Goal: Information Seeking & Learning: Learn about a topic

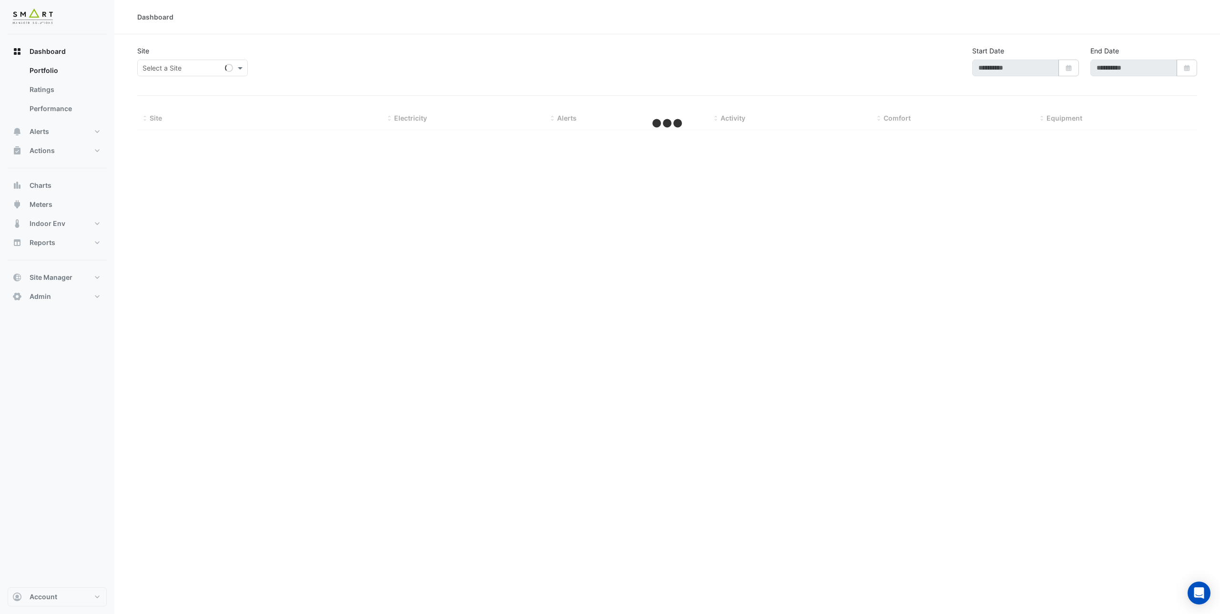
type input "**********"
select select "***"
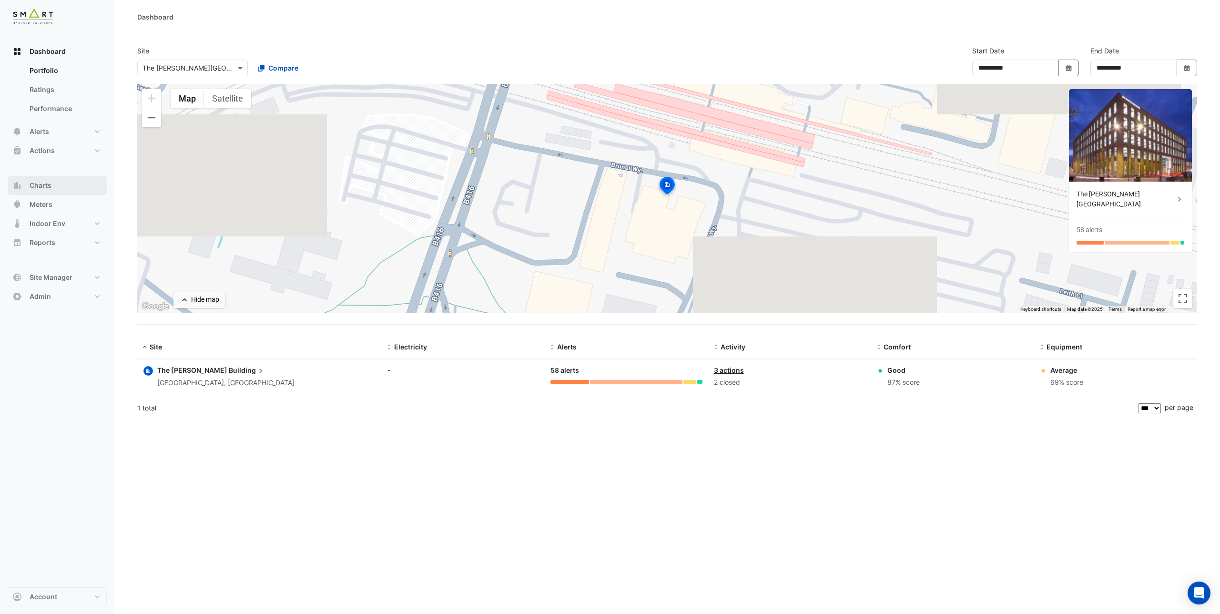
click at [48, 193] on button "Charts" at bounding box center [57, 185] width 99 height 19
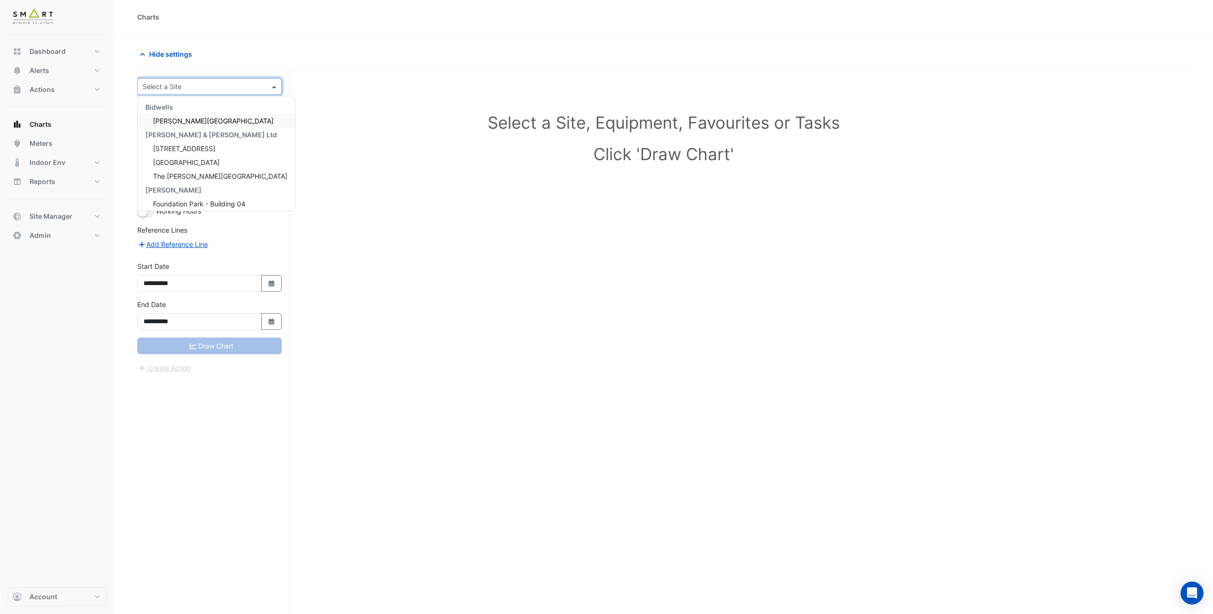
click at [168, 94] on div "Select a Site" at bounding box center [209, 86] width 144 height 17
drag, startPoint x: 184, startPoint y: 153, endPoint x: 179, endPoint y: 184, distance: 30.5
click at [179, 184] on div "Bidwells [PERSON_NAME] House [PERSON_NAME] & [PERSON_NAME] Ltd 12 [GEOGRAPHIC_D…" at bounding box center [216, 169] width 157 height 138
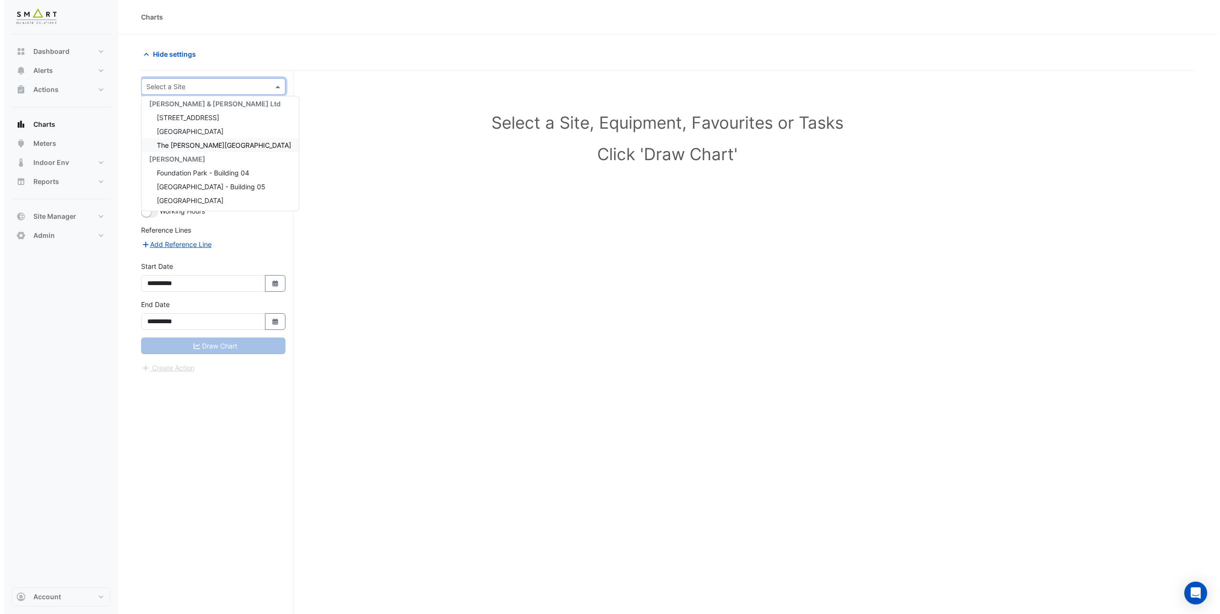
scroll to position [31, 0]
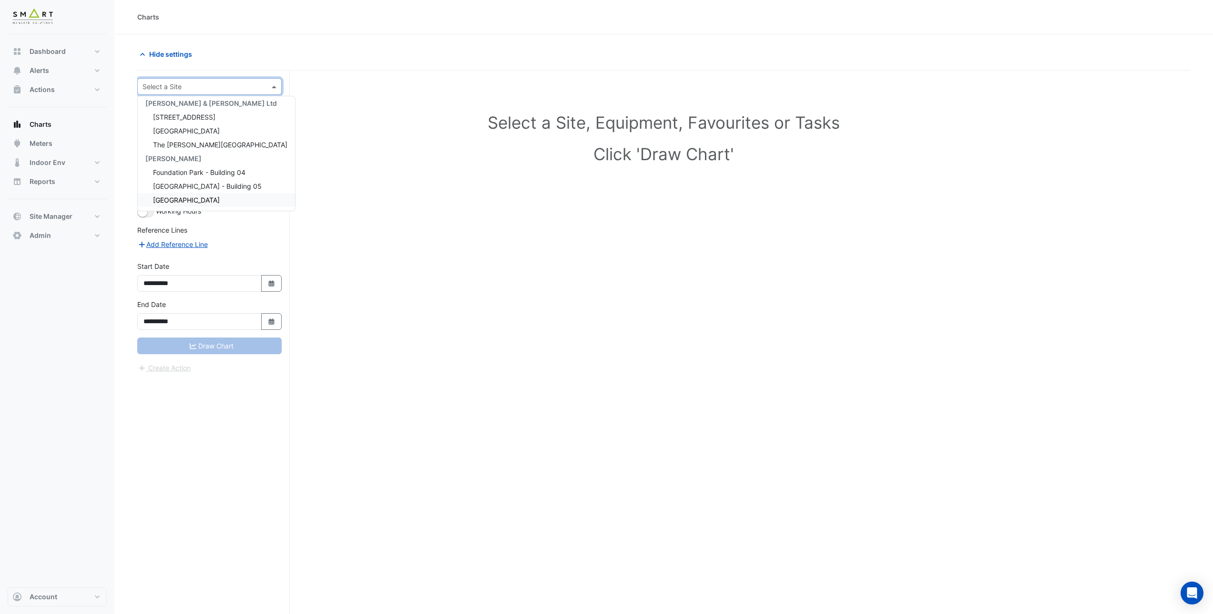
click at [187, 204] on div "[GEOGRAPHIC_DATA]" at bounding box center [216, 200] width 157 height 14
click at [182, 117] on input "text" at bounding box center [200, 116] width 99 height 10
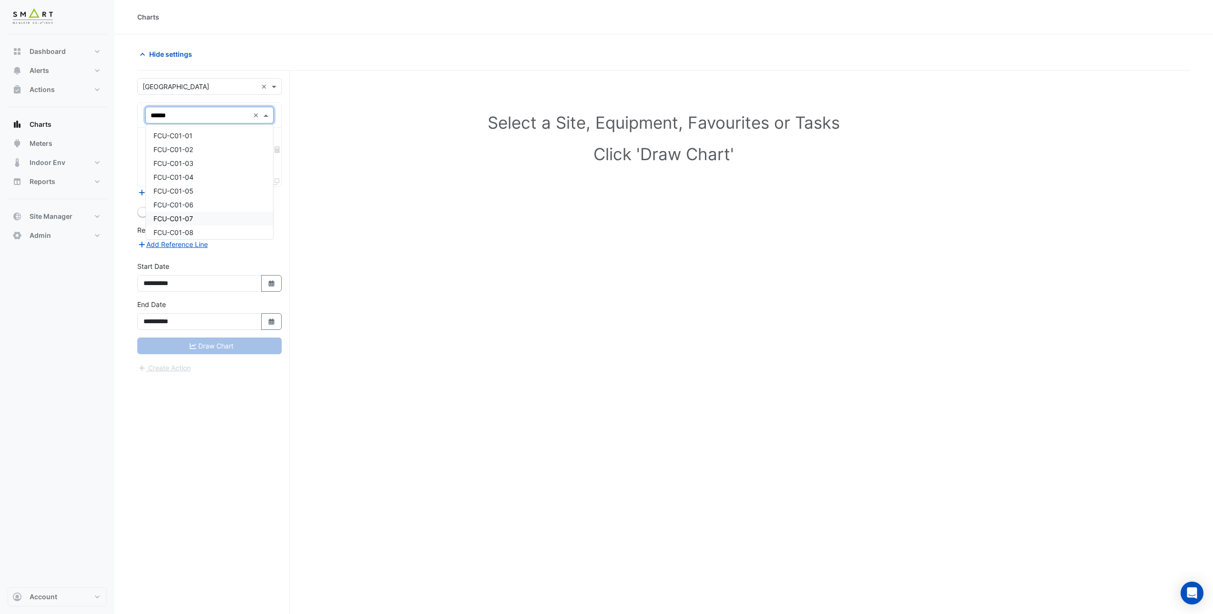
type input "*******"
click at [194, 215] on div "FCU-C02-07" at bounding box center [209, 219] width 127 height 14
click at [211, 144] on input "text" at bounding box center [204, 145] width 107 height 10
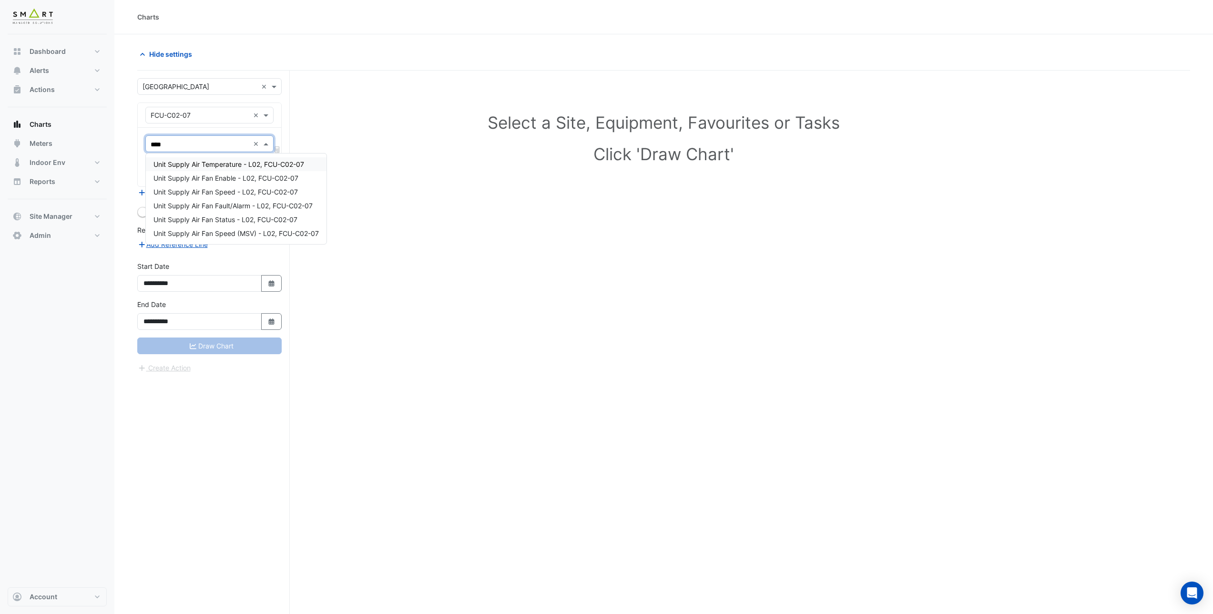
type input "*****"
click at [235, 163] on span "Unit Supply Air Temperature - L02, FCU-C02-07" at bounding box center [228, 164] width 151 height 8
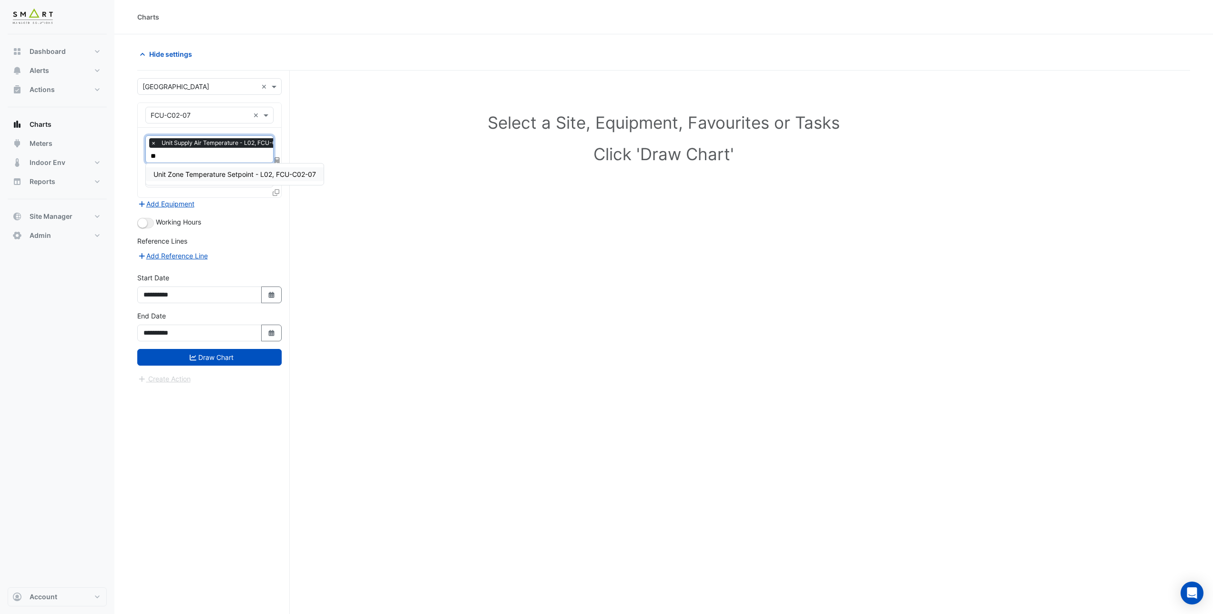
type input "*"
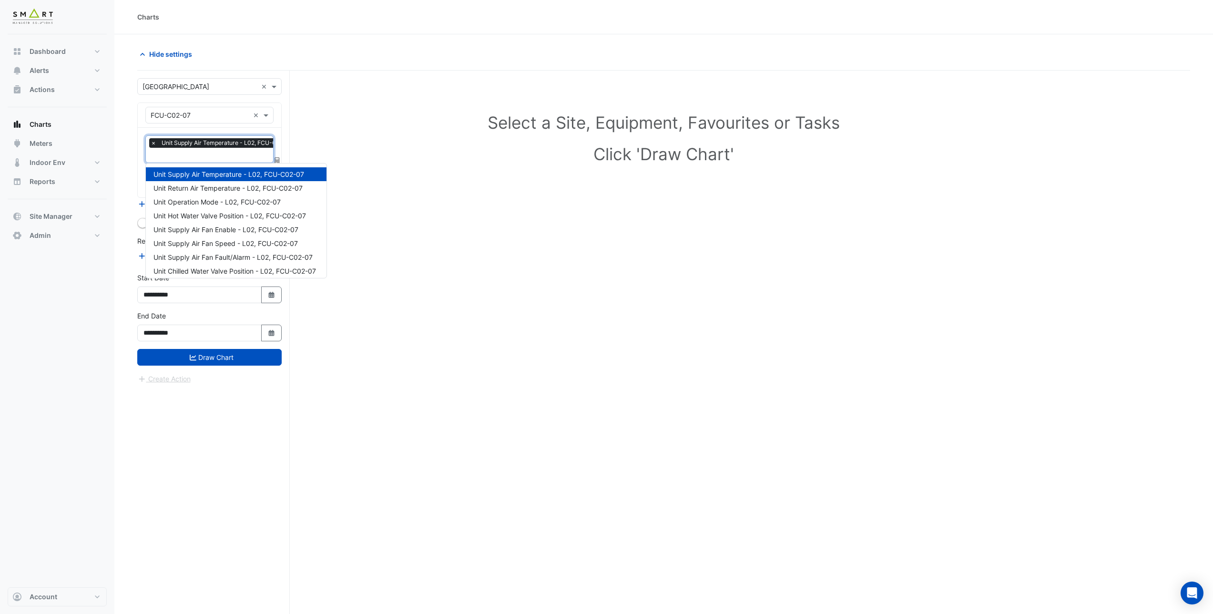
click at [315, 110] on div "Select a Site, Equipment, Favourites or Tasks Click 'Draw Chart'" at bounding box center [663, 140] width 1041 height 116
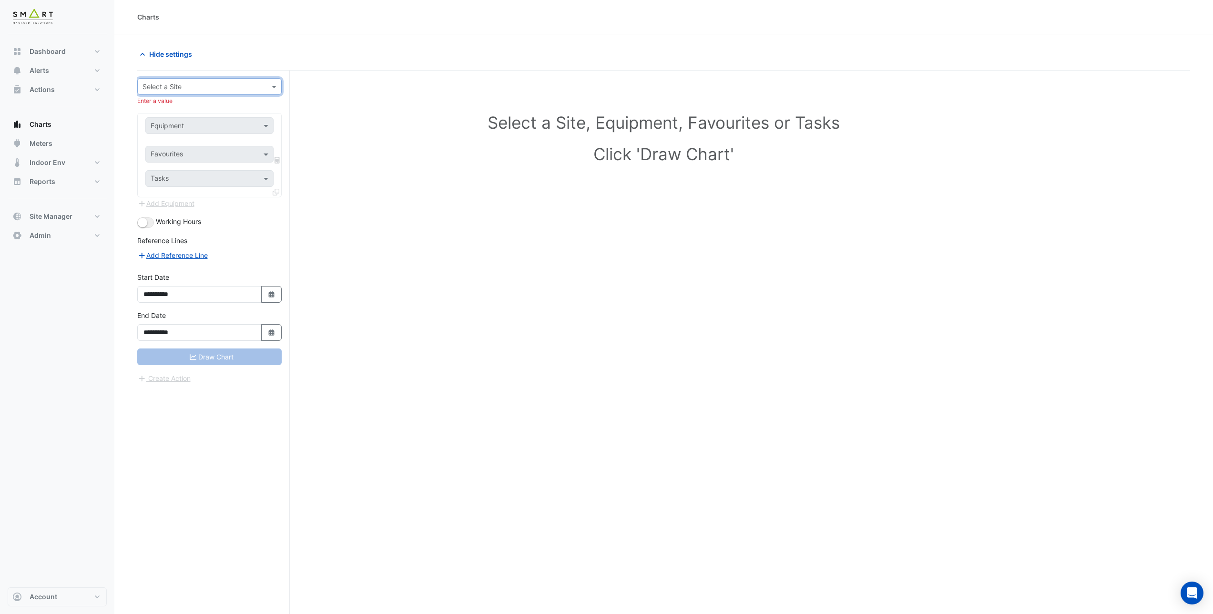
click at [220, 88] on input "text" at bounding box center [200, 87] width 115 height 10
click at [316, 131] on h1 "Select a Site, Equipment, Favourites or Tasks" at bounding box center [663, 122] width 1011 height 20
click at [214, 91] on input "text" at bounding box center [200, 87] width 115 height 10
click at [204, 152] on span "[STREET_ADDRESS]" at bounding box center [184, 148] width 62 height 8
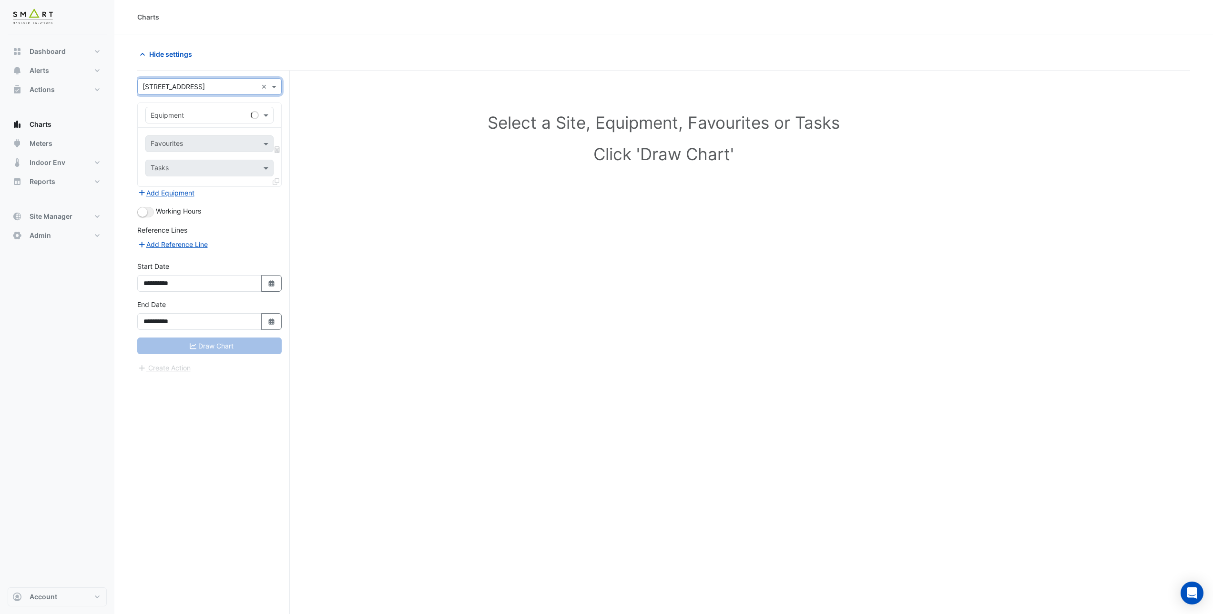
click at [189, 87] on input "text" at bounding box center [200, 87] width 115 height 10
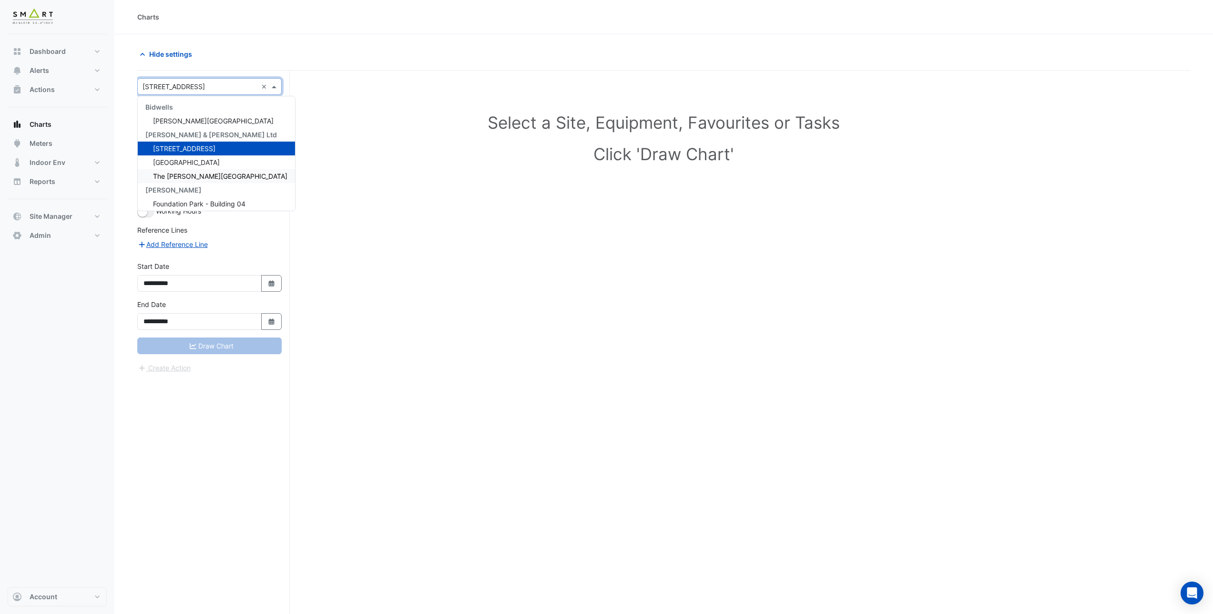
click at [193, 173] on span "The [PERSON_NAME][GEOGRAPHIC_DATA]" at bounding box center [220, 176] width 134 height 8
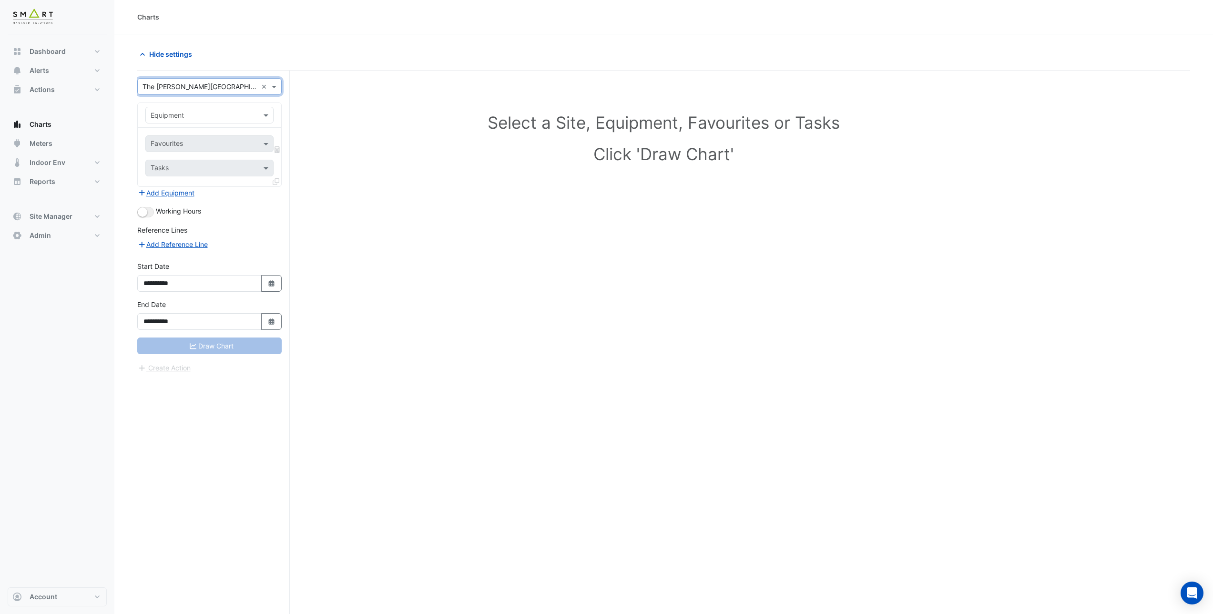
click at [186, 91] on div "× The [PERSON_NAME][GEOGRAPHIC_DATA]" at bounding box center [200, 87] width 115 height 10
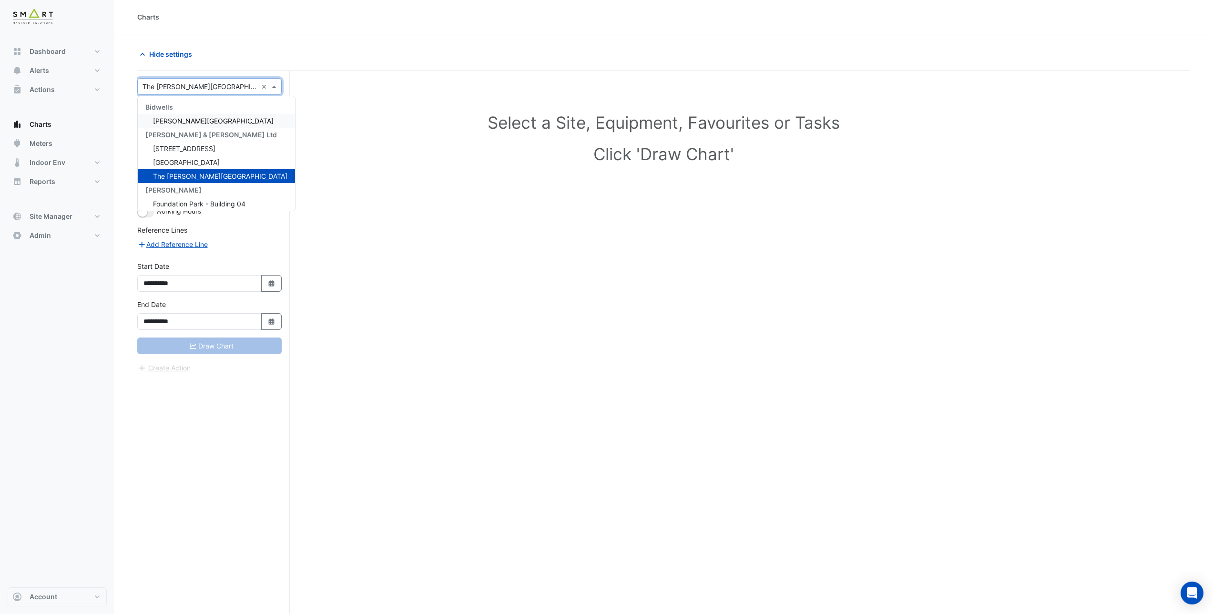
click at [184, 120] on span "[PERSON_NAME][GEOGRAPHIC_DATA]" at bounding box center [213, 121] width 121 height 8
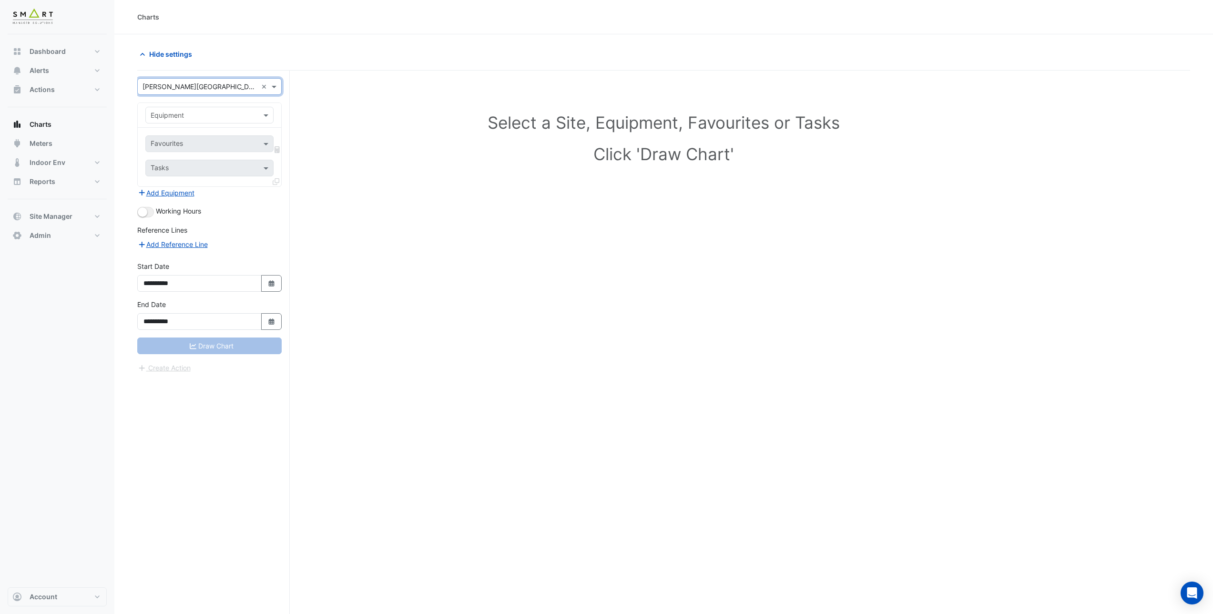
click at [175, 84] on input "text" at bounding box center [200, 87] width 115 height 10
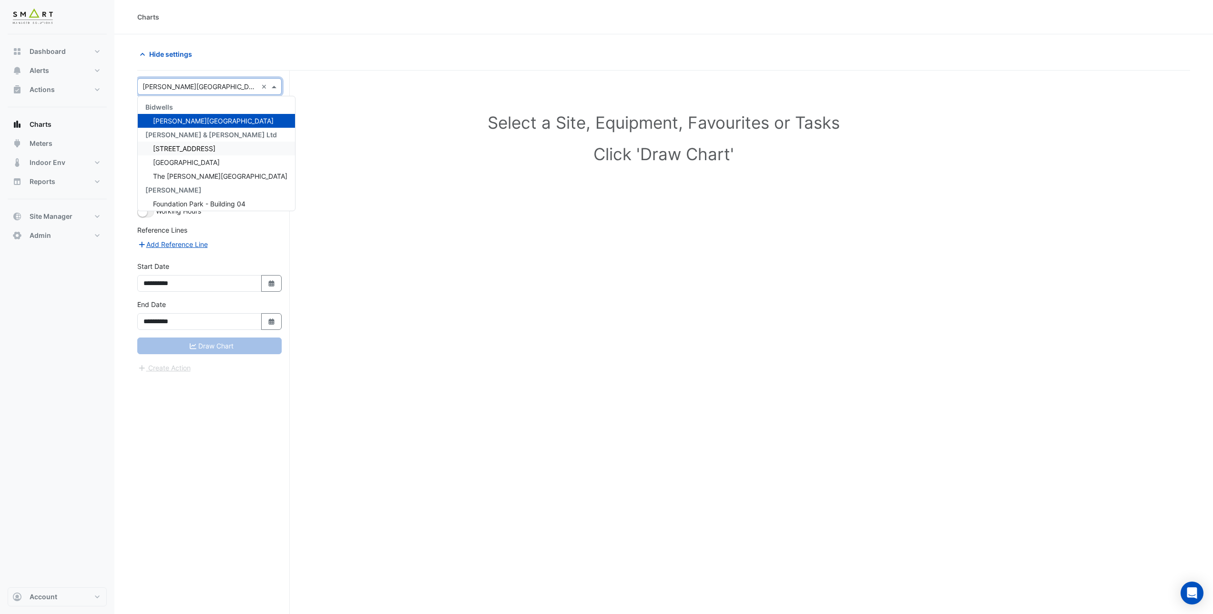
click at [192, 153] on div "[STREET_ADDRESS]" at bounding box center [216, 149] width 157 height 14
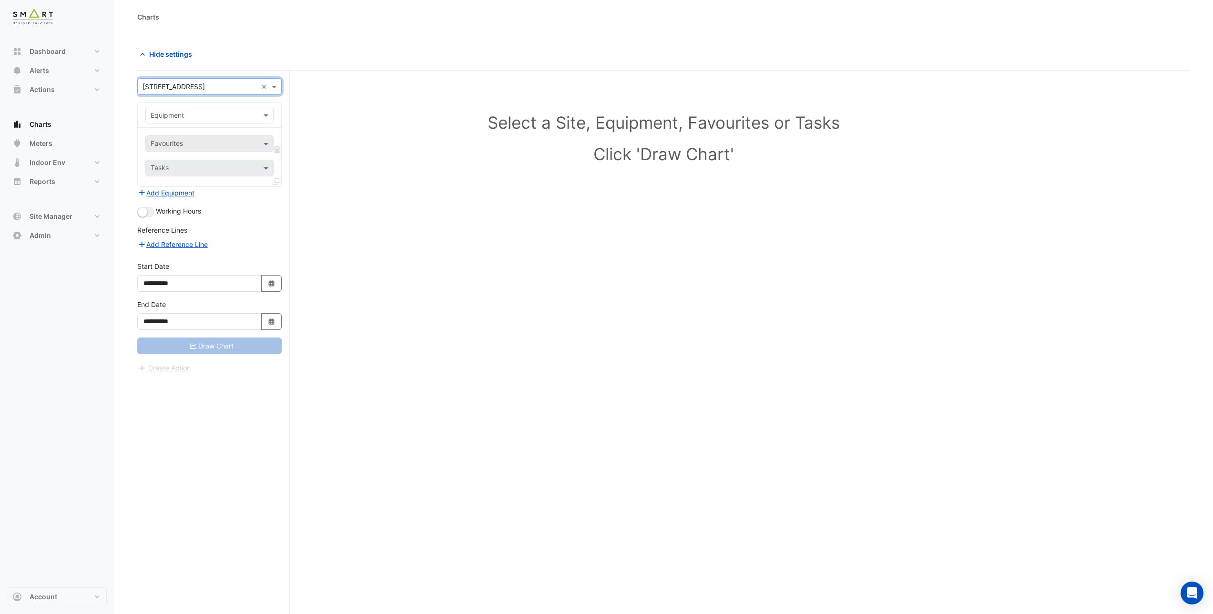
click at [221, 92] on div "× 12 [GEOGRAPHIC_DATA] ×" at bounding box center [209, 86] width 144 height 17
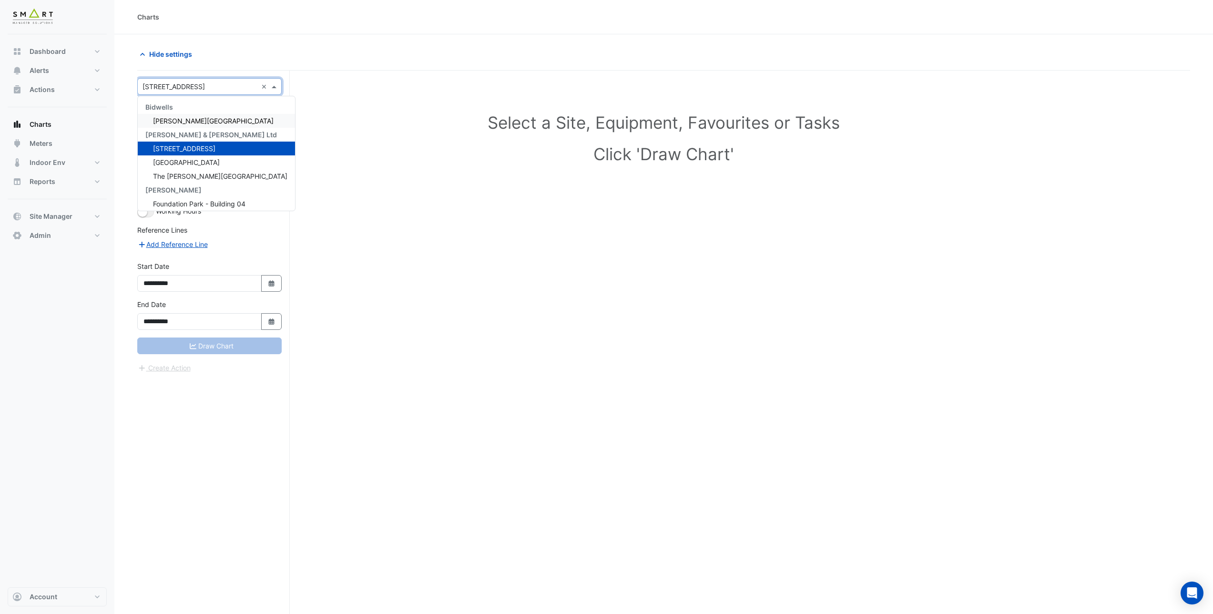
click at [211, 129] on div "[PERSON_NAME] & [PERSON_NAME] Ltd" at bounding box center [216, 135] width 157 height 14
click at [210, 122] on div "[PERSON_NAME][GEOGRAPHIC_DATA]" at bounding box center [216, 121] width 157 height 14
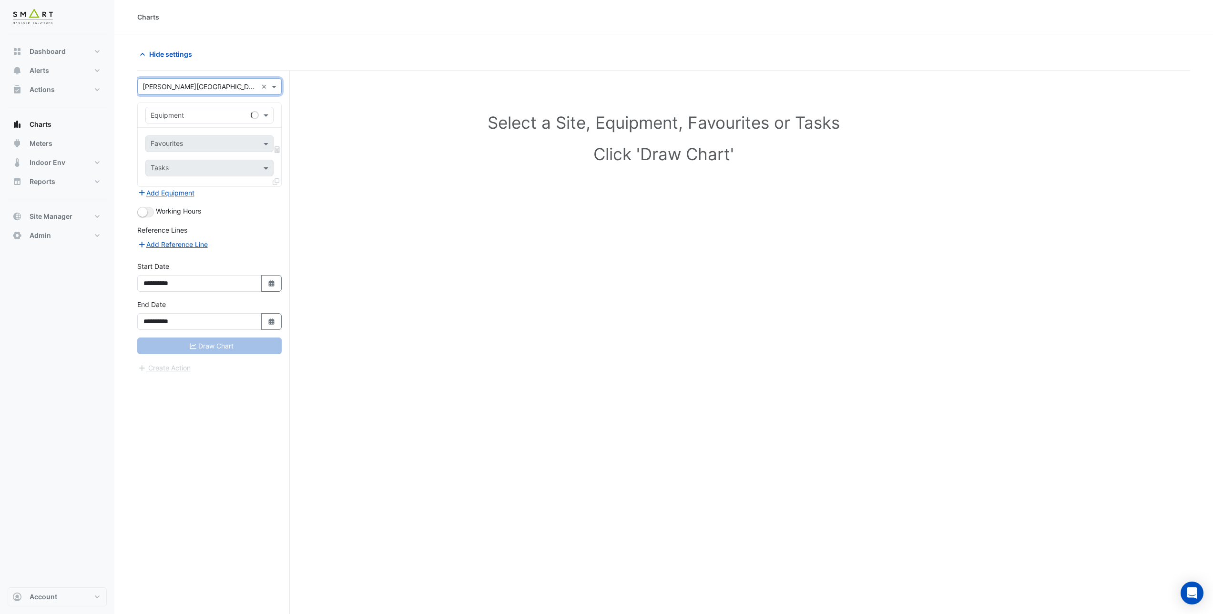
click at [217, 84] on input "text" at bounding box center [200, 87] width 115 height 10
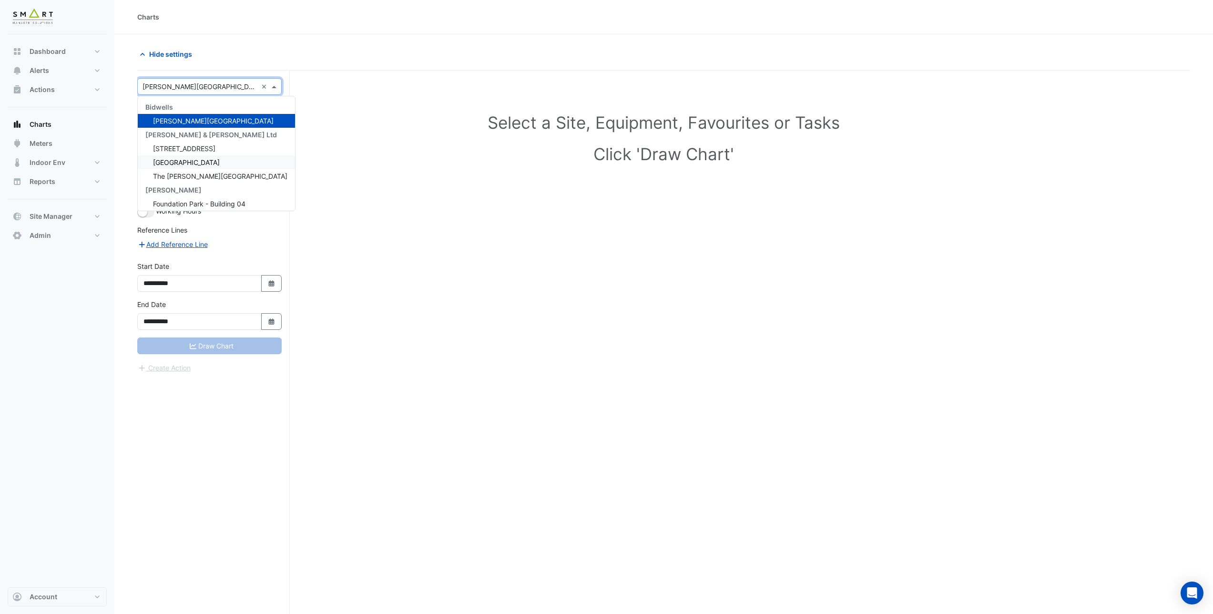
click at [216, 161] on div "[GEOGRAPHIC_DATA]" at bounding box center [216, 162] width 157 height 14
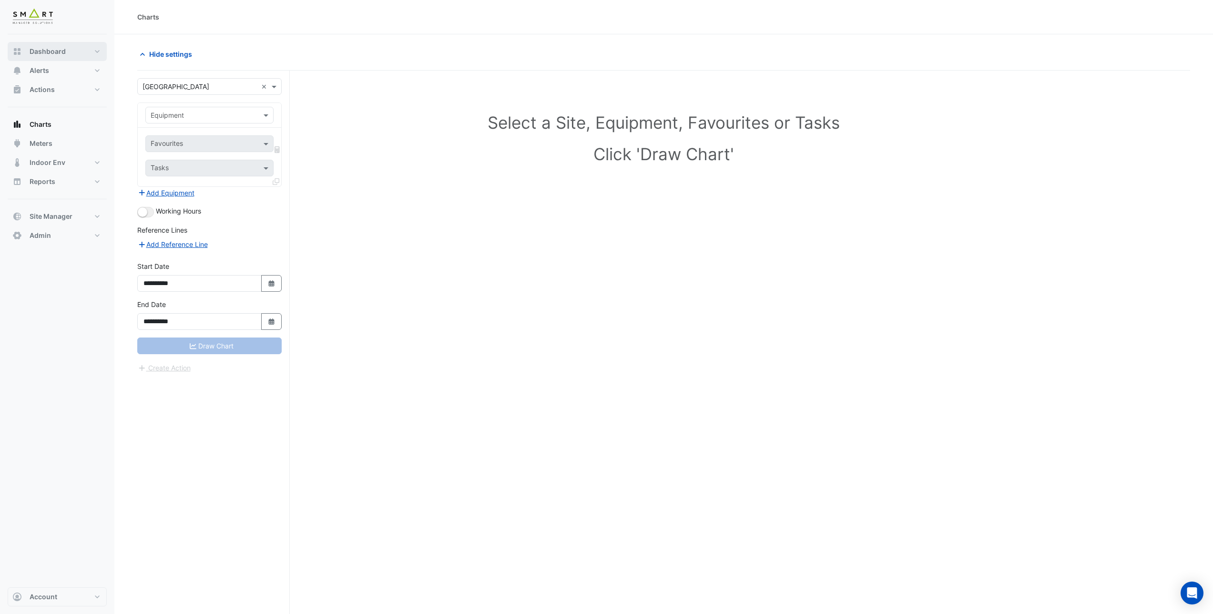
click at [58, 58] on button "Dashboard" at bounding box center [57, 51] width 99 height 19
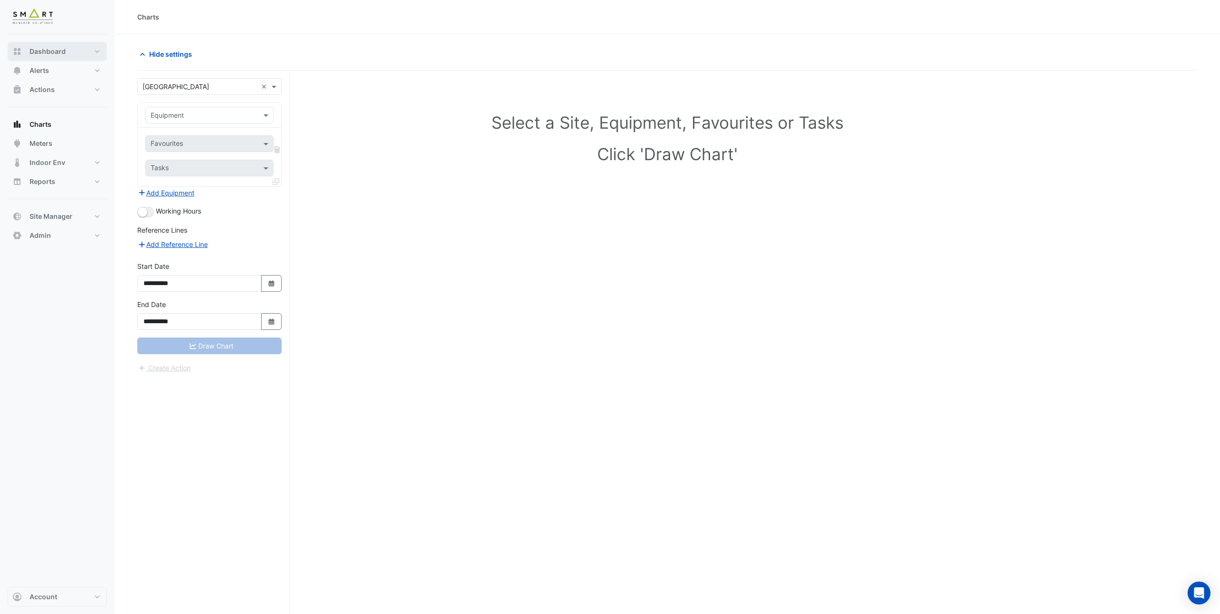
select select "***"
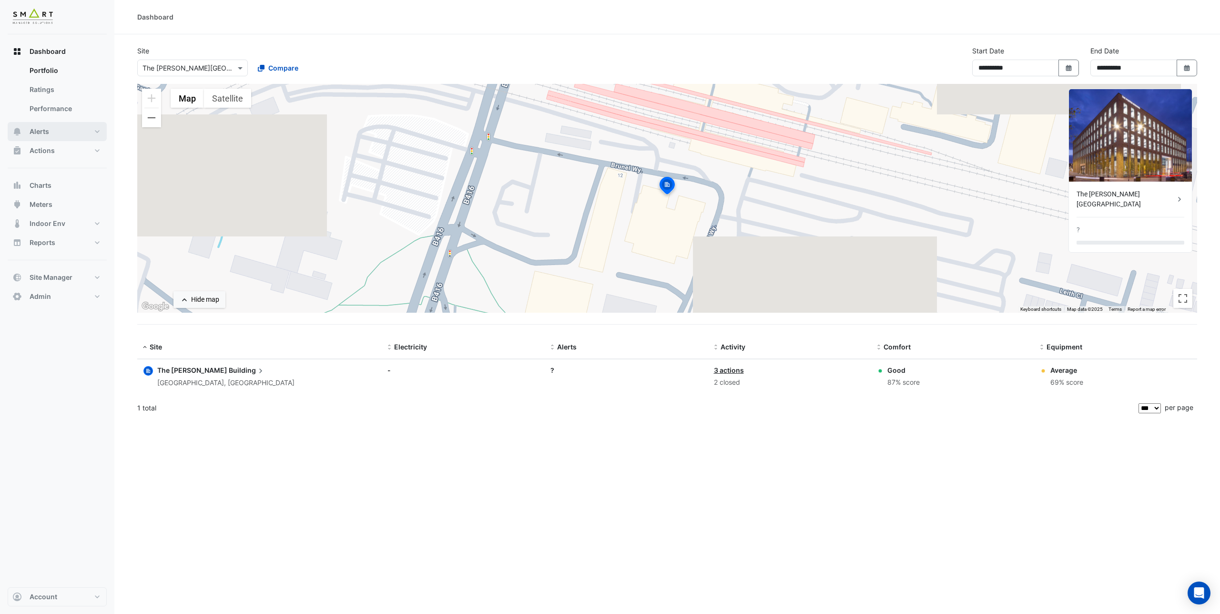
click at [43, 139] on button "Alerts" at bounding box center [57, 131] width 99 height 19
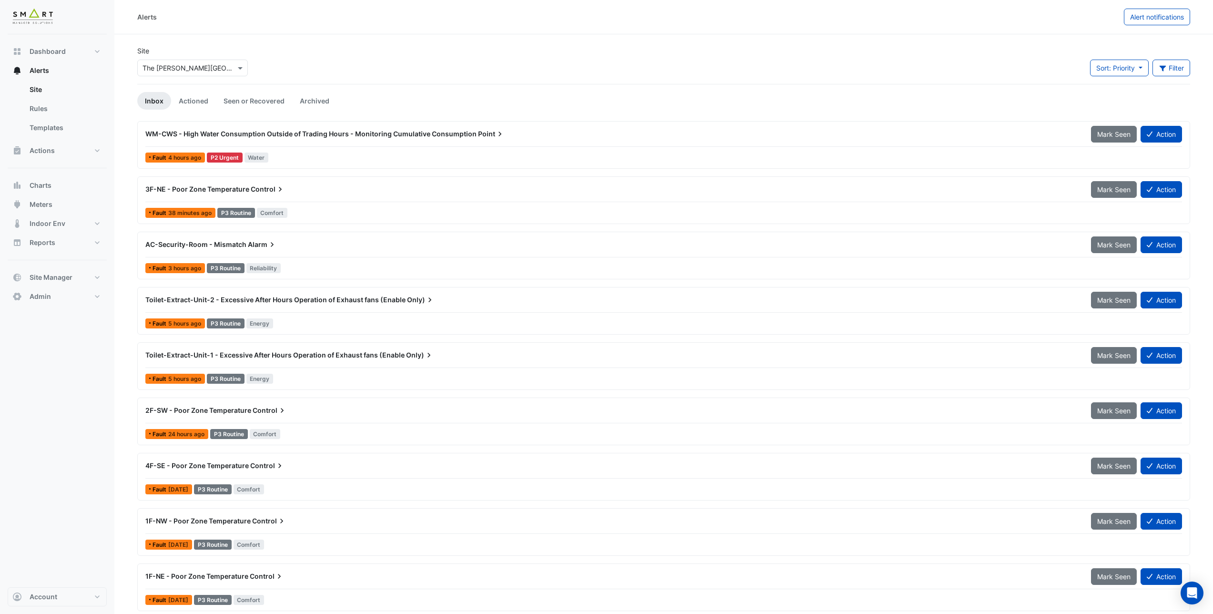
click at [367, 12] on div "Alerts" at bounding box center [630, 17] width 987 height 17
click at [61, 124] on link "Templates" at bounding box center [64, 127] width 85 height 19
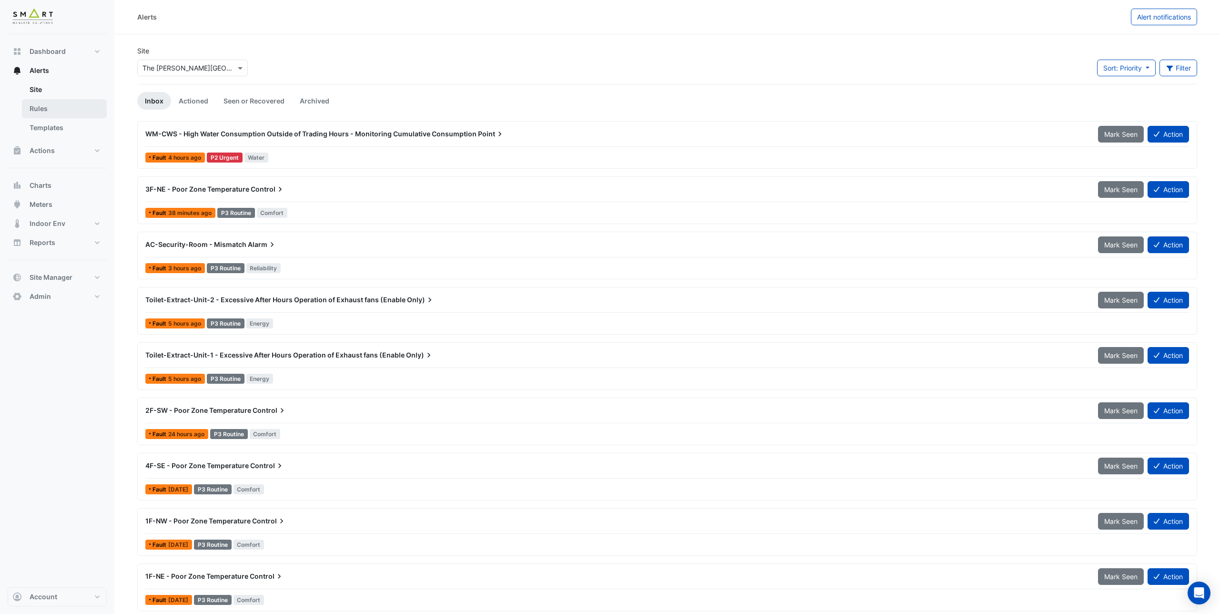
select select
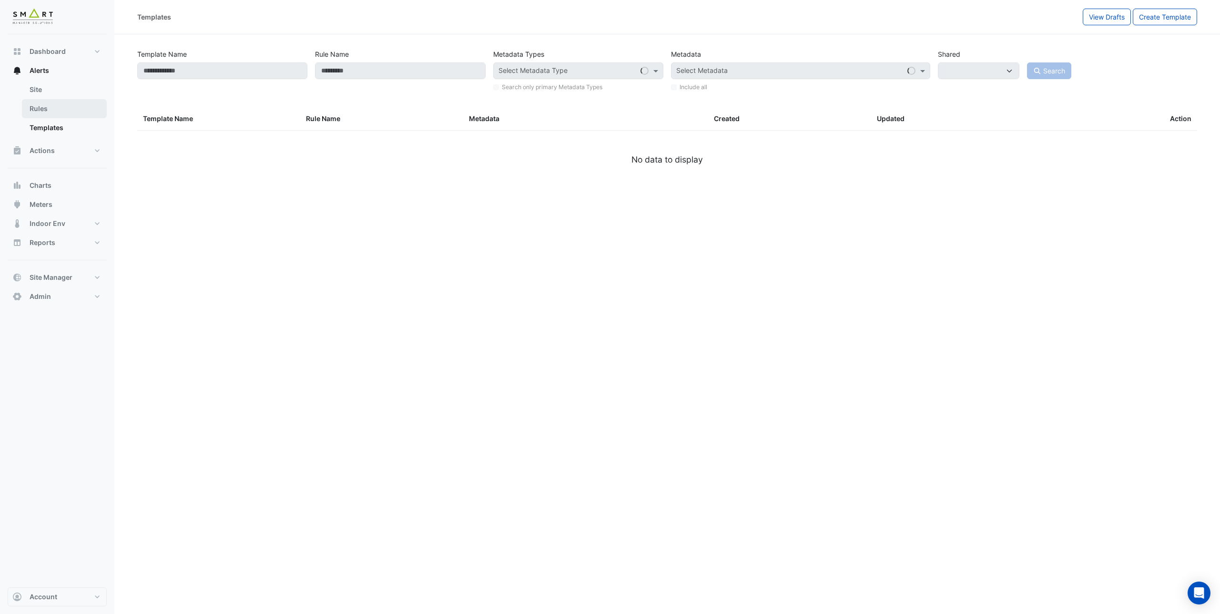
click at [58, 108] on link "Rules" at bounding box center [64, 108] width 85 height 19
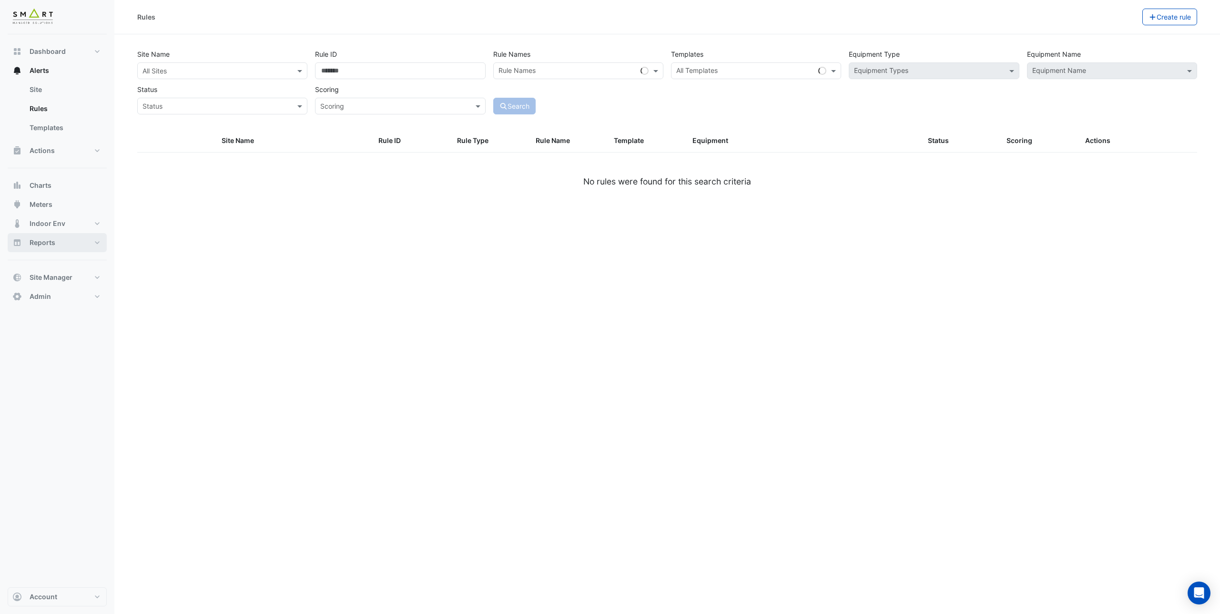
click at [77, 248] on button "Reports" at bounding box center [57, 242] width 99 height 19
select select "***"
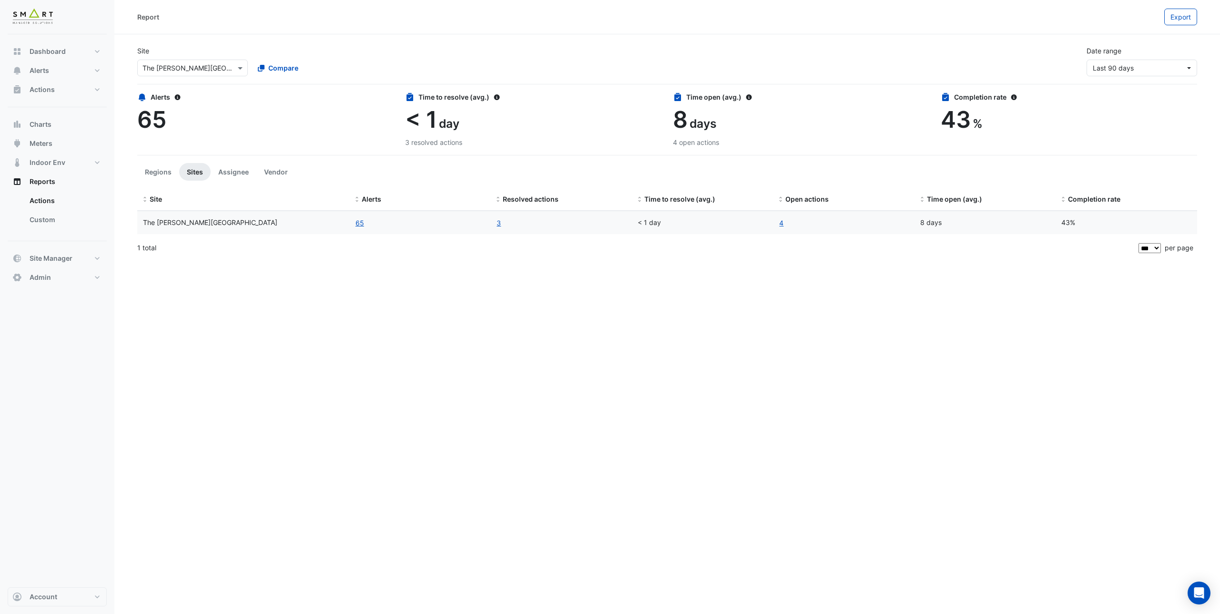
click at [189, 71] on input "text" at bounding box center [183, 68] width 81 height 10
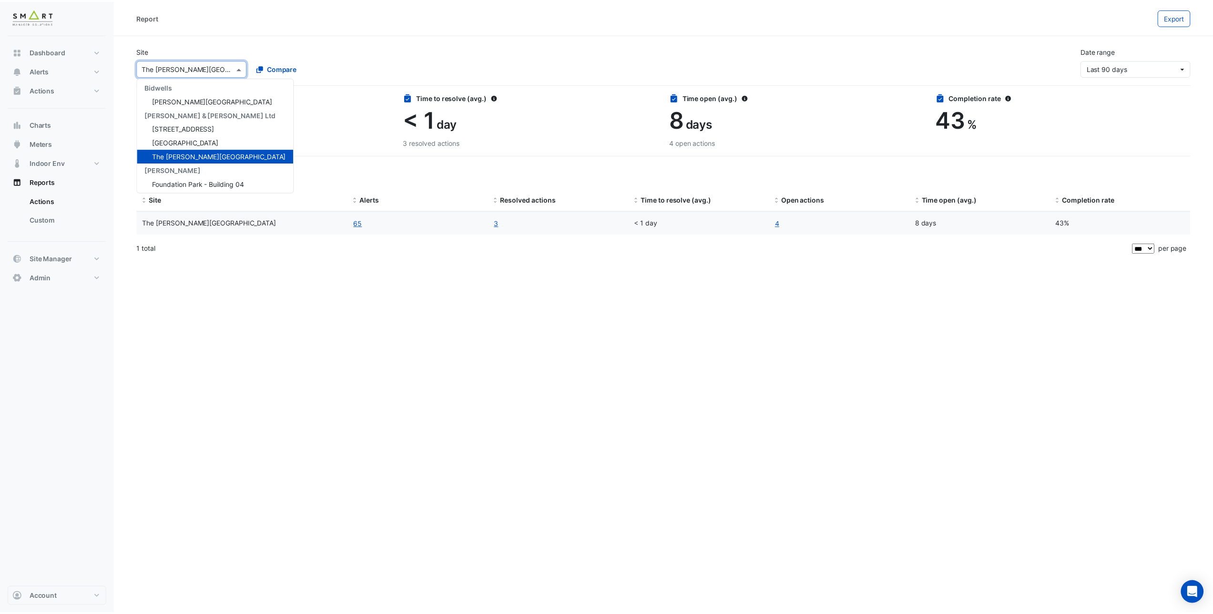
scroll to position [4, 0]
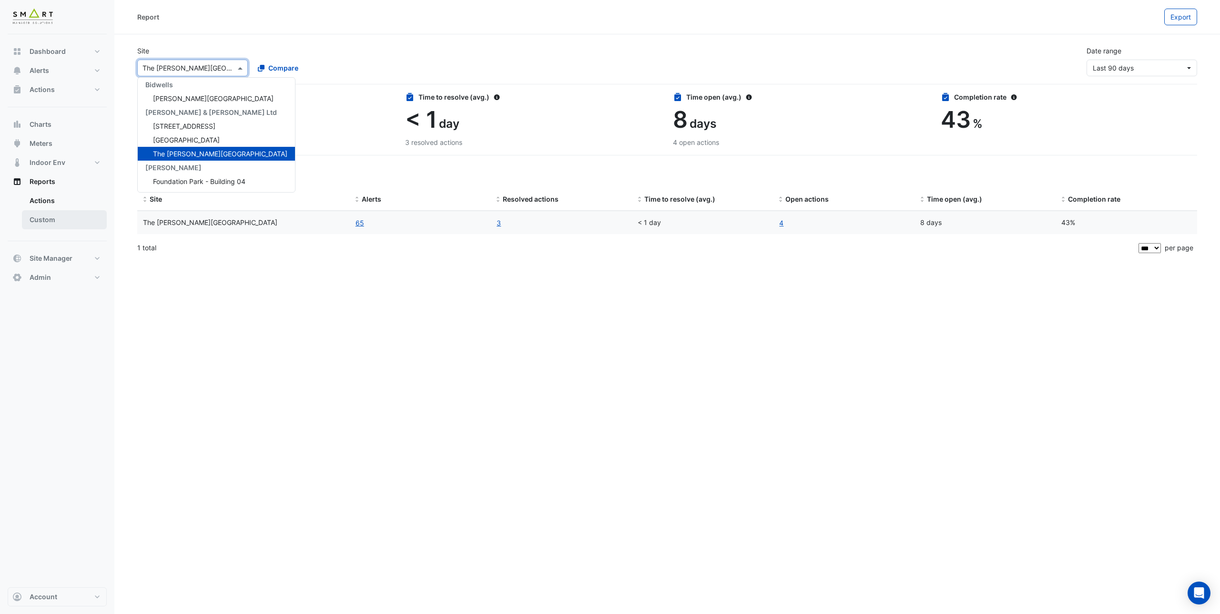
click at [42, 226] on link "Custom" at bounding box center [64, 219] width 85 height 19
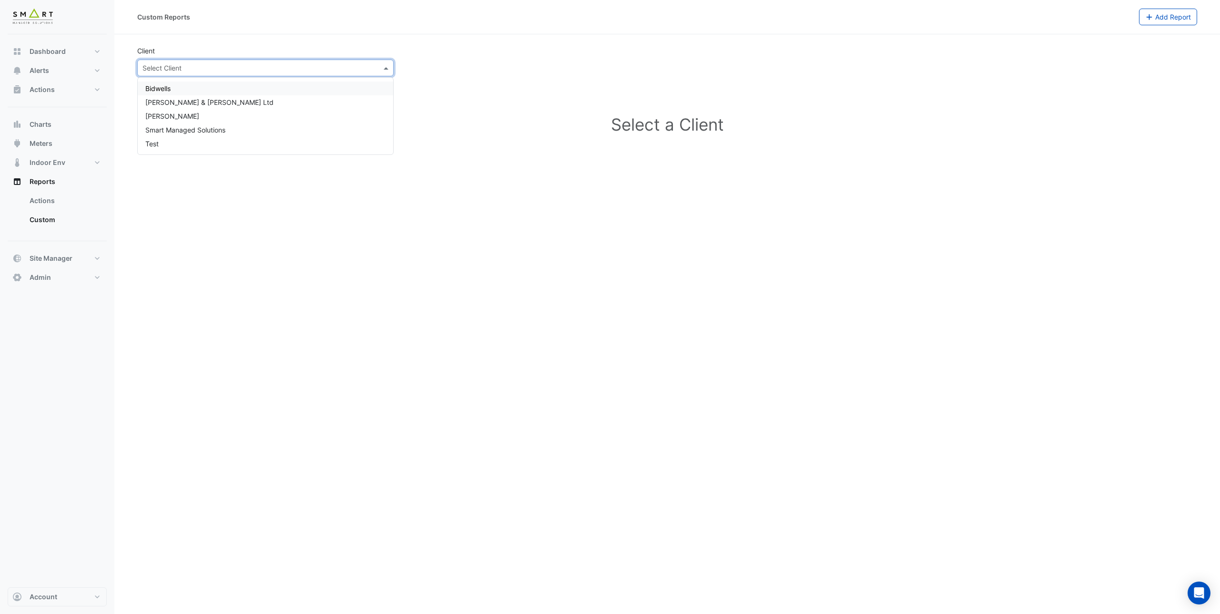
click at [217, 63] on input "text" at bounding box center [256, 68] width 227 height 10
click at [213, 132] on span "Smart Managed Solutions" at bounding box center [185, 130] width 80 height 8
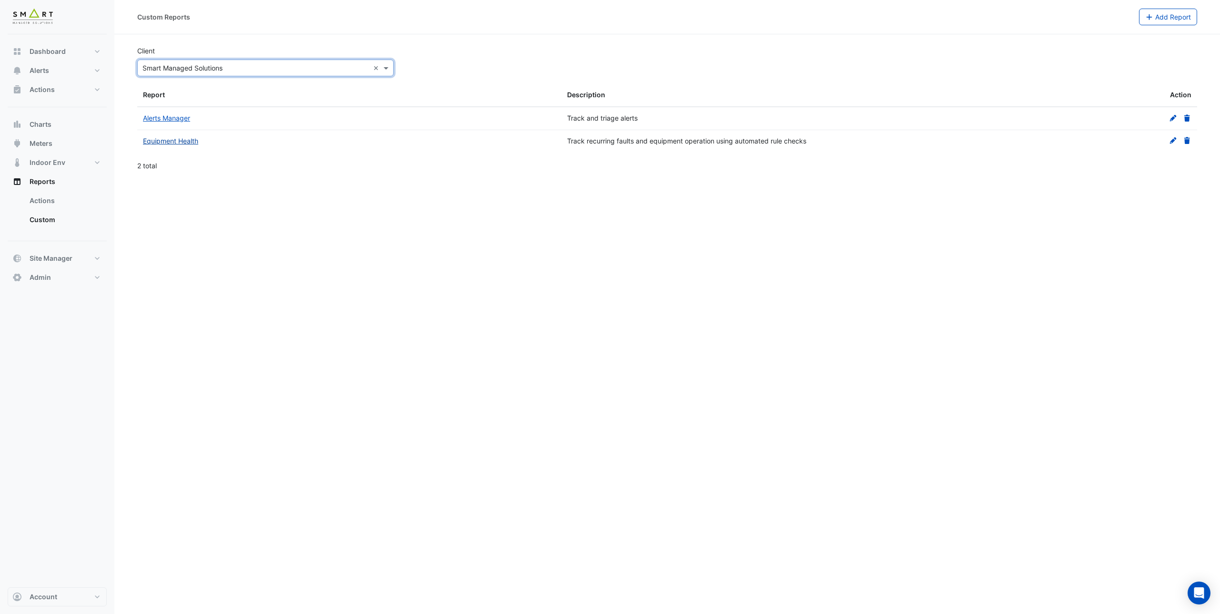
click at [168, 143] on link "Equipment Health" at bounding box center [170, 141] width 55 height 8
click at [0, 0] on div "Custom Reports Add Report Client × Smart Managed Solutions × Report Description…" at bounding box center [610, 307] width 1220 height 614
click at [44, 124] on span "Charts" at bounding box center [41, 125] width 22 height 10
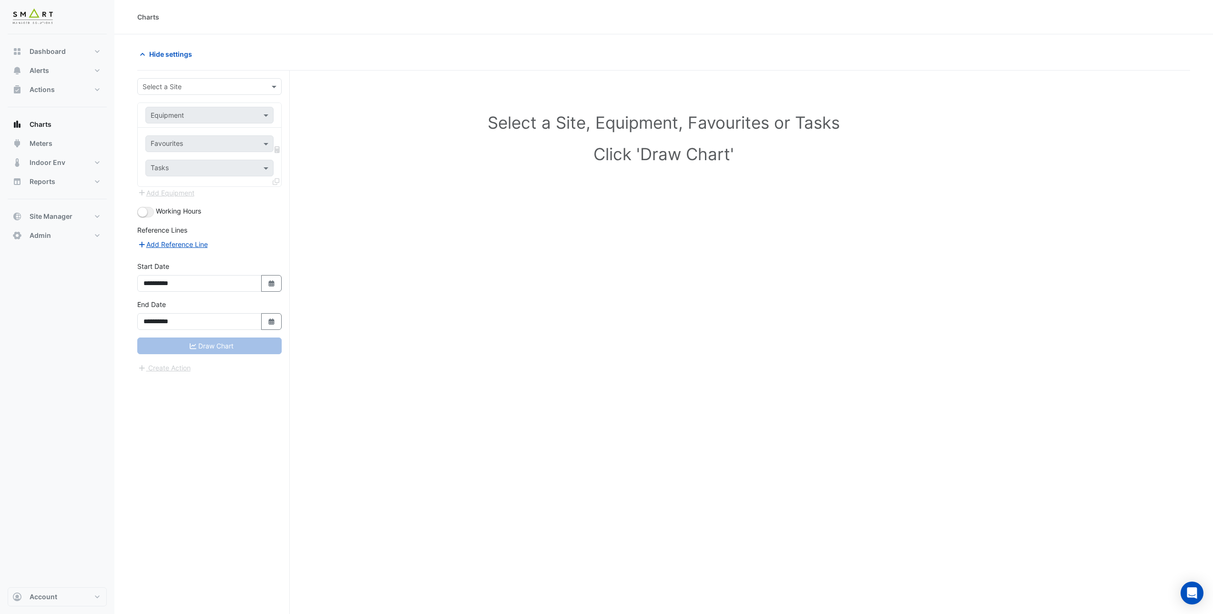
click at [177, 82] on input "text" at bounding box center [200, 87] width 115 height 10
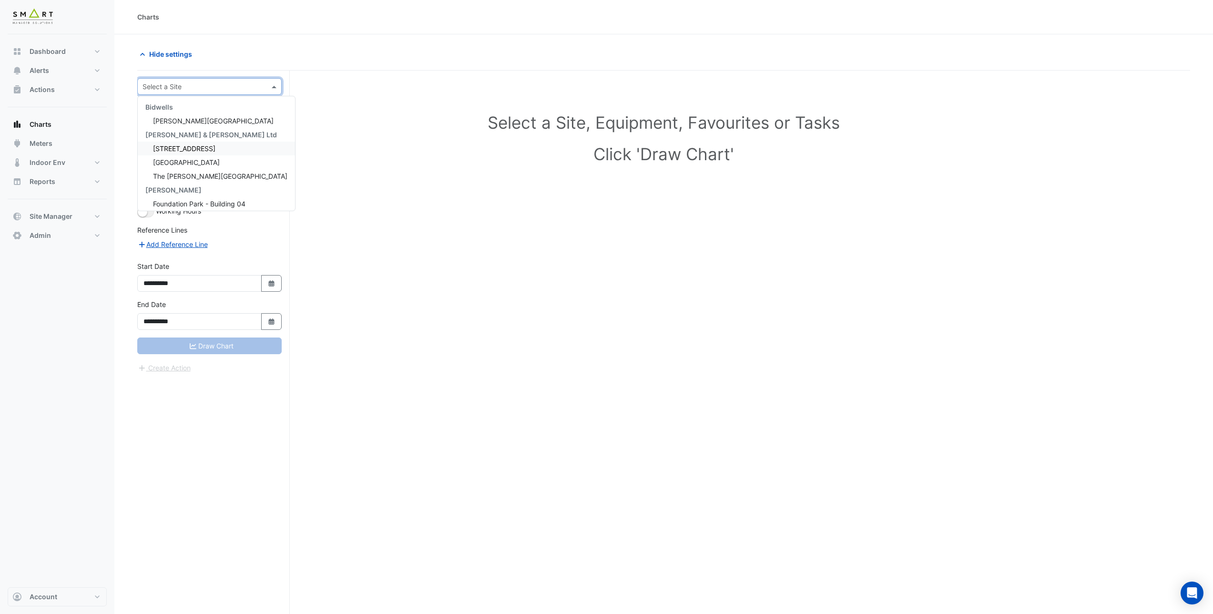
click at [181, 152] on span "[STREET_ADDRESS]" at bounding box center [184, 148] width 62 height 8
click at [187, 119] on input "text" at bounding box center [200, 116] width 99 height 10
type input "*********"
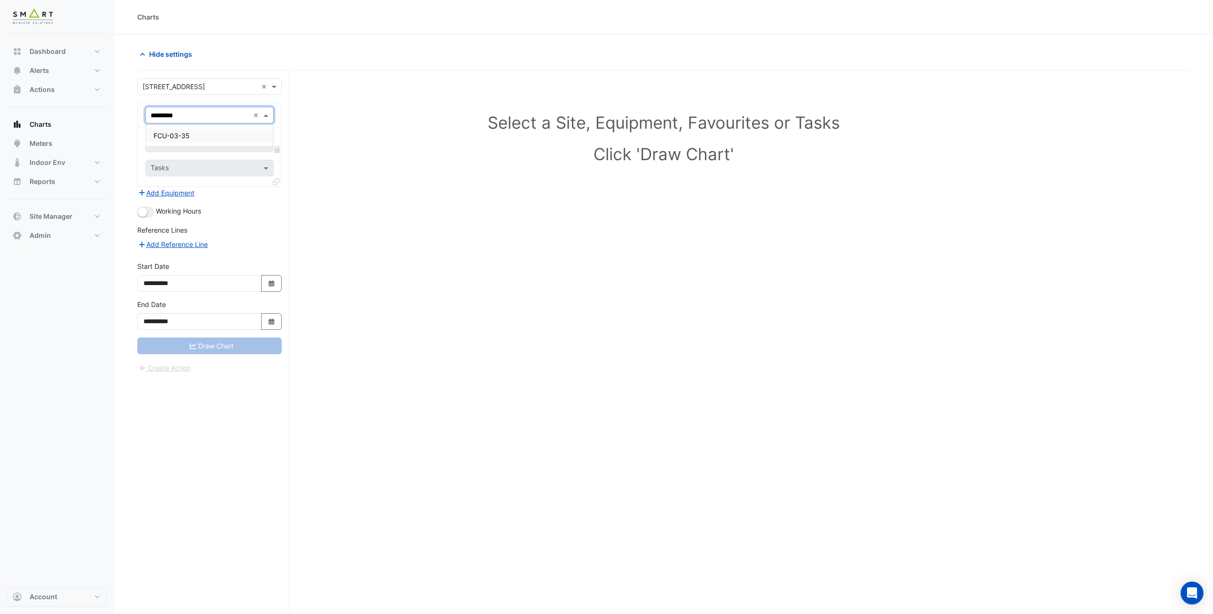
click at [169, 135] on span "FCU-03-35" at bounding box center [171, 136] width 36 height 8
click at [180, 143] on input "text" at bounding box center [204, 145] width 107 height 10
type input "*"
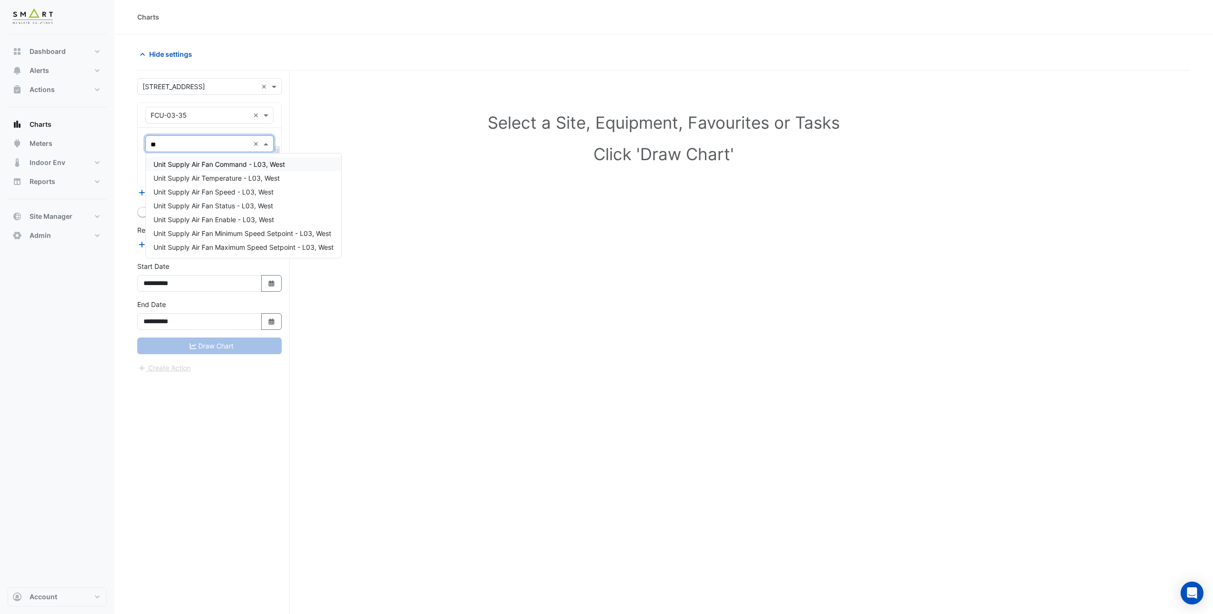
type input "*"
click at [183, 175] on span "Unit Supply Air Temperature - L03, West" at bounding box center [216, 178] width 126 height 8
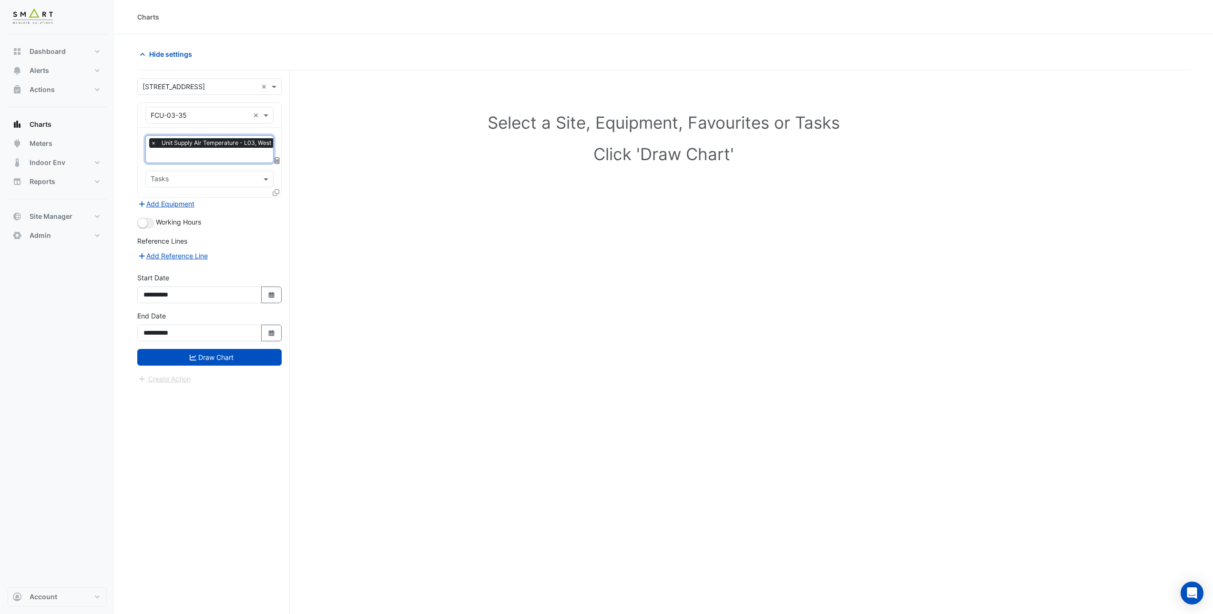
click at [182, 121] on div "× FCU-03-35 ×" at bounding box center [209, 115] width 128 height 17
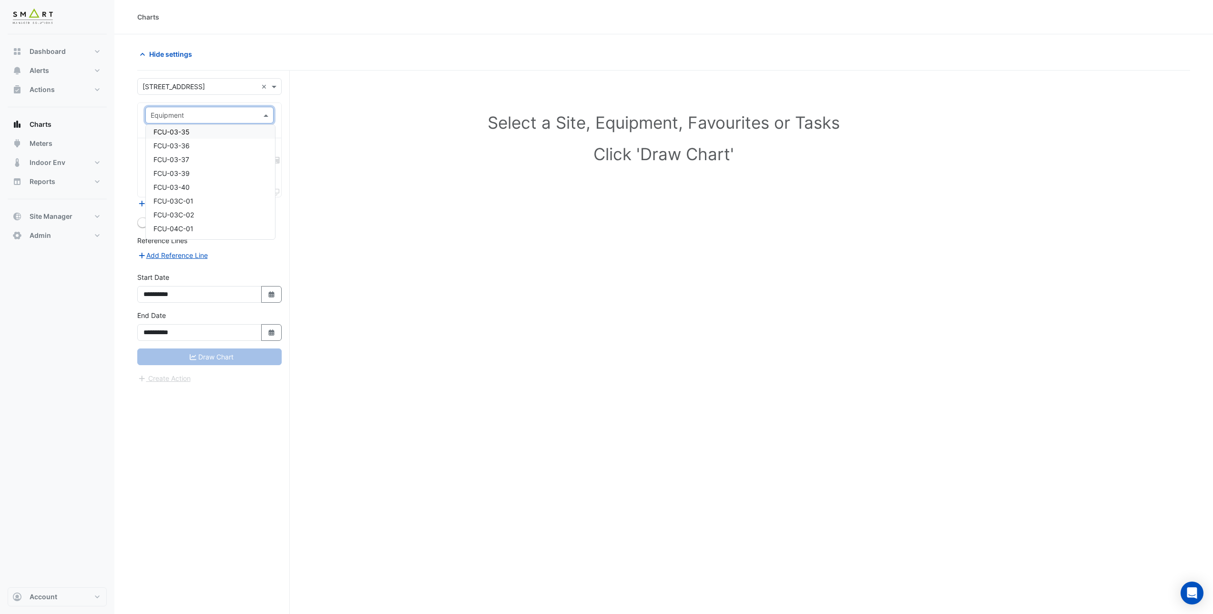
click at [223, 115] on input "text" at bounding box center [200, 116] width 99 height 10
type input "*"
type input "***"
click at [243, 87] on input "text" at bounding box center [200, 87] width 115 height 10
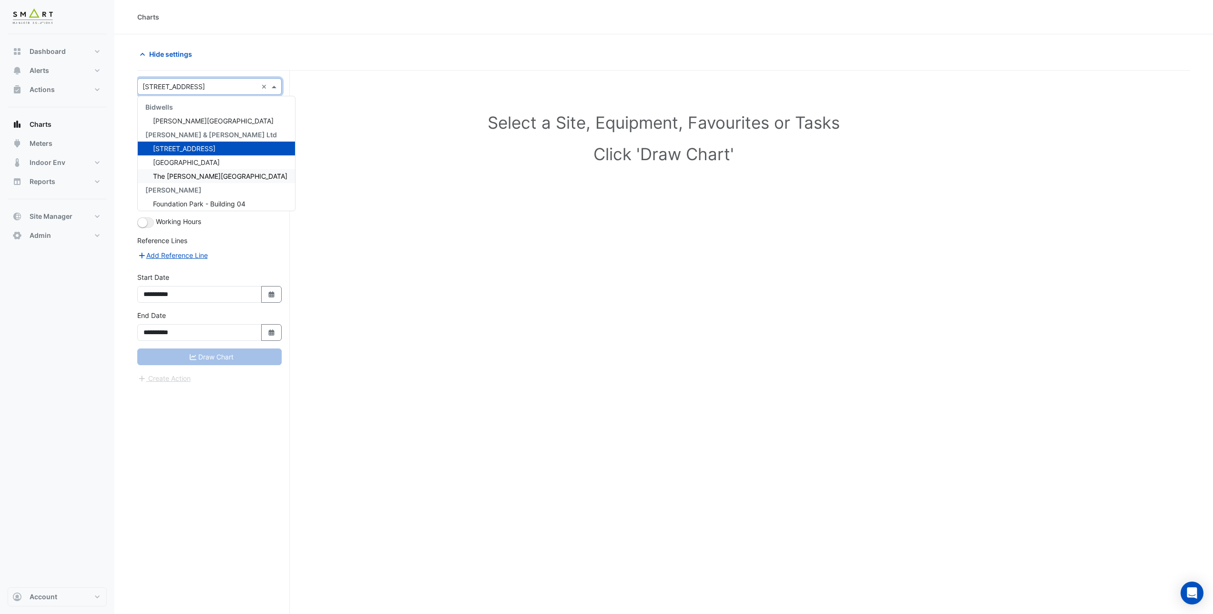
click at [210, 179] on span "The [PERSON_NAME][GEOGRAPHIC_DATA]" at bounding box center [220, 176] width 134 height 8
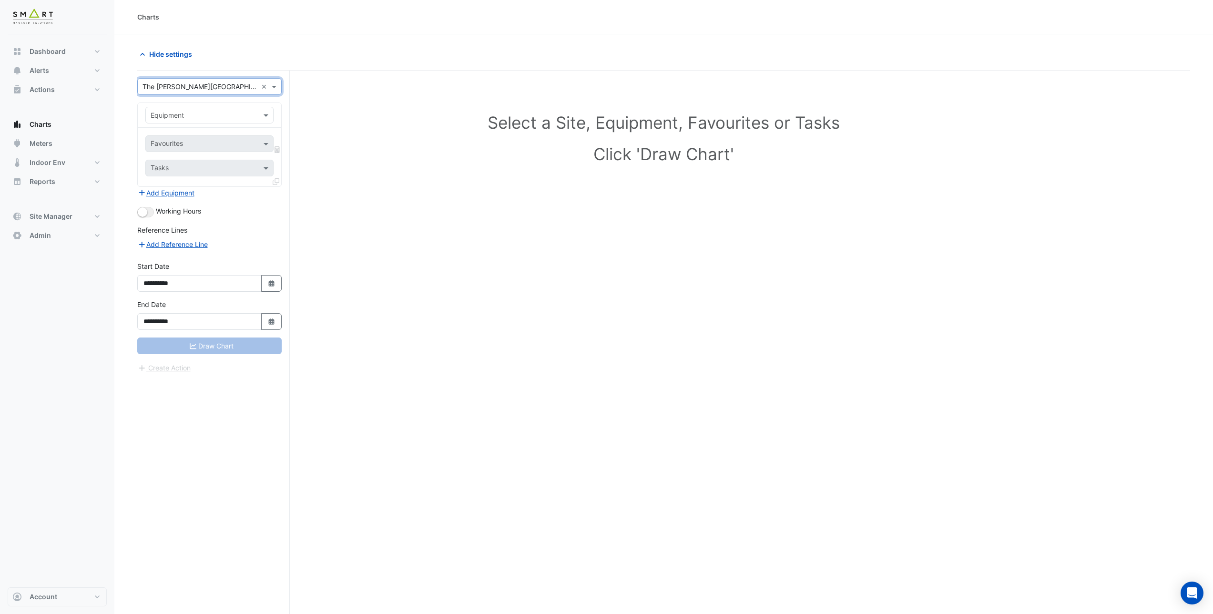
click at [184, 116] on input "text" at bounding box center [200, 116] width 99 height 10
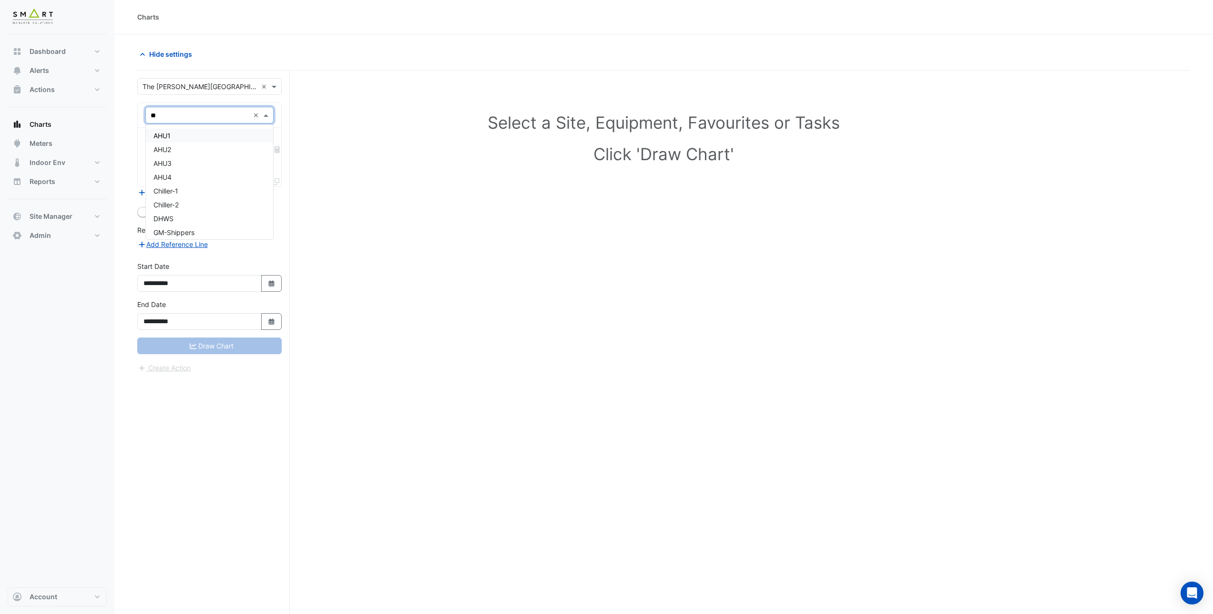
type input "***"
click at [173, 147] on div "HRU2" at bounding box center [209, 150] width 127 height 14
click at [176, 142] on input "text" at bounding box center [204, 145] width 107 height 10
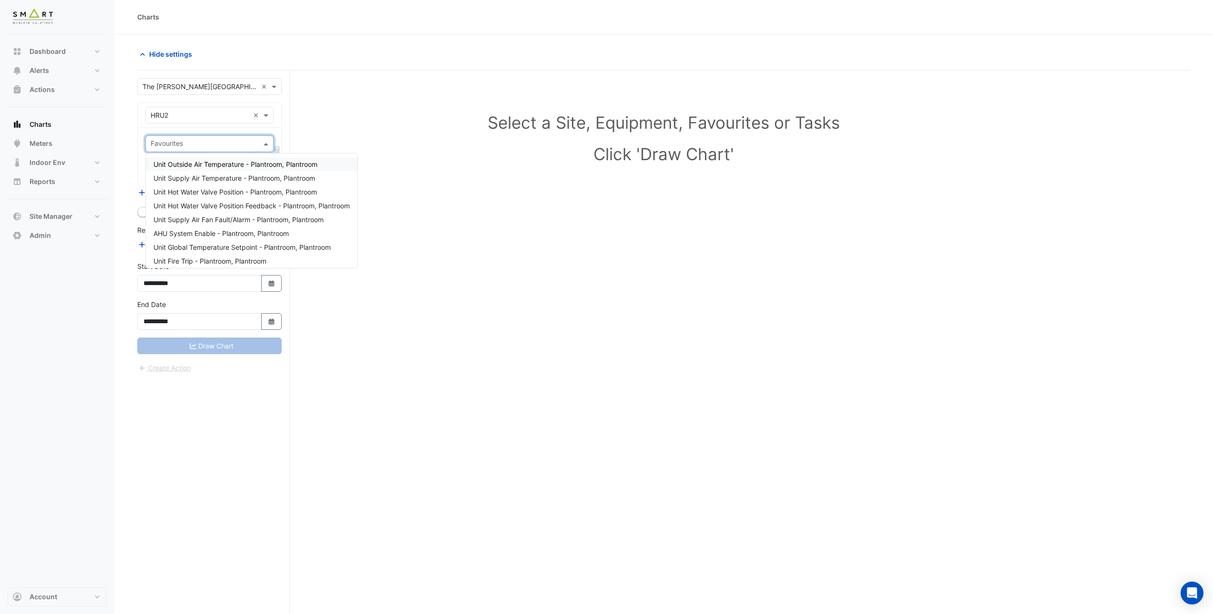
click at [201, 166] on span "Unit Outside Air Temperature - Plantroom, Plantroom" at bounding box center [235, 164] width 164 height 8
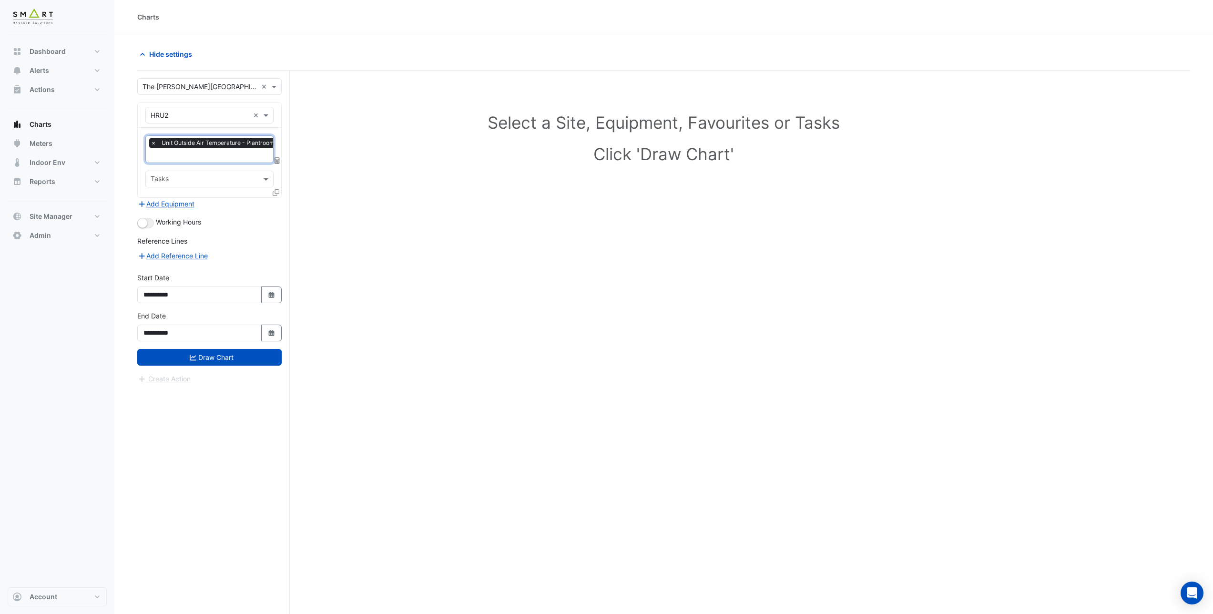
click at [185, 154] on input "text" at bounding box center [231, 156] width 160 height 10
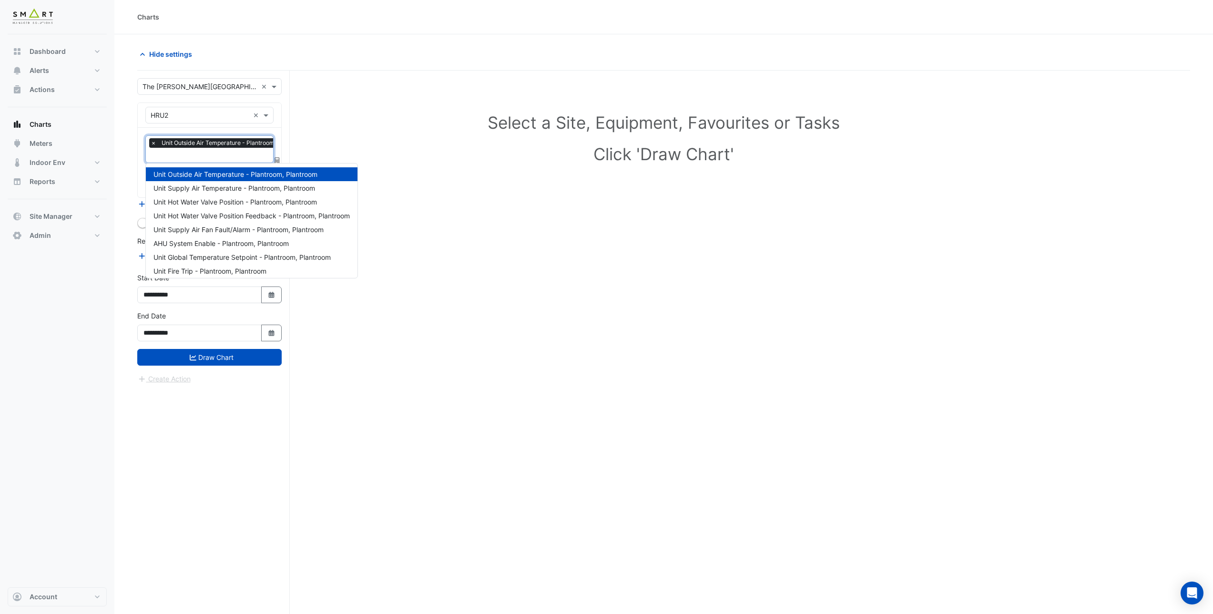
click at [188, 142] on span "Unit Outside Air Temperature - Plantroom, Plantroom" at bounding box center [233, 143] width 149 height 10
click at [152, 142] on span "×" at bounding box center [153, 143] width 9 height 10
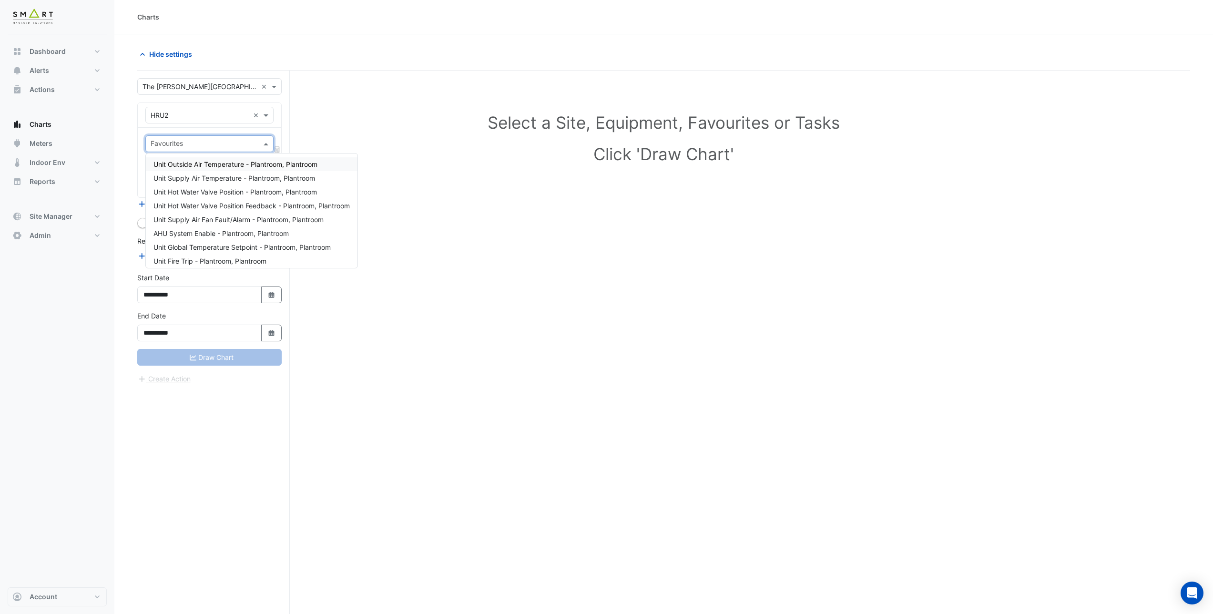
click at [179, 151] on div "Favourites" at bounding box center [209, 143] width 128 height 17
click at [189, 178] on span "Unit Supply Air Temperature - Plantroom, Plantroom" at bounding box center [234, 178] width 162 height 8
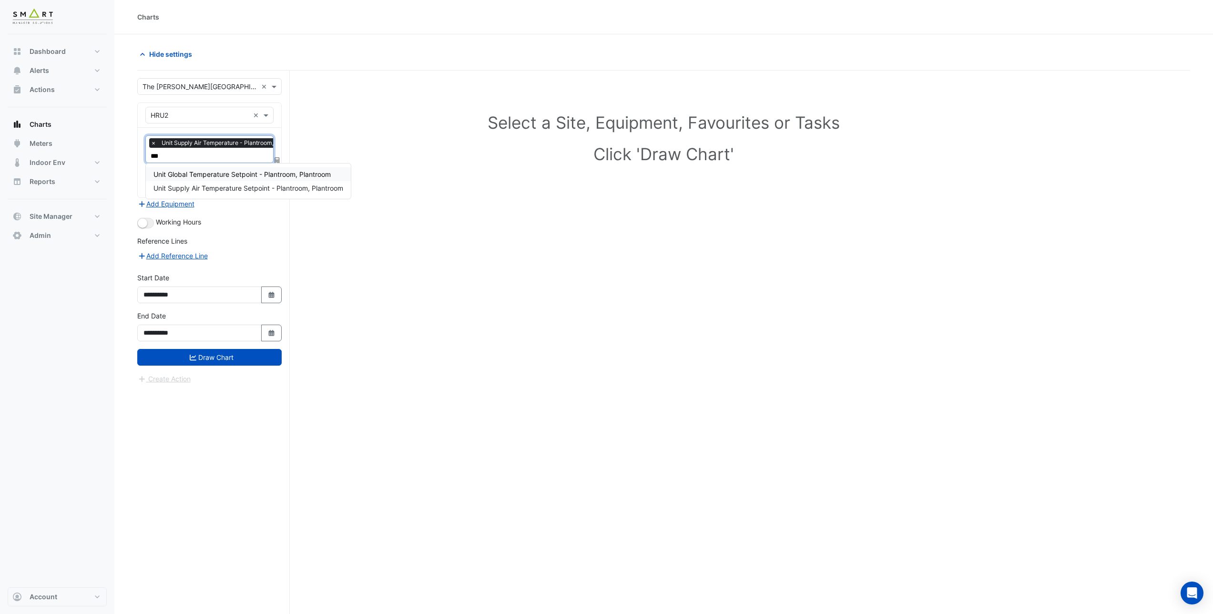
type input "****"
click at [191, 188] on span "Unit Supply Air Temperature Setpoint - Plantroom, Plantroom" at bounding box center [248, 188] width 190 height 8
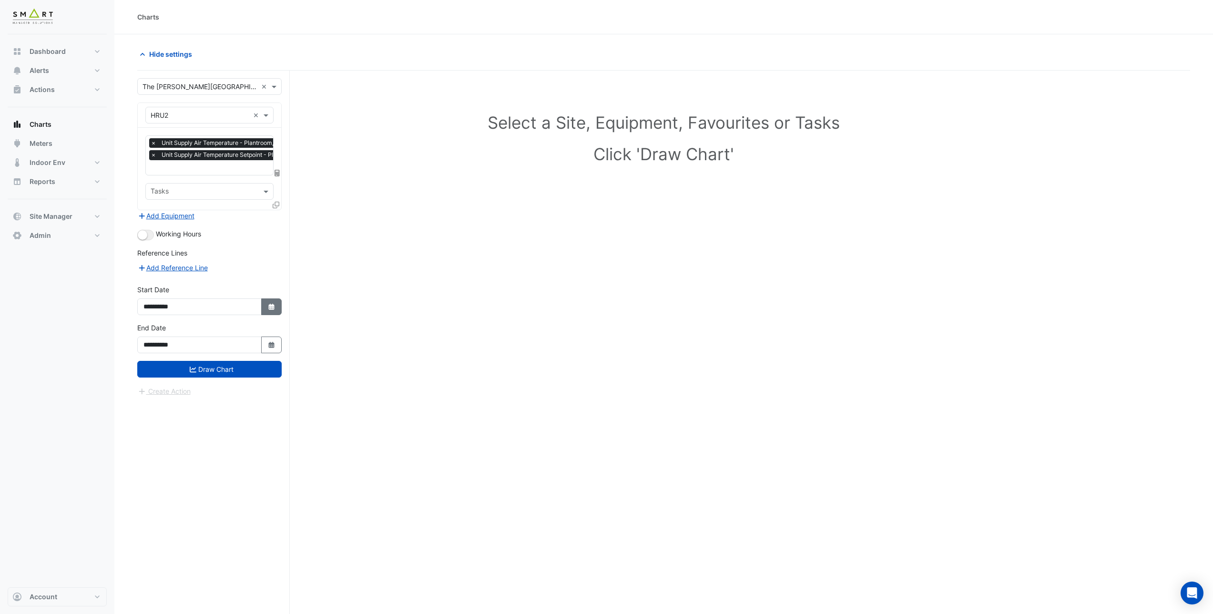
click at [265, 306] on button "Select Date" at bounding box center [271, 306] width 21 height 17
select select "*"
select select "****"
click at [155, 211] on div "1" at bounding box center [153, 210] width 15 height 15
type input "**********"
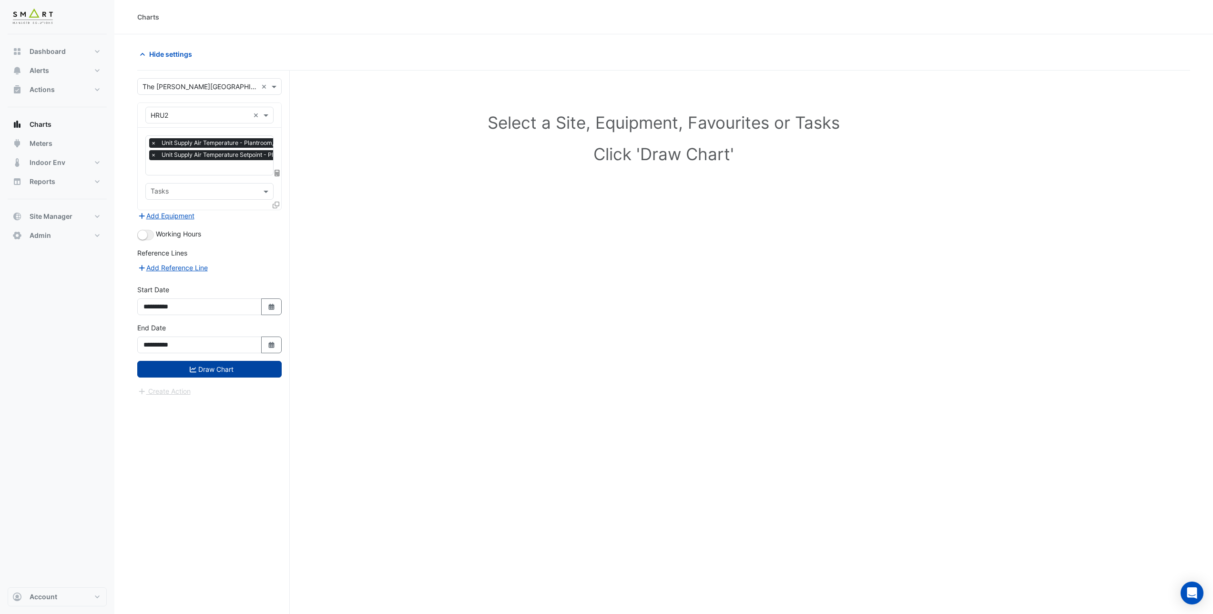
click at [225, 371] on button "Draw Chart" at bounding box center [209, 369] width 144 height 17
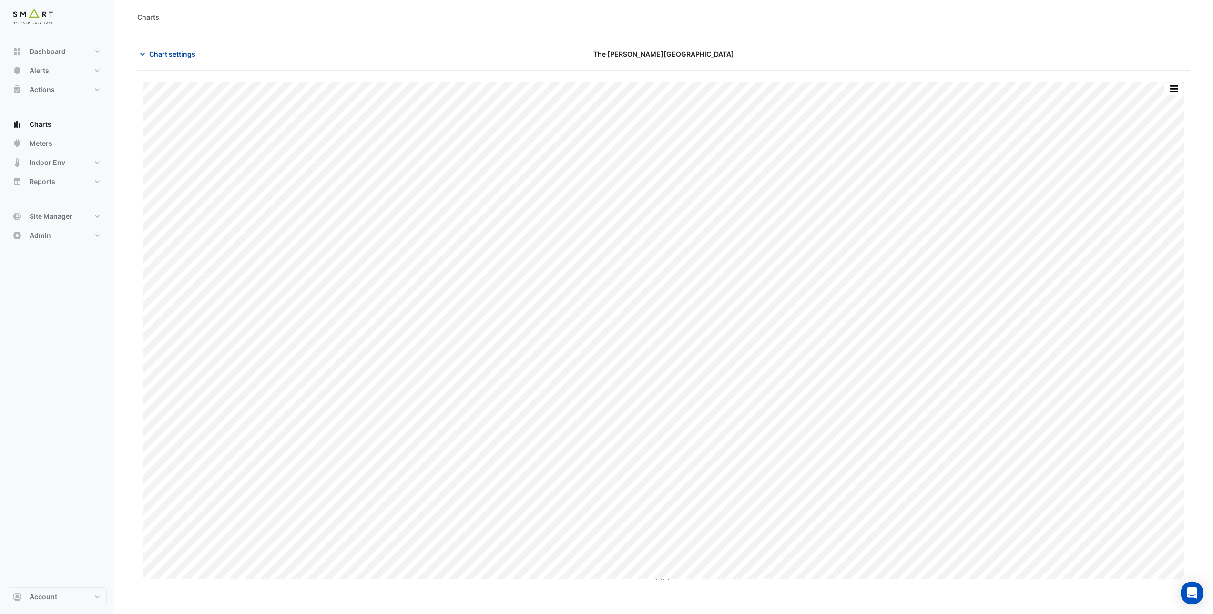
click at [177, 53] on span "Chart settings" at bounding box center [172, 54] width 46 height 10
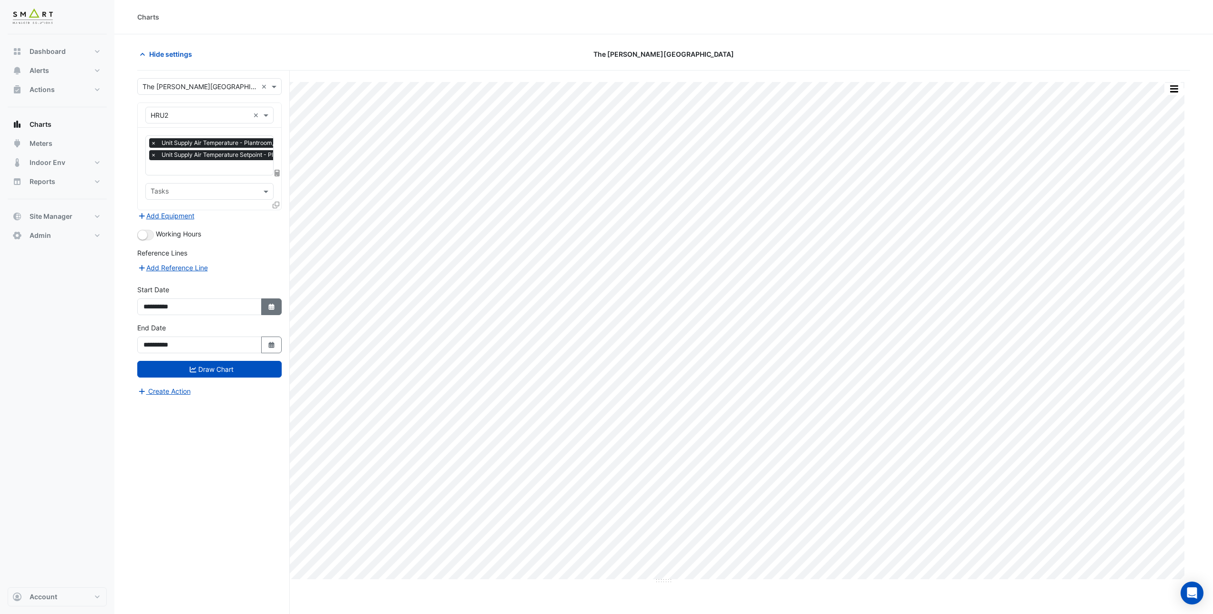
click at [276, 303] on button "Select Date" at bounding box center [271, 306] width 21 height 17
select select "*"
select select "****"
click at [152, 176] on button "Previous month" at bounding box center [153, 179] width 11 height 15
select select "*"
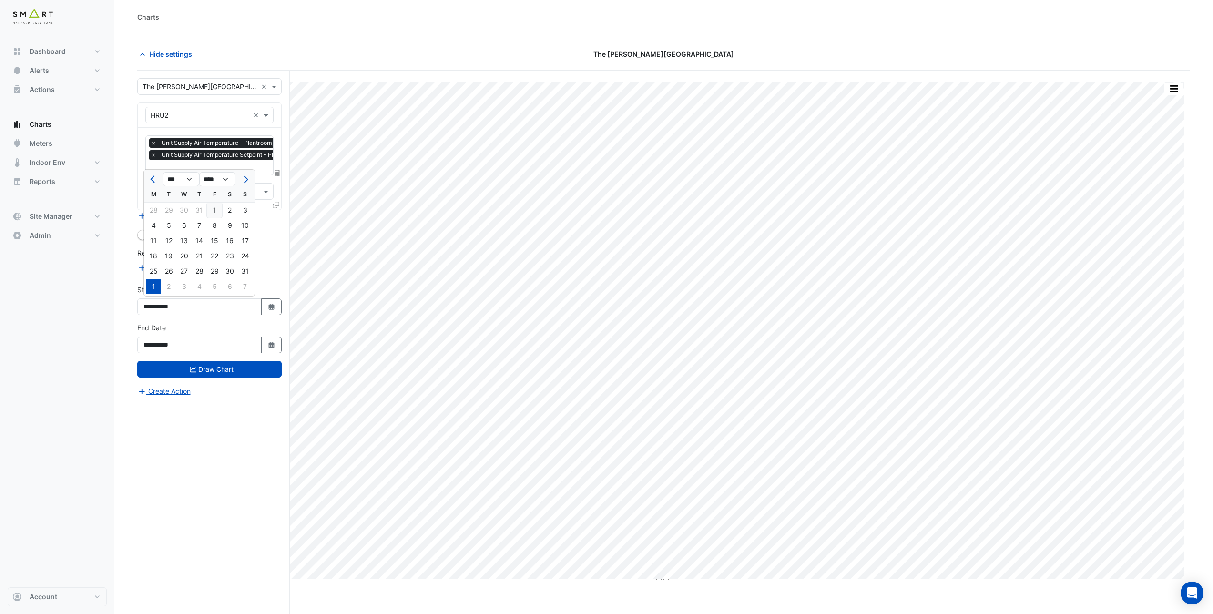
click at [217, 212] on div "1" at bounding box center [214, 210] width 15 height 15
type input "**********"
click at [226, 371] on button "Draw Chart" at bounding box center [209, 369] width 144 height 17
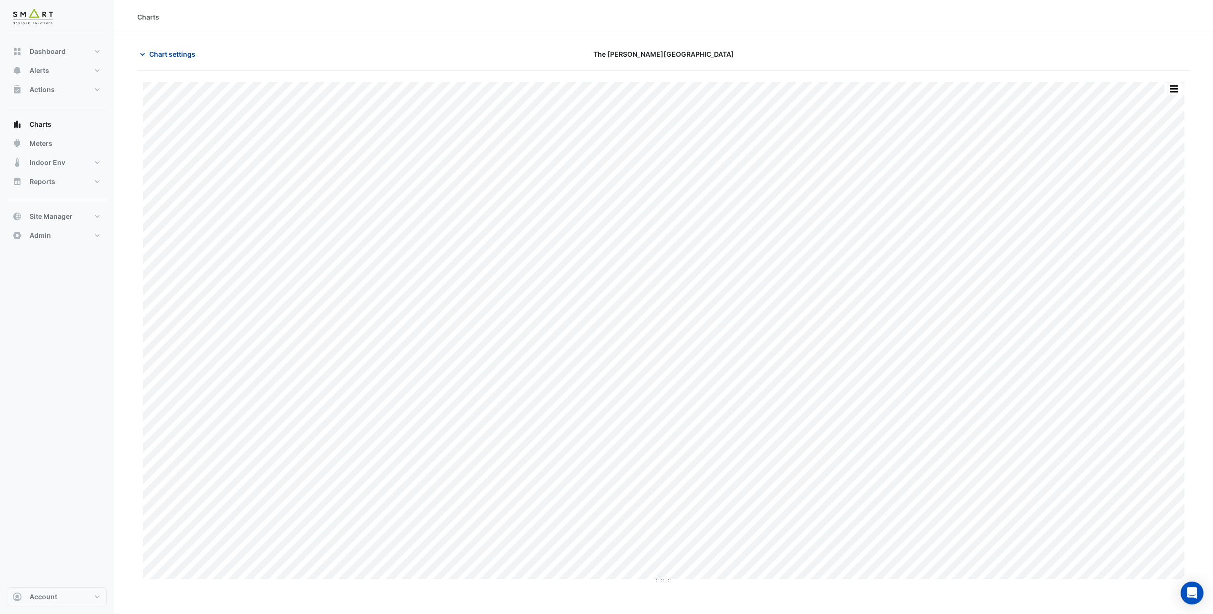
click at [154, 52] on span "Chart settings" at bounding box center [172, 54] width 46 height 10
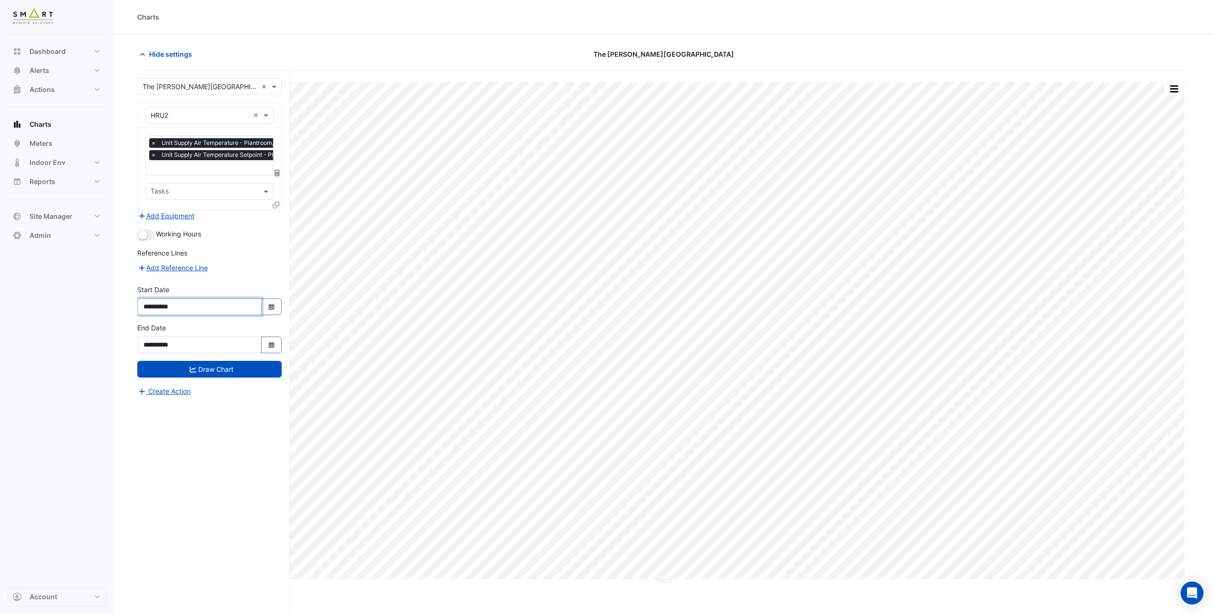
click at [204, 304] on input "**********" at bounding box center [199, 306] width 124 height 17
click at [275, 306] on icon "Select Date" at bounding box center [271, 307] width 9 height 7
select select "*"
select select "****"
click at [153, 179] on span "Previous month" at bounding box center [153, 179] width 7 height 7
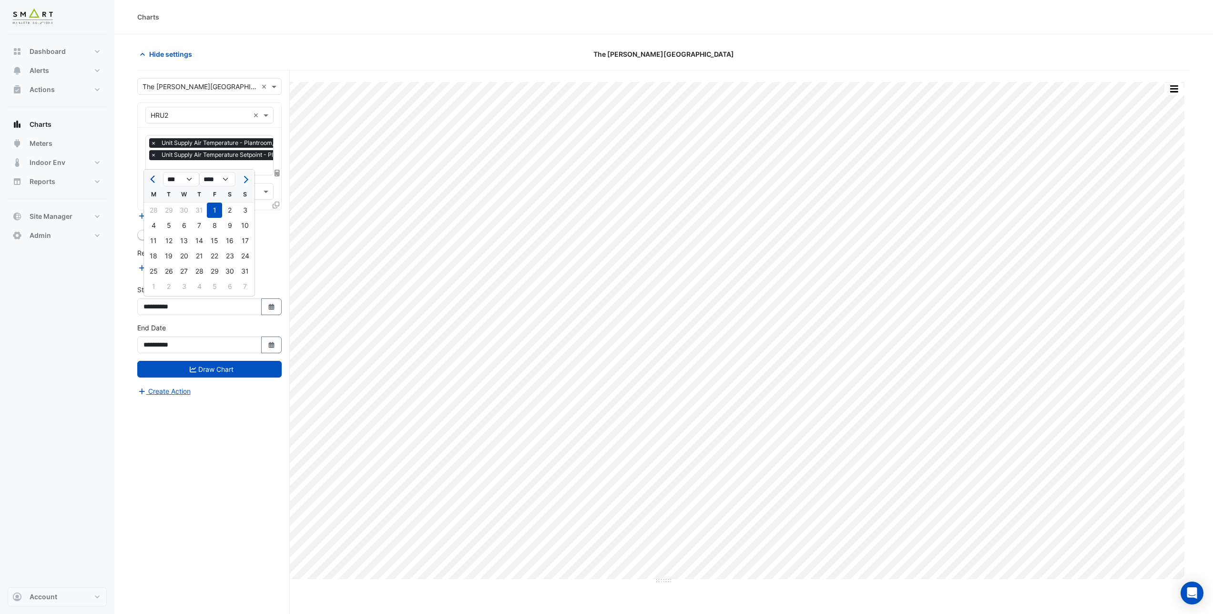
select select "*"
click at [162, 209] on div "1" at bounding box center [168, 210] width 15 height 15
type input "**********"
click at [214, 369] on button "Draw Chart" at bounding box center [209, 369] width 144 height 17
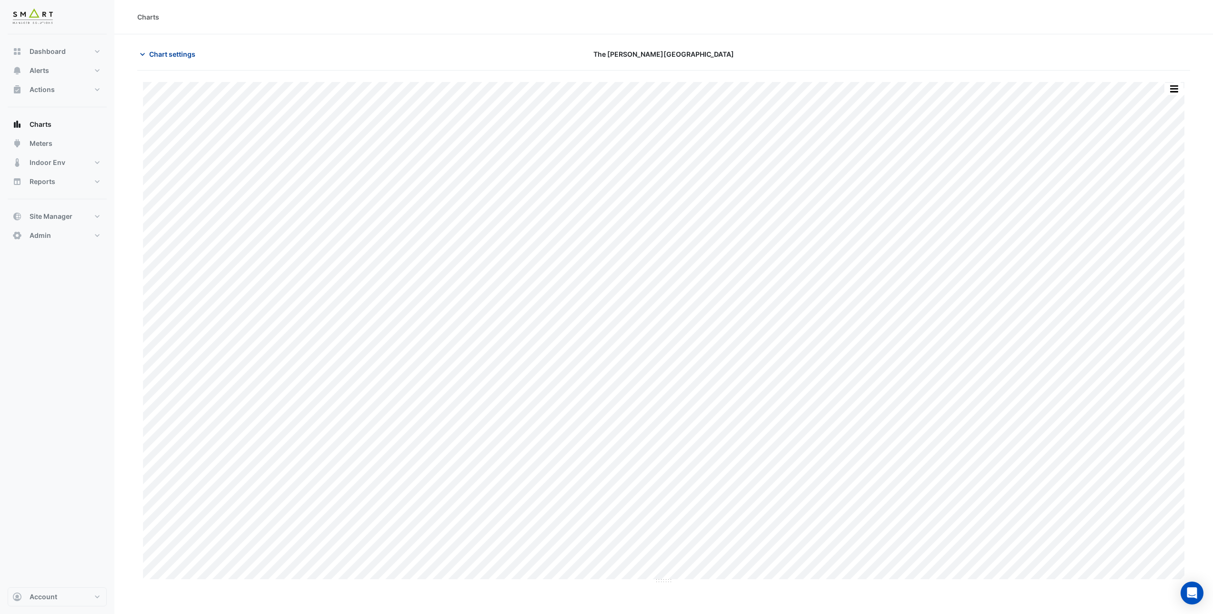
click at [186, 60] on button "Chart settings" at bounding box center [169, 54] width 64 height 17
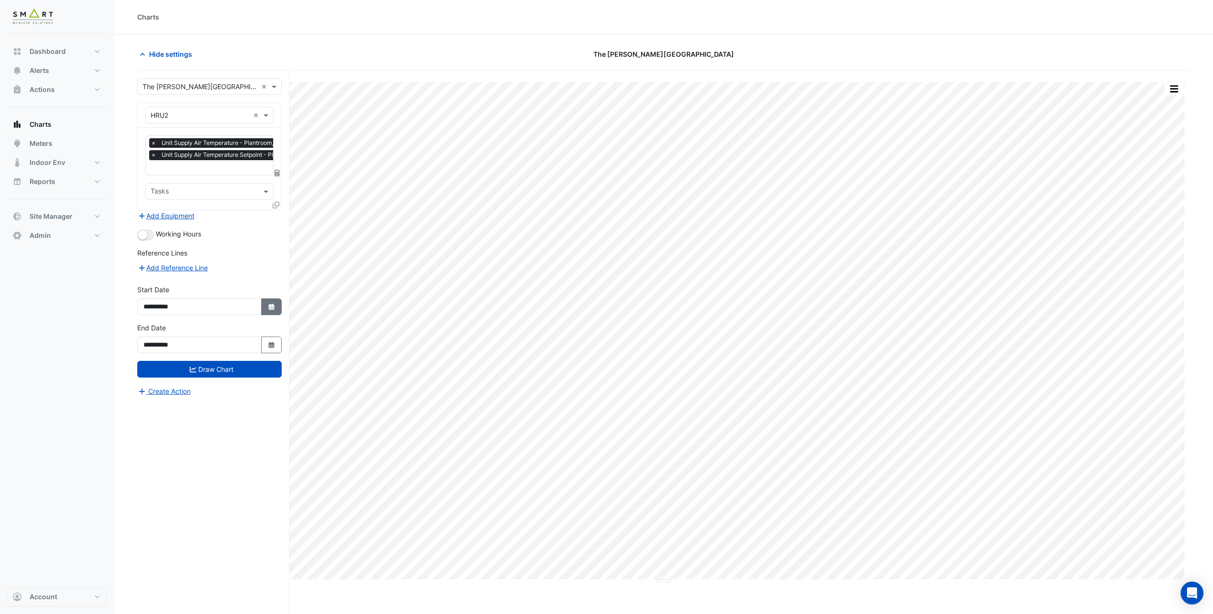
click at [278, 308] on button "Select Date" at bounding box center [271, 306] width 21 height 17
select select "*"
select select "****"
click at [245, 182] on span "Next month" at bounding box center [244, 179] width 7 height 7
click at [152, 179] on span "Previous month" at bounding box center [153, 179] width 7 height 7
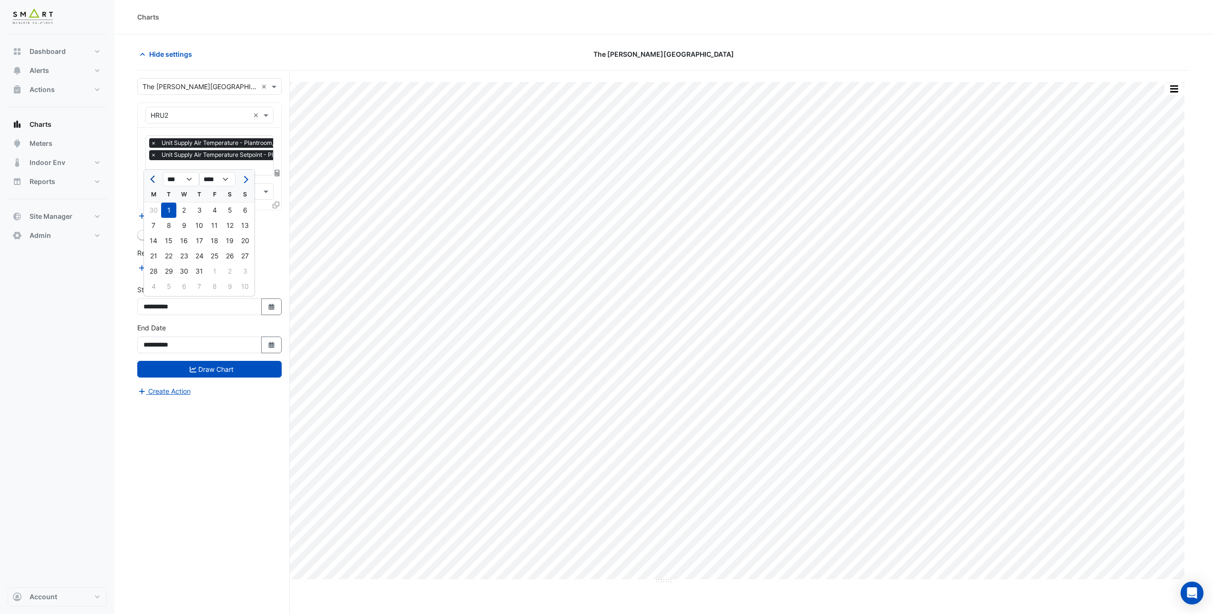
click at [152, 179] on span "Previous month" at bounding box center [153, 179] width 7 height 7
select select "*"
click at [247, 210] on div "1" at bounding box center [244, 210] width 15 height 15
type input "**********"
click at [235, 372] on button "Draw Chart" at bounding box center [209, 369] width 144 height 17
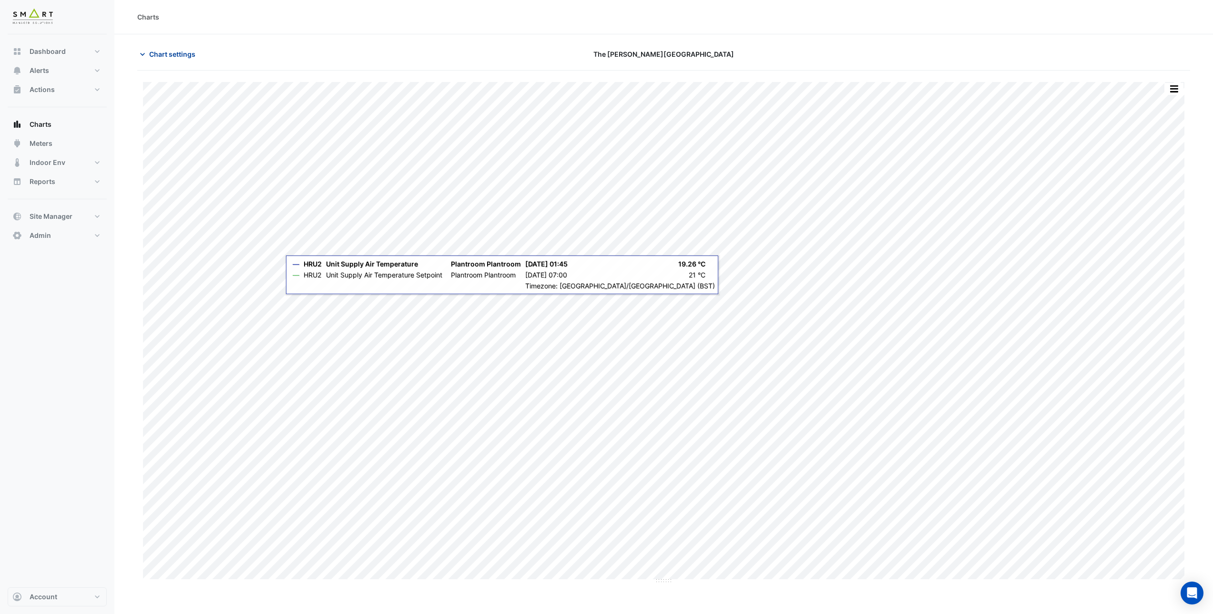
click at [188, 60] on button "Chart settings" at bounding box center [169, 54] width 64 height 17
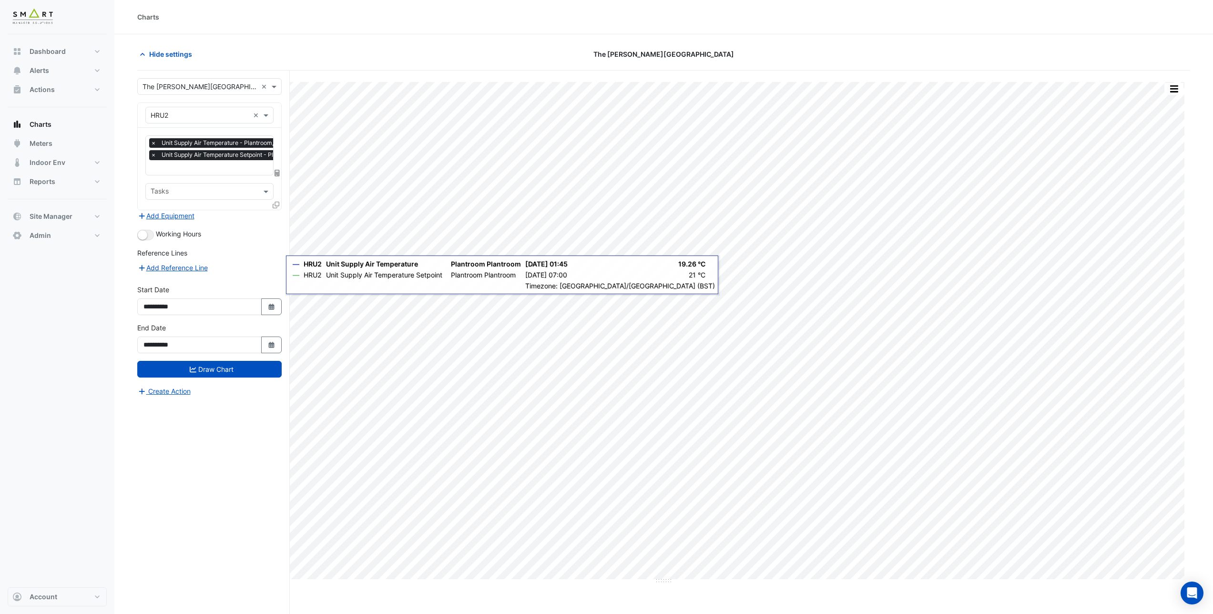
click at [232, 47] on div "Hide settings" at bounding box center [309, 54] width 355 height 17
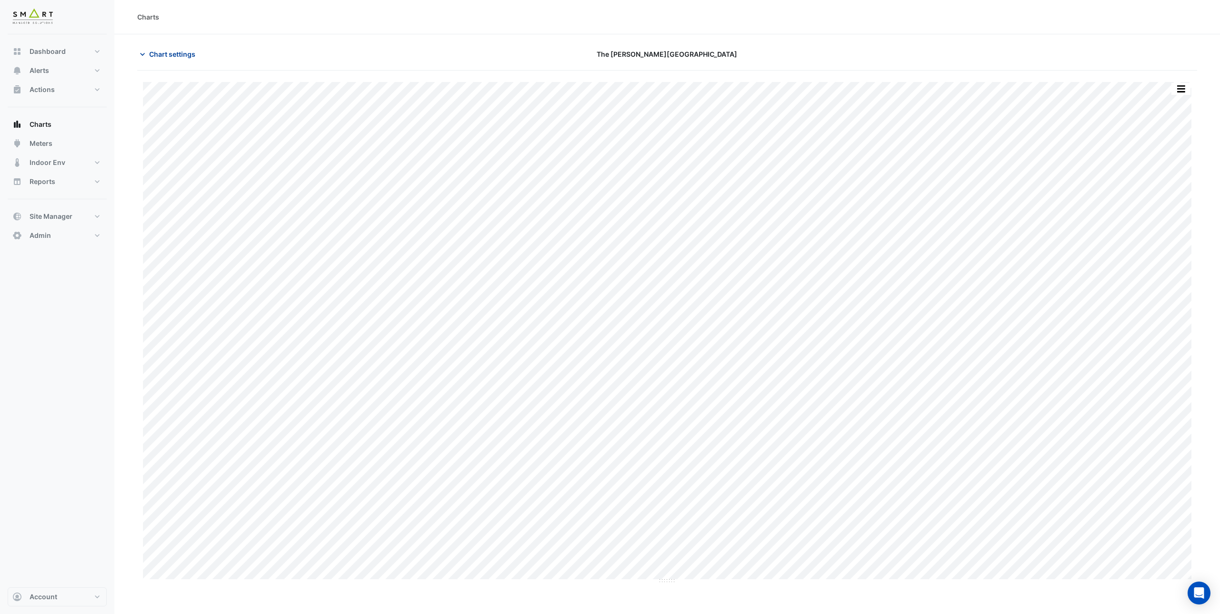
click at [163, 51] on span "Chart settings" at bounding box center [172, 54] width 46 height 10
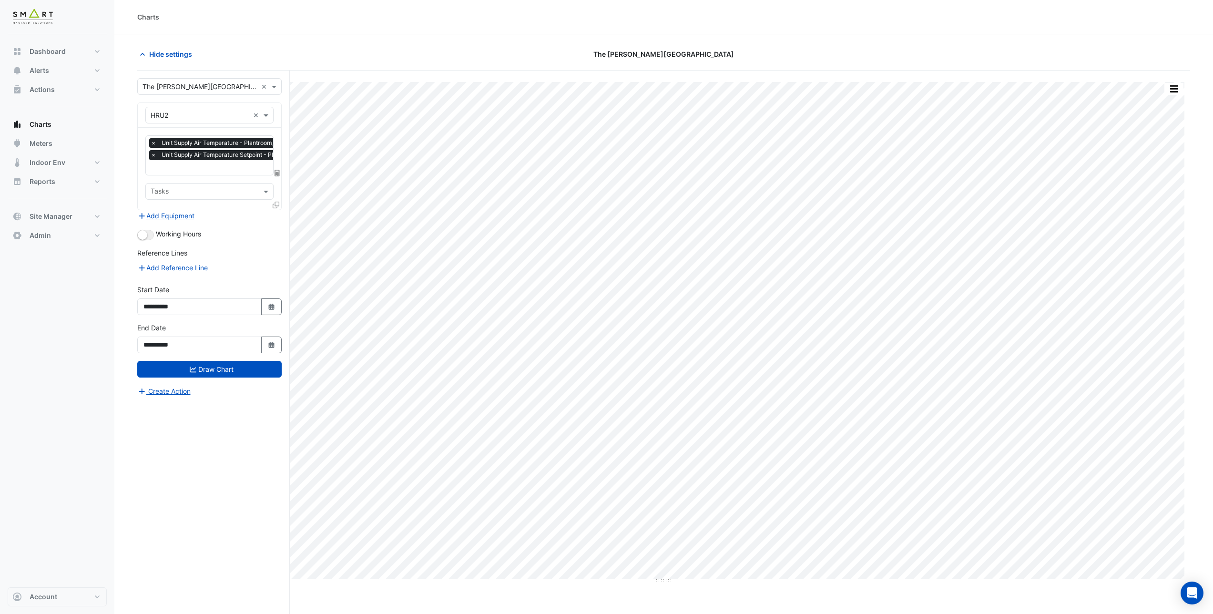
click at [171, 86] on input "text" at bounding box center [200, 87] width 115 height 10
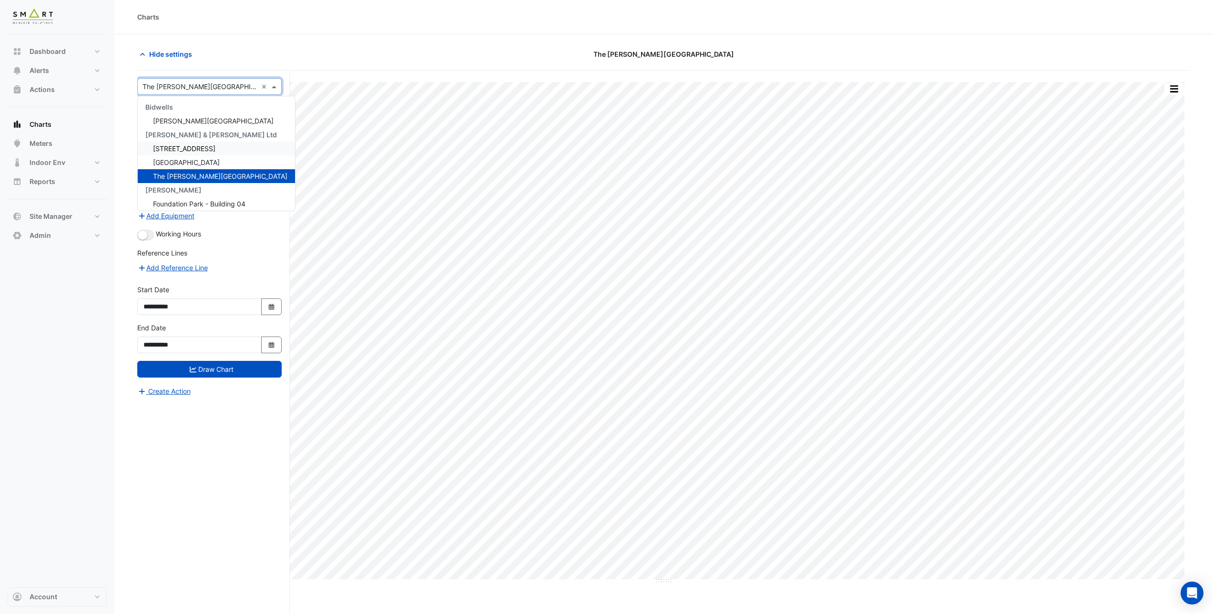
click at [189, 146] on span "[STREET_ADDRESS]" at bounding box center [184, 148] width 62 height 8
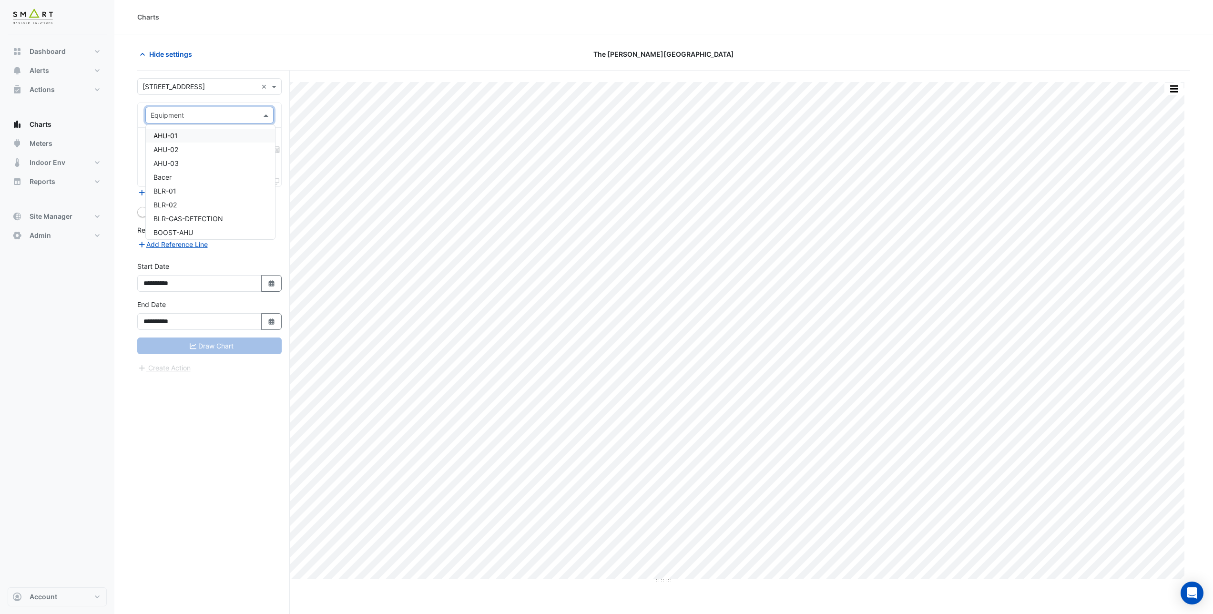
click at [185, 115] on input "text" at bounding box center [200, 116] width 99 height 10
type input "**"
click at [191, 131] on div "CH-01" at bounding box center [209, 136] width 127 height 14
click at [195, 144] on input "text" at bounding box center [204, 145] width 107 height 10
type input "*****"
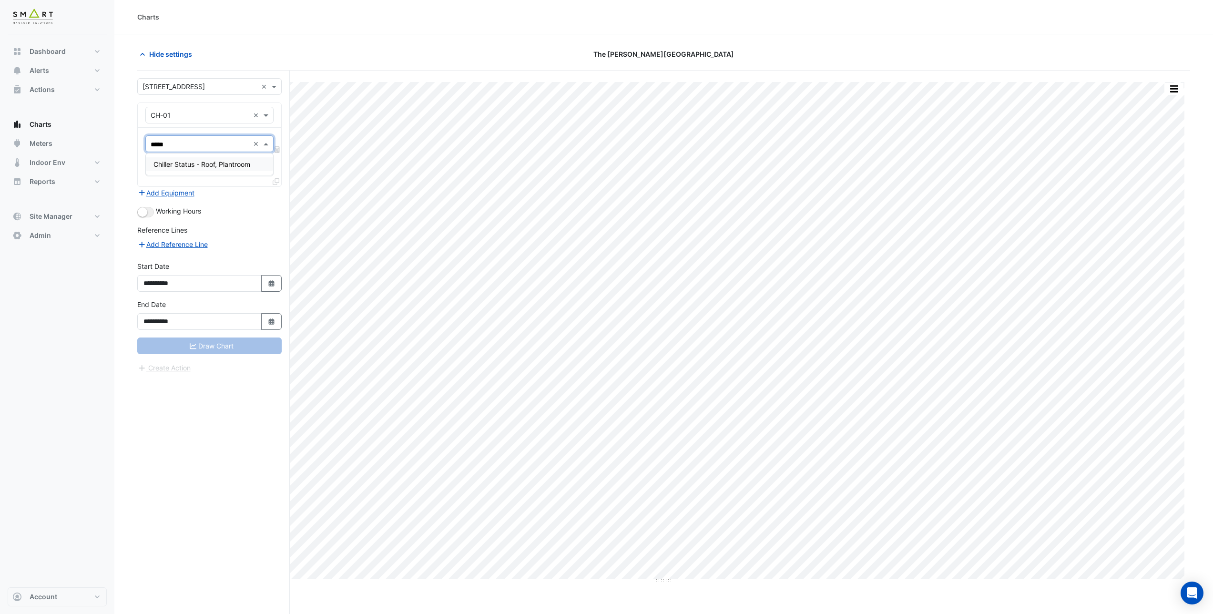
click at [197, 167] on span "Chiller Status - Roof, Plantroom" at bounding box center [201, 164] width 97 height 8
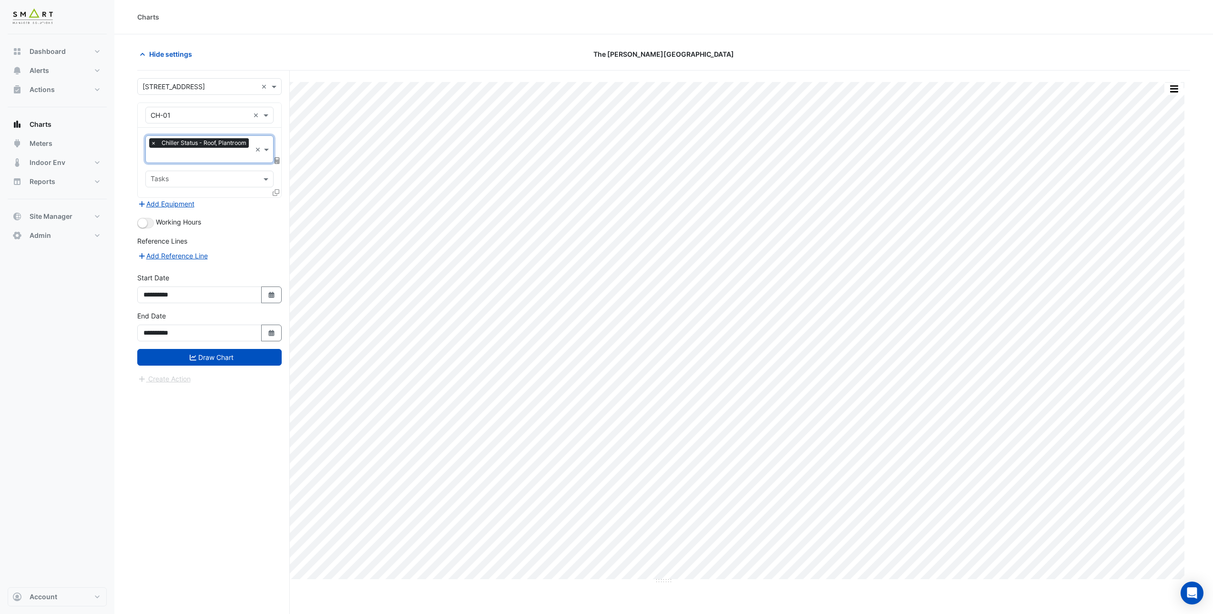
click at [277, 193] on icon at bounding box center [276, 192] width 7 height 7
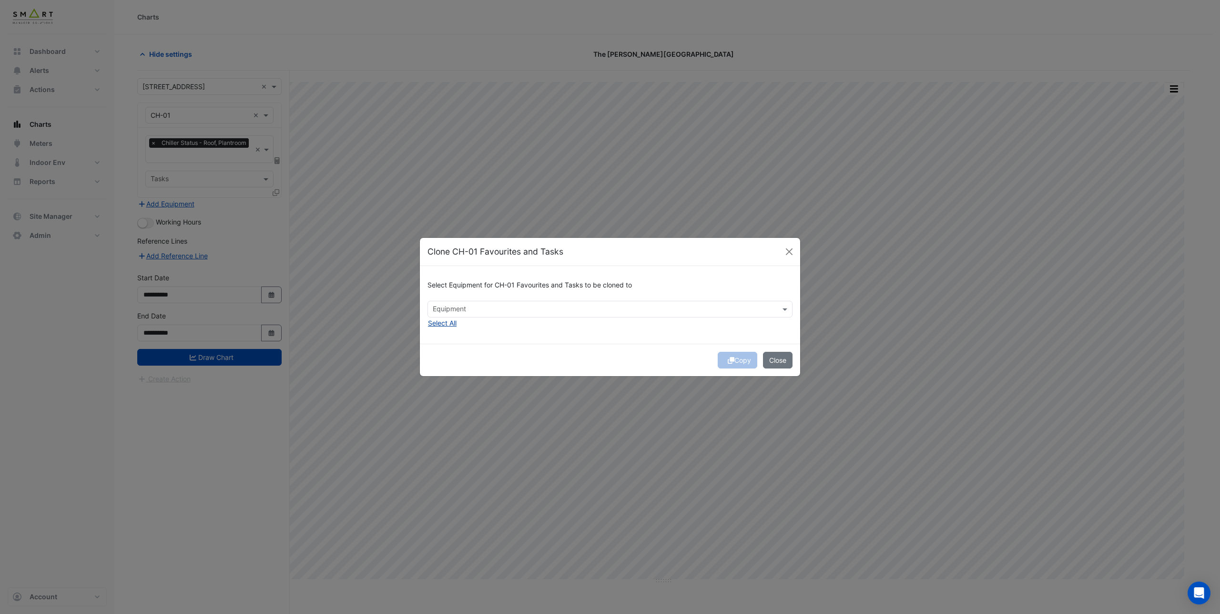
click at [449, 325] on button "Select All" at bounding box center [443, 322] width 30 height 11
click at [734, 363] on button "Copy" at bounding box center [738, 360] width 40 height 17
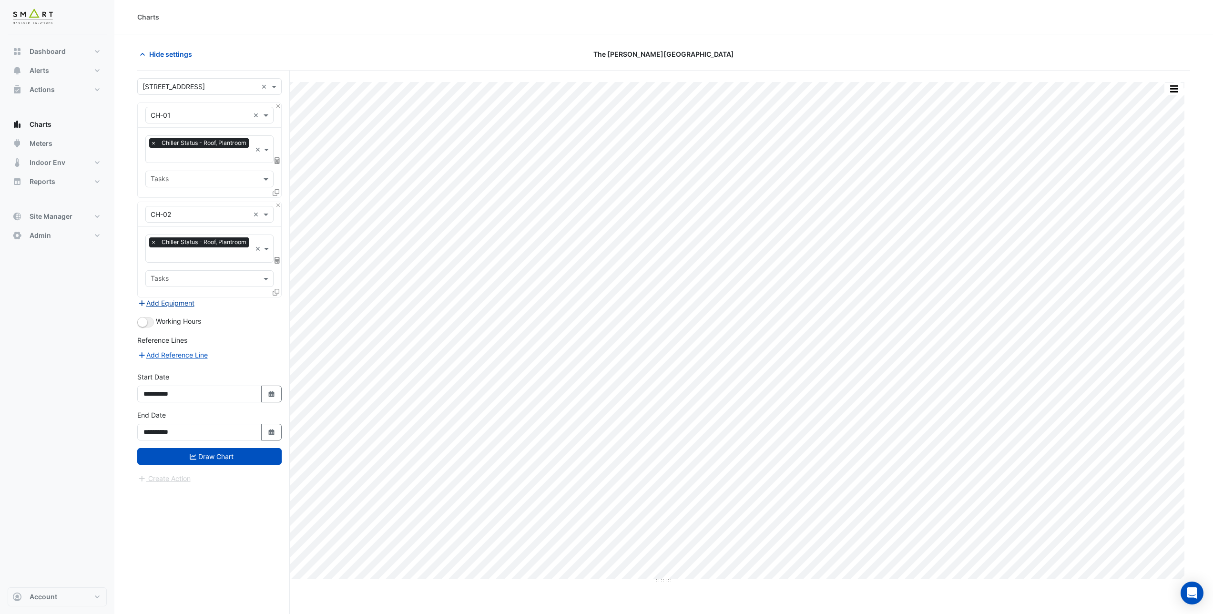
click at [180, 299] on button "Add Equipment" at bounding box center [166, 302] width 58 height 11
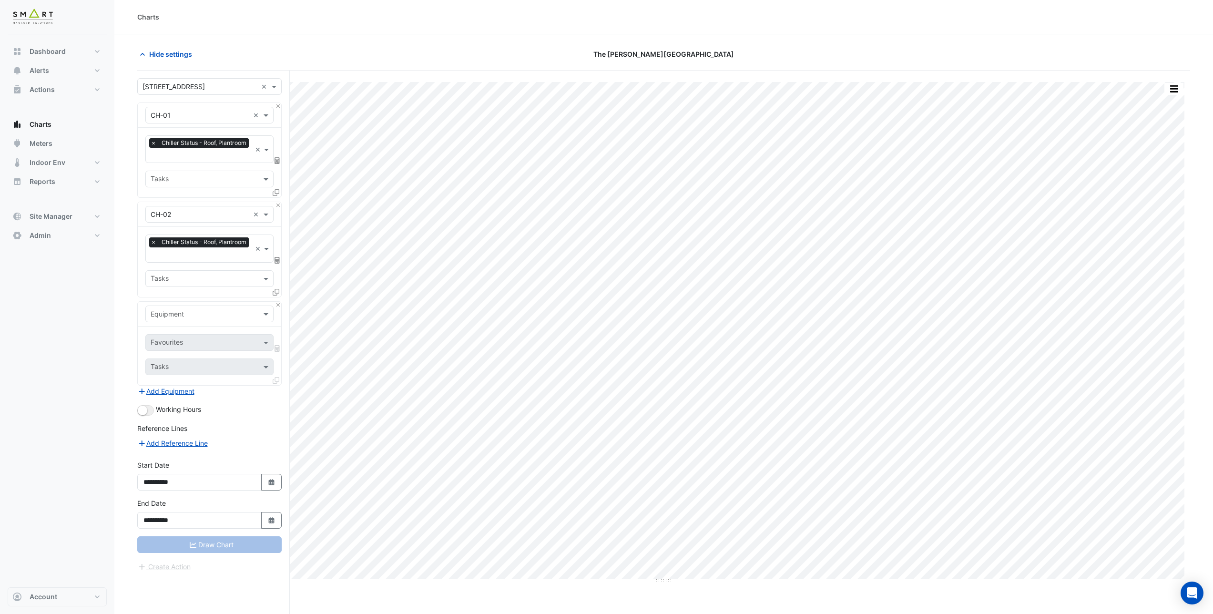
click at [199, 309] on input "text" at bounding box center [200, 314] width 99 height 10
type input "****"
click at [177, 336] on span "Weather" at bounding box center [166, 332] width 26 height 8
click at [177, 338] on input "text" at bounding box center [204, 343] width 107 height 10
click at [186, 394] on div "Temperature (Celcius)" at bounding box center [209, 389] width 127 height 14
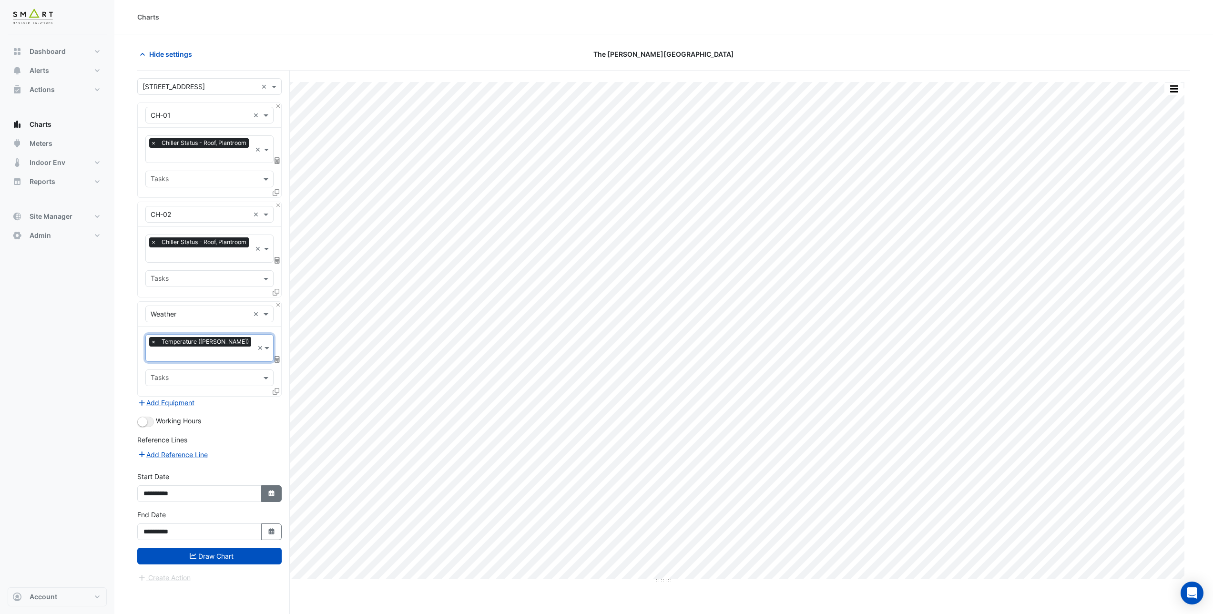
click at [273, 485] on button "Select Date" at bounding box center [271, 493] width 21 height 17
select select "*"
select select "****"
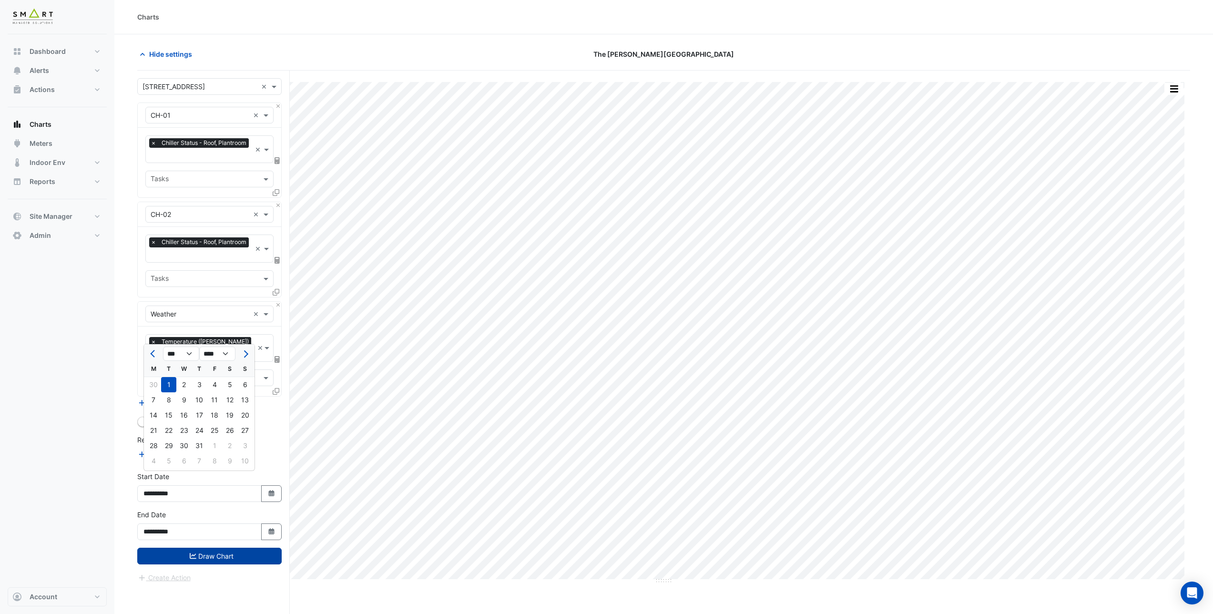
click at [212, 548] on button "Draw Chart" at bounding box center [209, 556] width 144 height 17
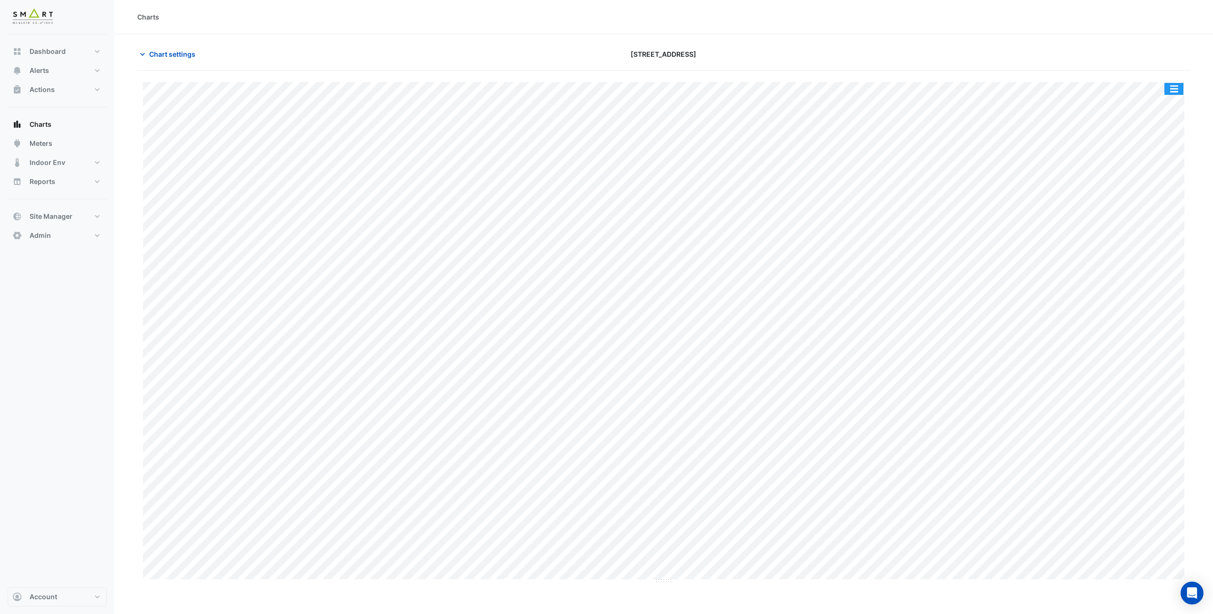
click at [1172, 87] on button "button" at bounding box center [1173, 89] width 19 height 12
click at [1162, 104] on div "Split by Equip" at bounding box center [1154, 105] width 57 height 17
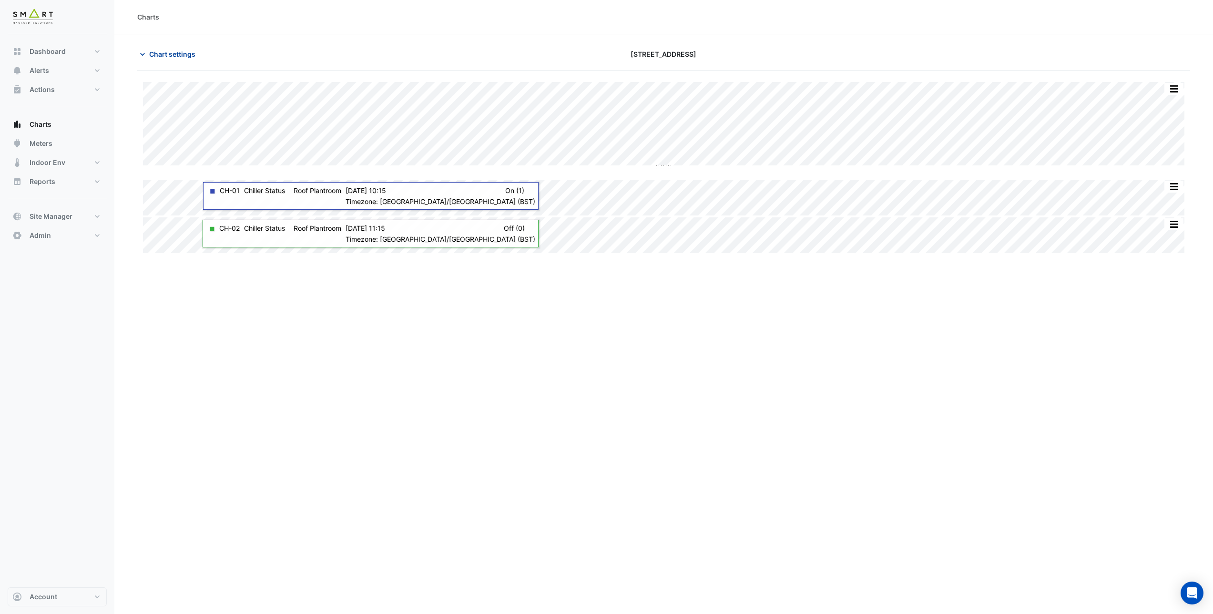
click at [160, 56] on span "Chart settings" at bounding box center [172, 54] width 46 height 10
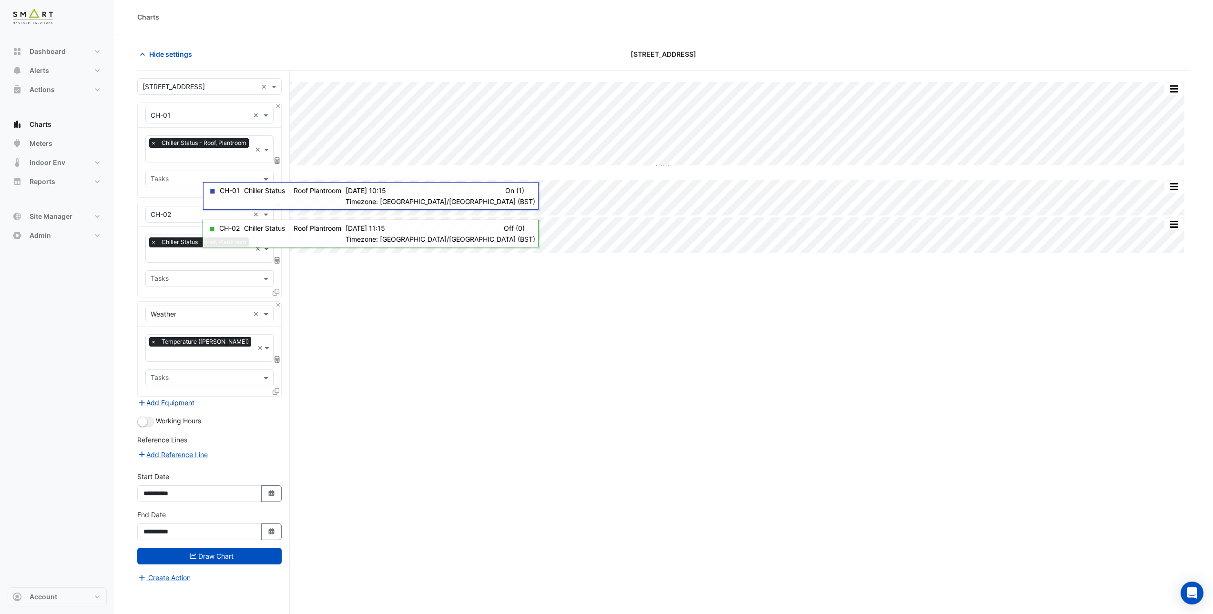
click at [167, 397] on button "Add Equipment" at bounding box center [166, 402] width 58 height 11
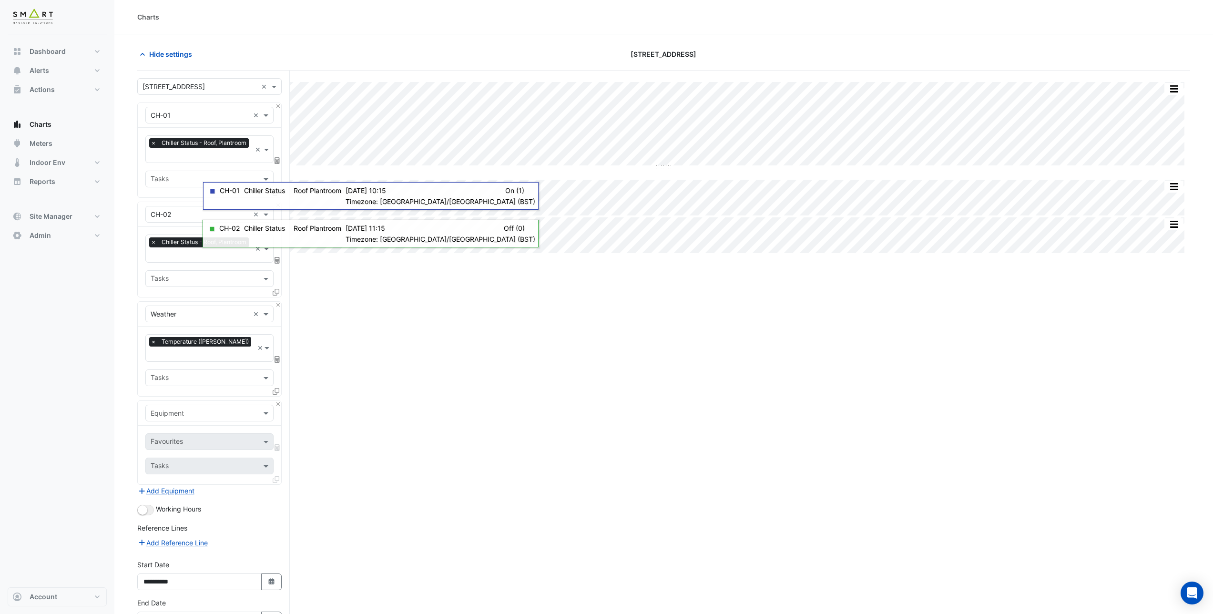
click at [175, 408] on input "text" at bounding box center [200, 413] width 99 height 10
type input "**"
click at [179, 420] on div "BLR-01" at bounding box center [209, 421] width 127 height 14
click at [184, 438] on input "text" at bounding box center [204, 443] width 107 height 10
type input "****"
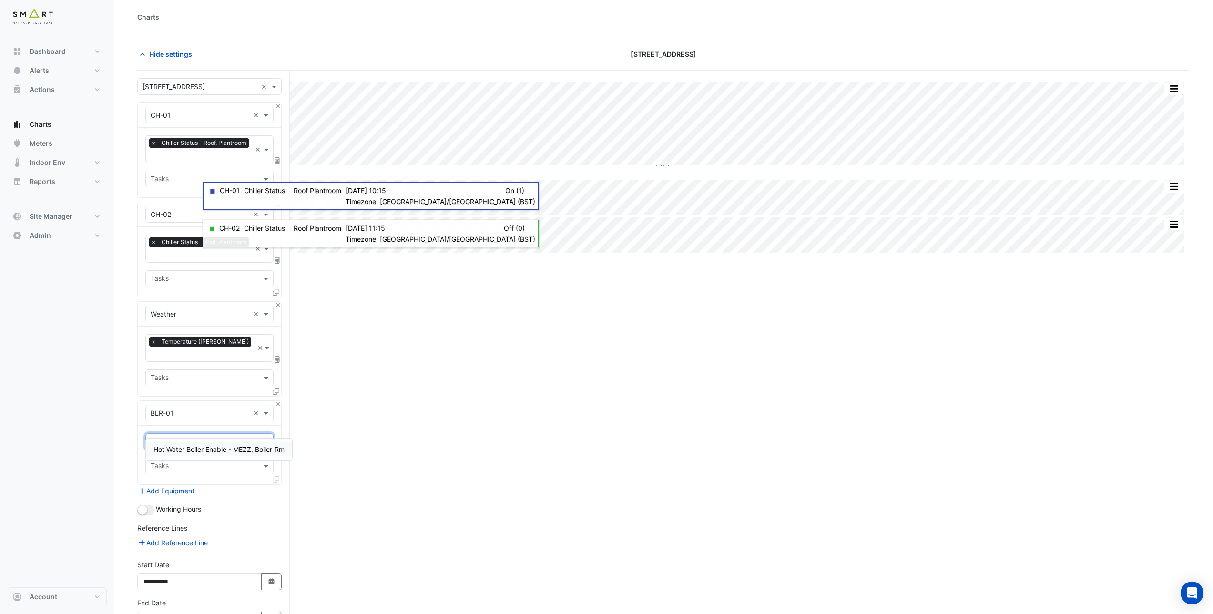
click at [212, 450] on span "Hot Water Boiler Enable - MEZZ, Boiler-Rm" at bounding box center [218, 449] width 131 height 8
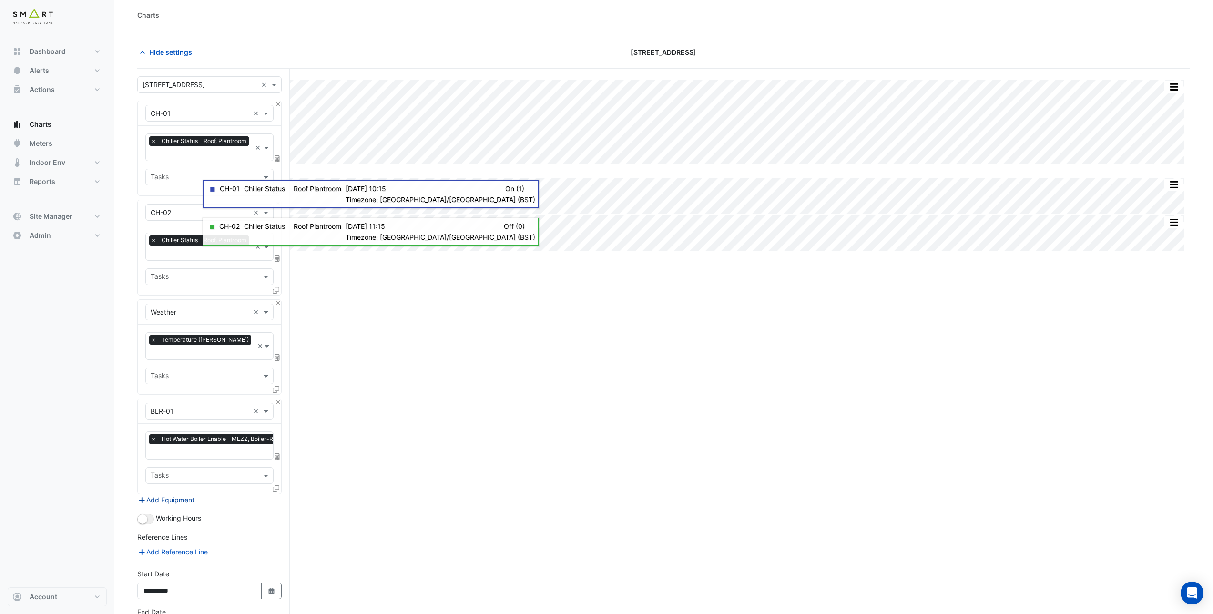
click at [178, 494] on button "Add Equipment" at bounding box center [166, 499] width 58 height 11
click at [180, 506] on input "text" at bounding box center [200, 511] width 99 height 10
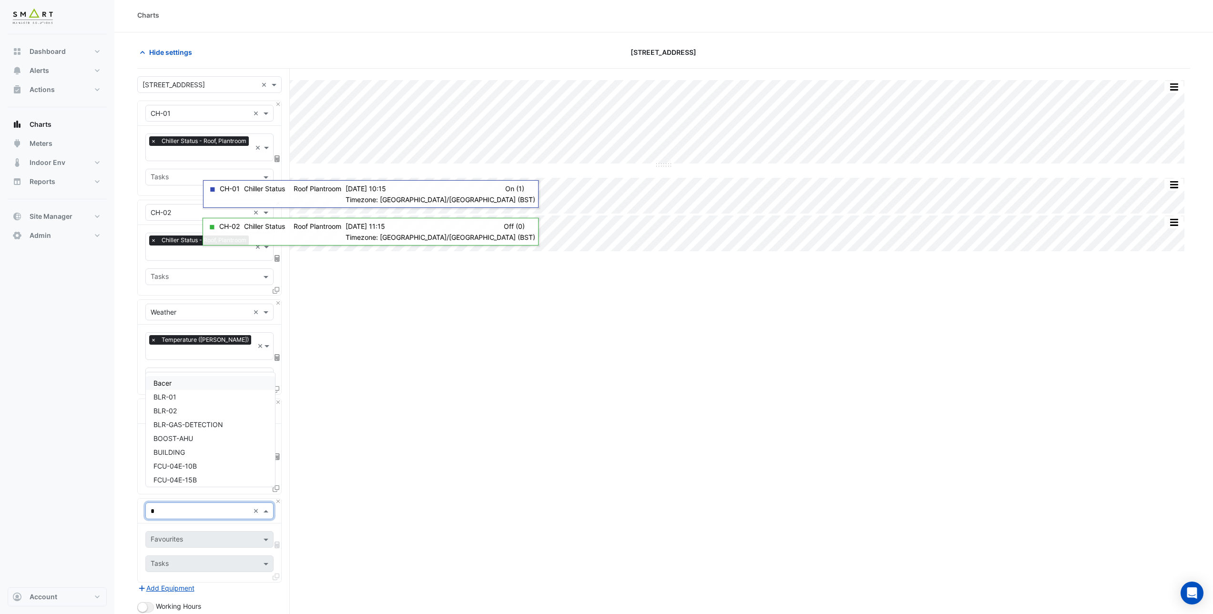
type input "**"
click at [194, 400] on div "BLR-02" at bounding box center [209, 407] width 127 height 14
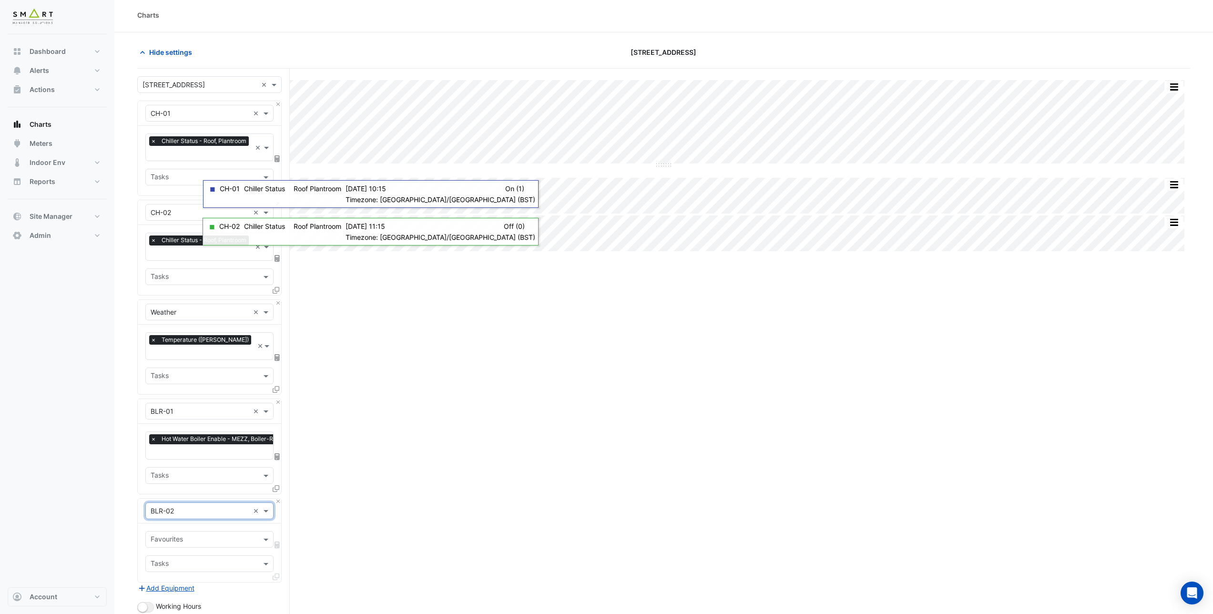
click at [178, 535] on input "text" at bounding box center [204, 540] width 107 height 10
type input "***"
click at [210, 503] on span "Hot Water Boiler Enable - MEZZ, Boiler-Rm" at bounding box center [218, 504] width 131 height 8
click at [124, 530] on section "Hide settings 12 Hammersmith Grove Split by Unit Split All Split None Print Sav…" at bounding box center [663, 409] width 1099 height 755
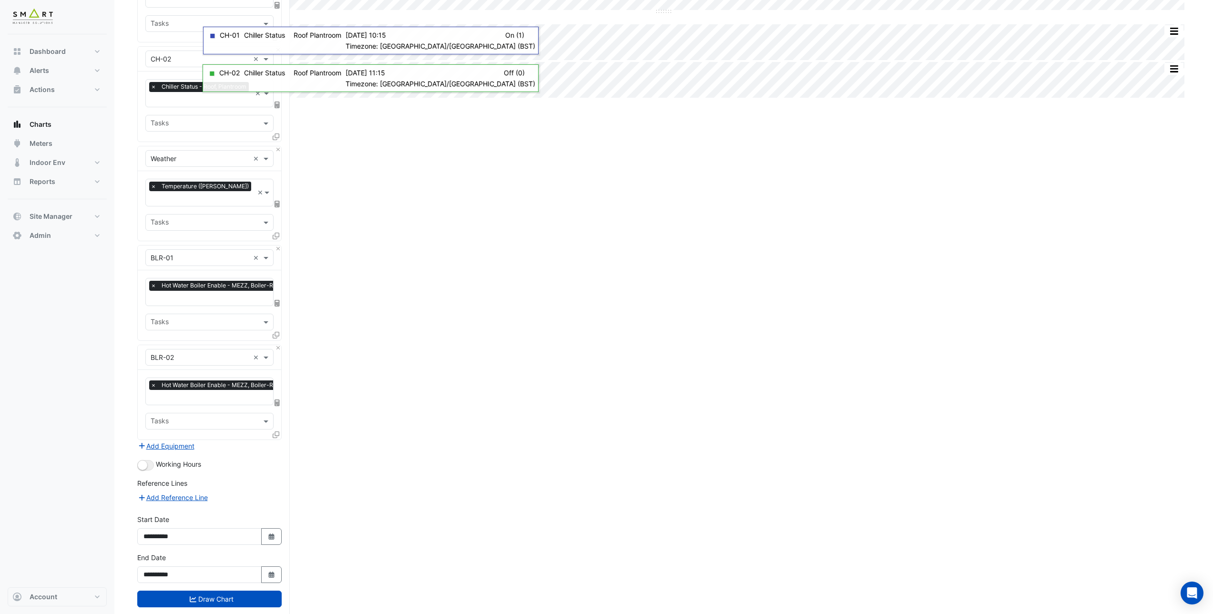
scroll to position [161, 0]
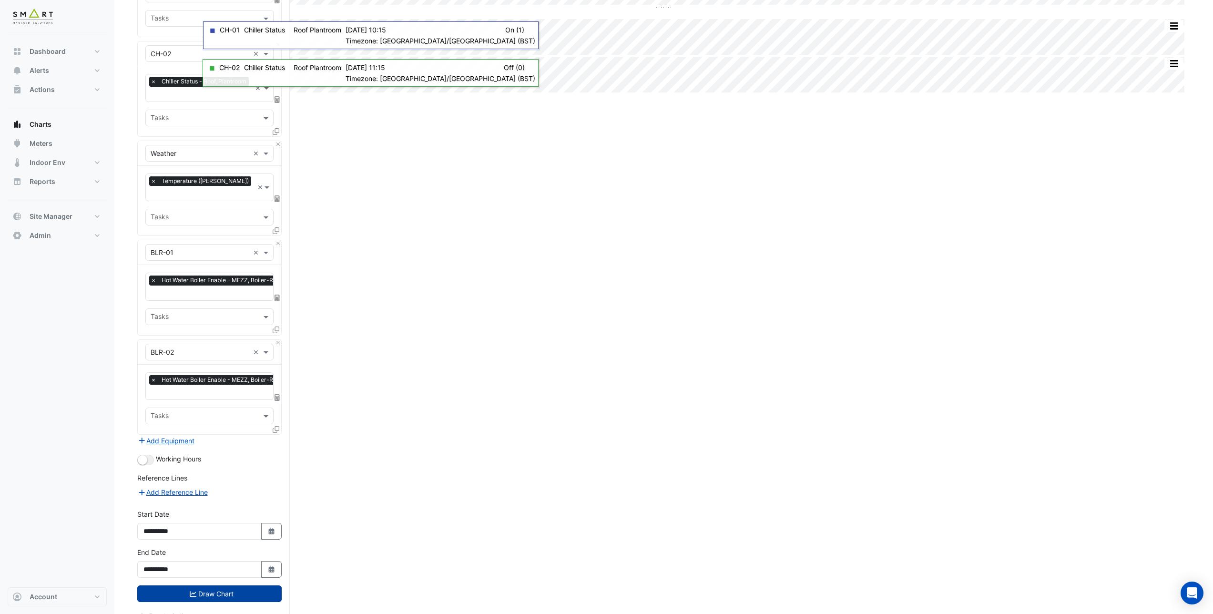
click at [196, 585] on button "Draw Chart" at bounding box center [209, 593] width 144 height 17
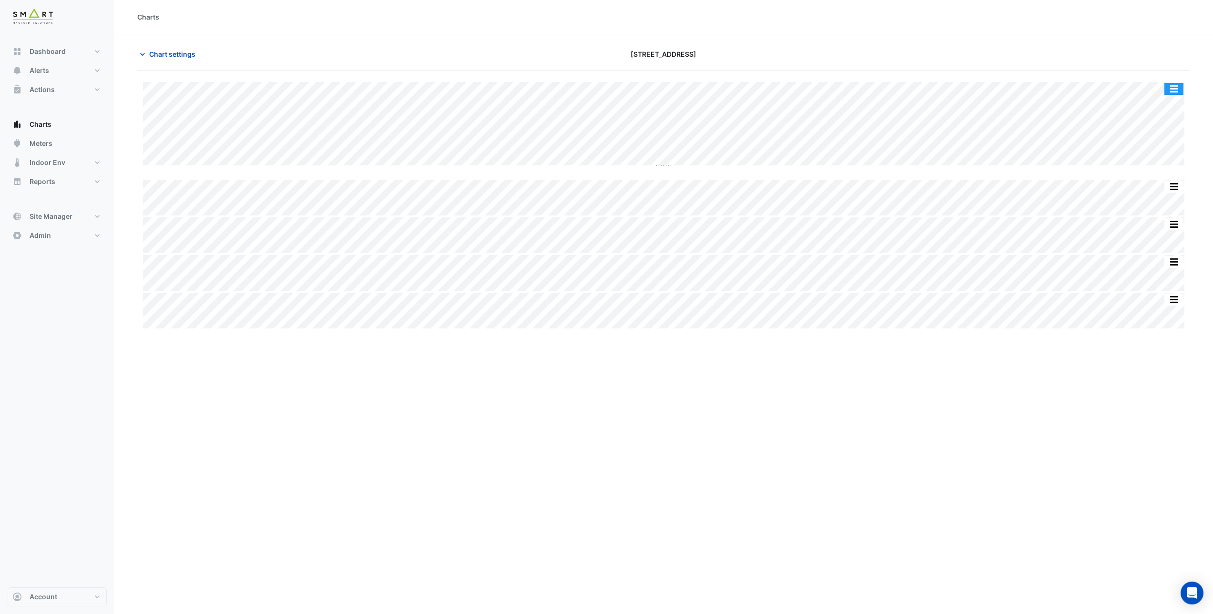
click at [1182, 92] on button "button" at bounding box center [1173, 89] width 19 height 12
click at [1156, 136] on div "Split None" at bounding box center [1154, 140] width 57 height 17
click at [1174, 89] on button "button" at bounding box center [1173, 89] width 19 height 12
click at [1144, 207] on div "Pivot Data Table" at bounding box center [1154, 208] width 57 height 23
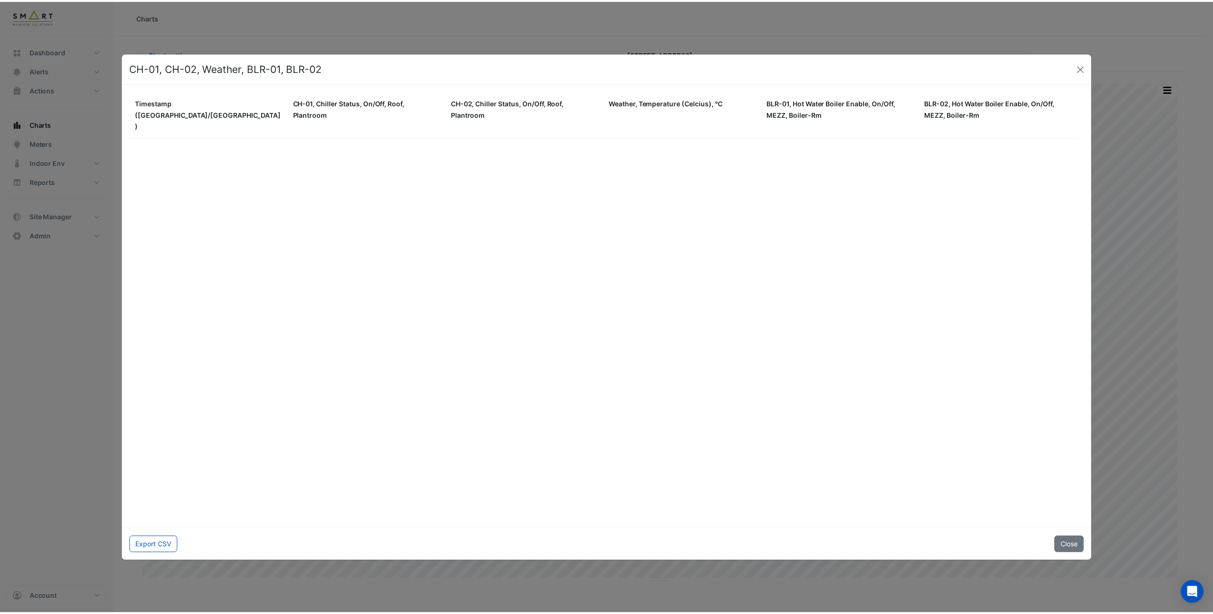
scroll to position [22186, 0]
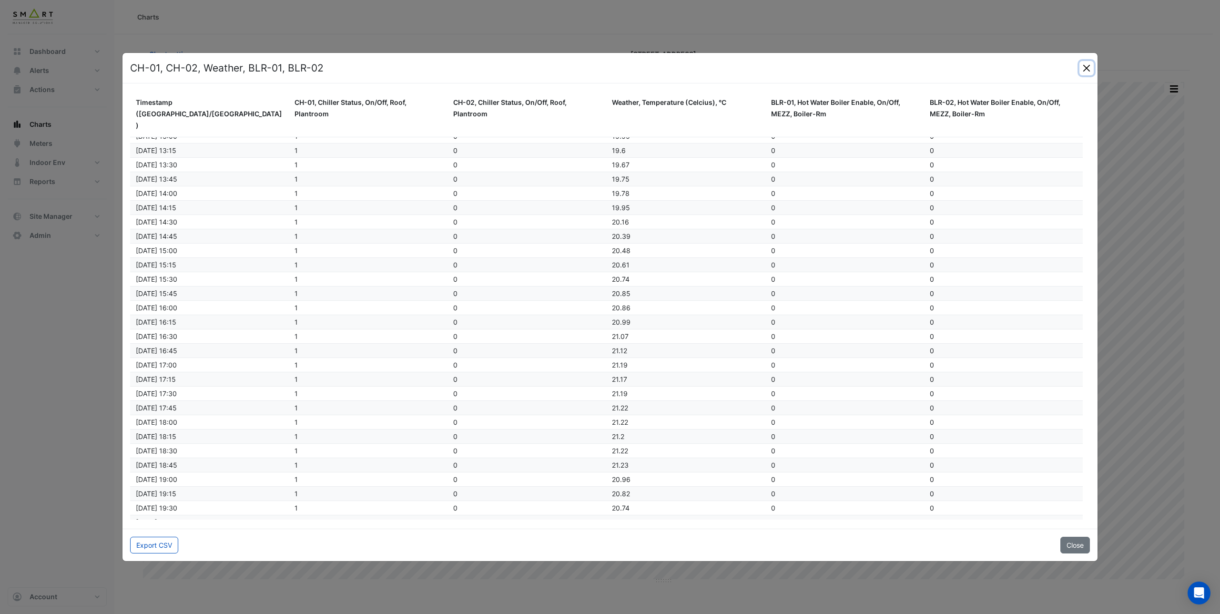
click at [1083, 70] on button "Close" at bounding box center [1087, 68] width 14 height 14
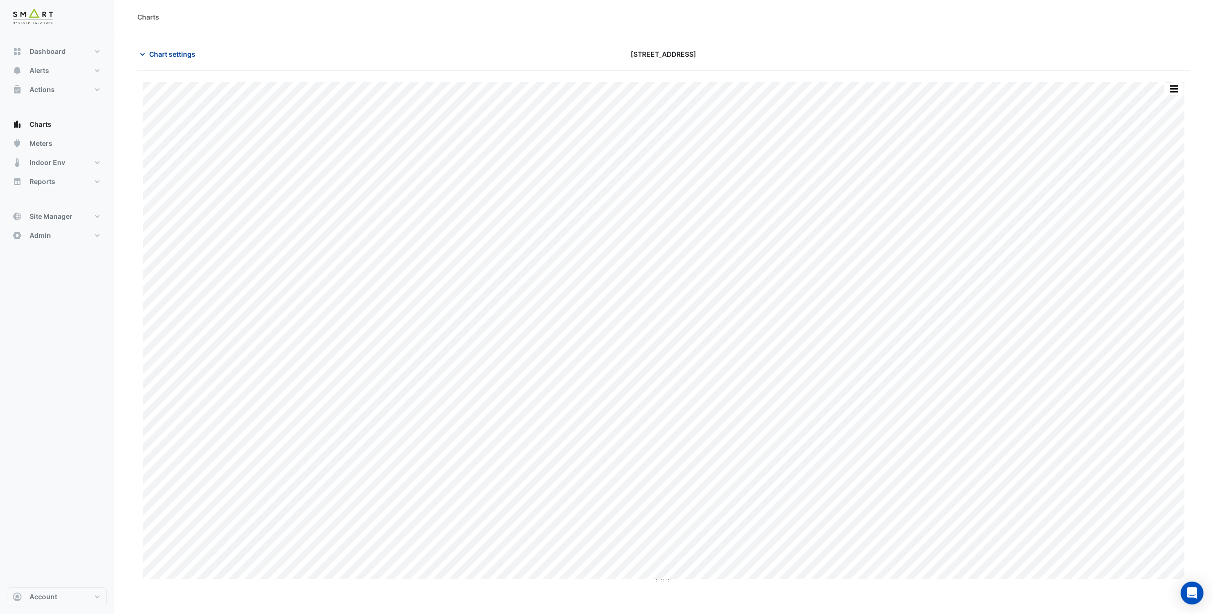
click at [157, 59] on button "Chart settings" at bounding box center [169, 54] width 64 height 17
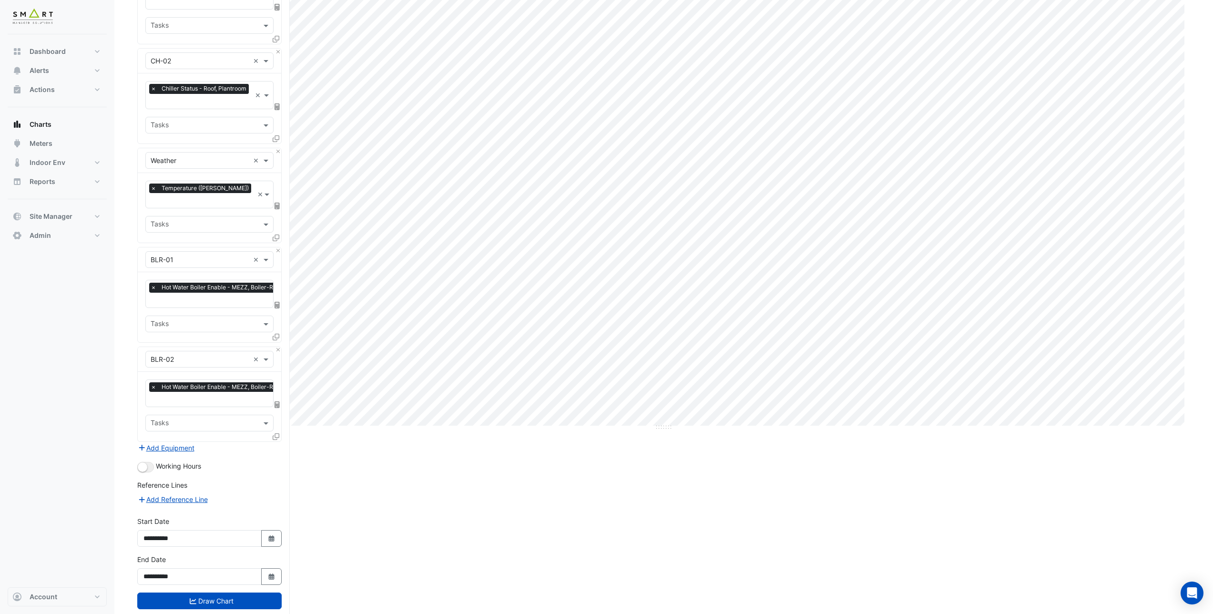
scroll to position [161, 0]
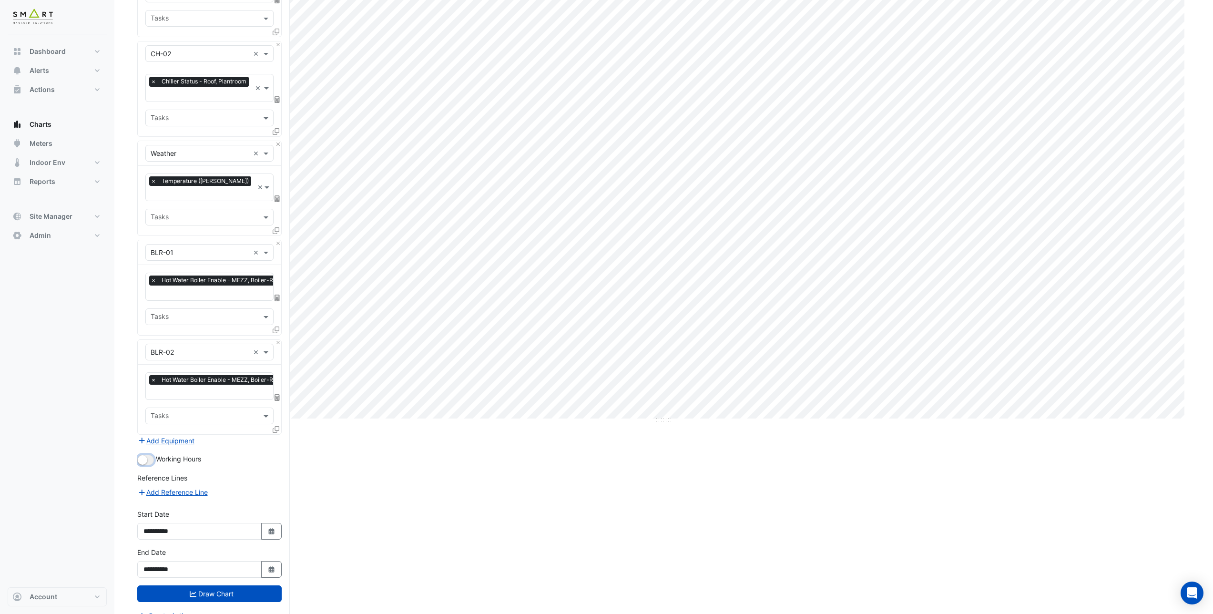
click at [149, 455] on button "button" at bounding box center [145, 460] width 17 height 10
click at [225, 585] on button "Draw Chart" at bounding box center [209, 593] width 144 height 17
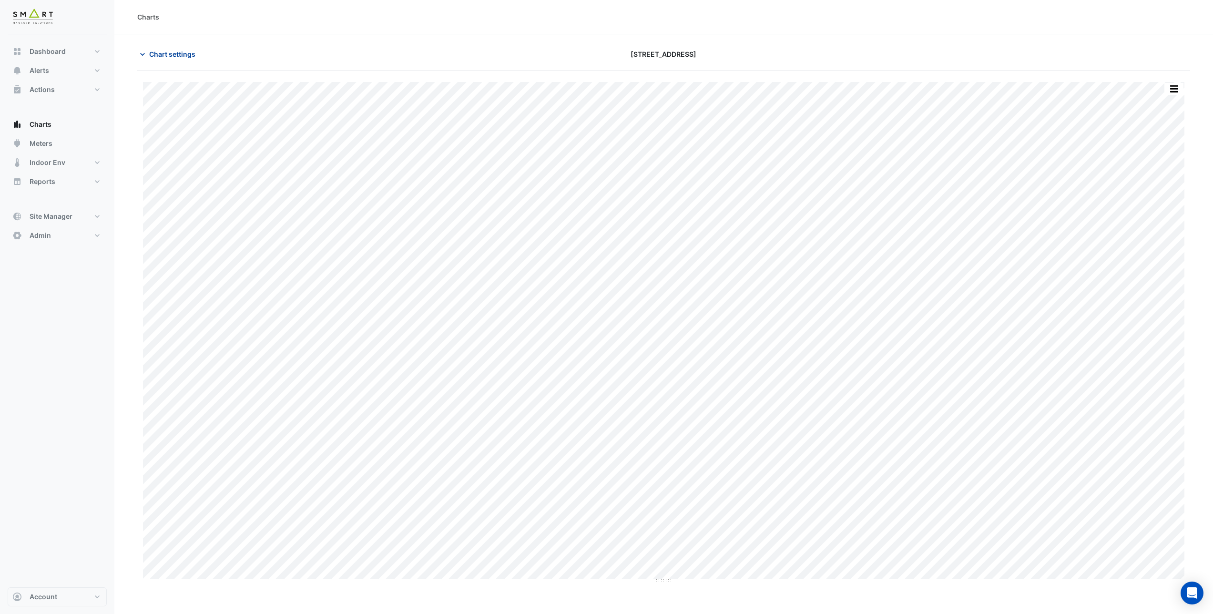
click at [158, 51] on span "Chart settings" at bounding box center [172, 54] width 46 height 10
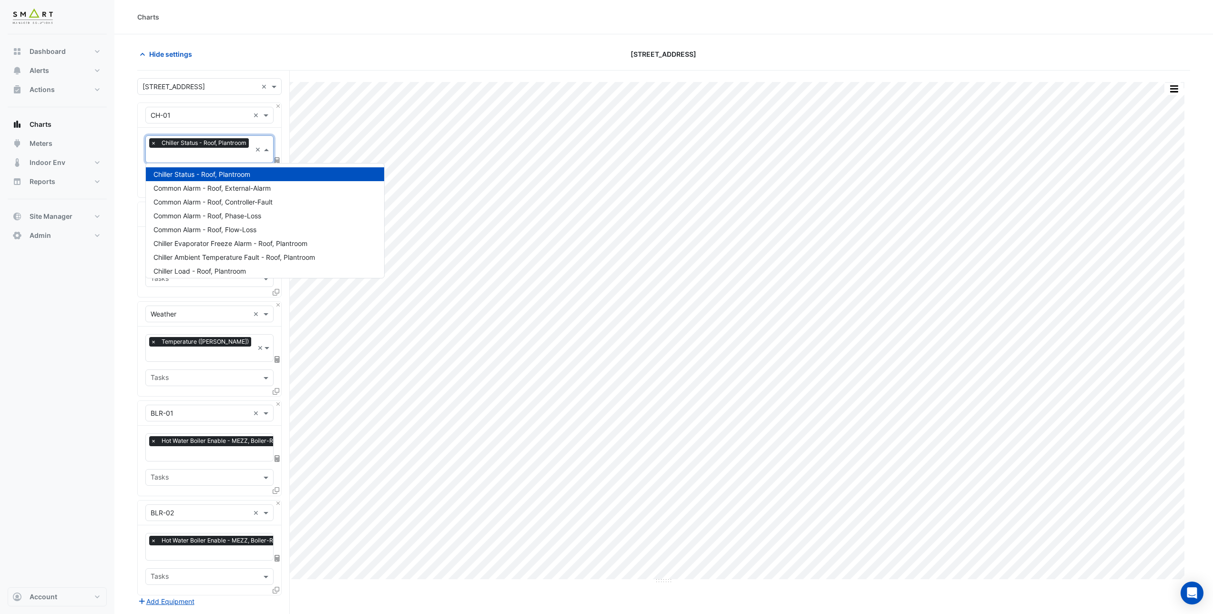
click at [189, 159] on input "text" at bounding box center [201, 156] width 101 height 10
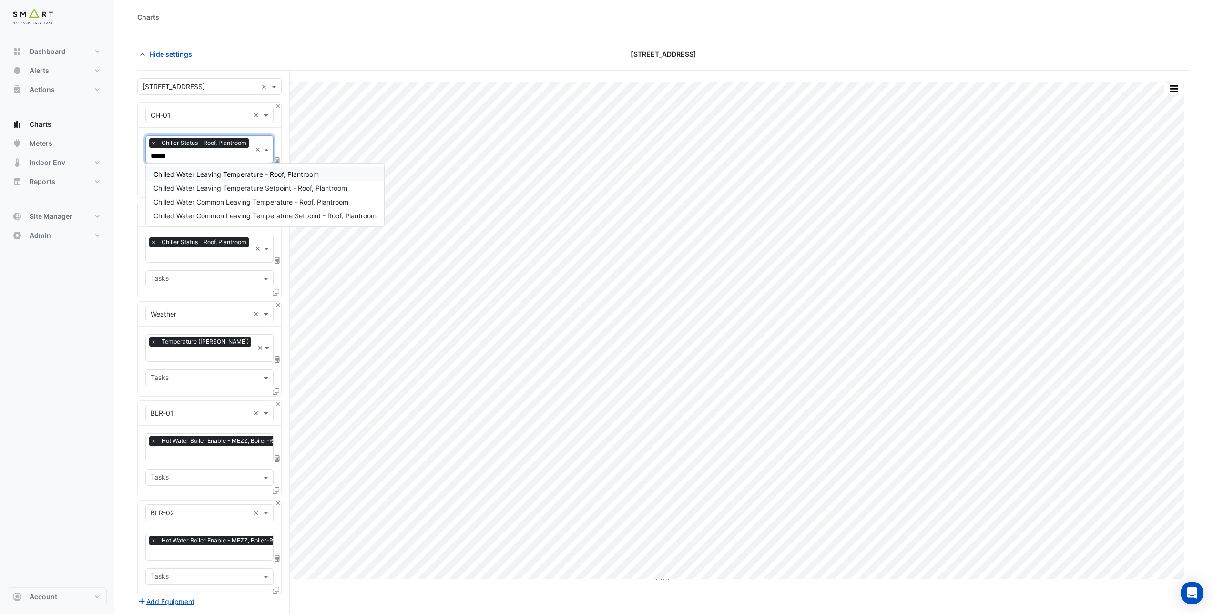
type input "*******"
click at [205, 173] on span "Chilled Water Leaving Temperature - Roof, Plantroom" at bounding box center [235, 174] width 165 height 8
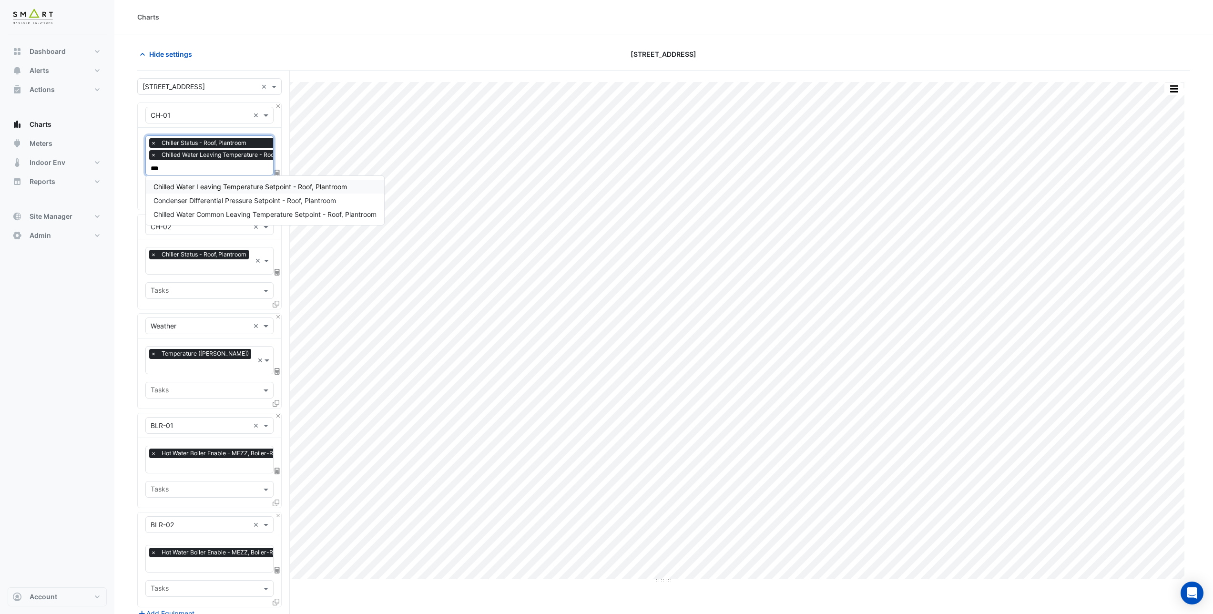
type input "****"
click at [199, 186] on span "Chilled Water Leaving Temperature Setpoint - Roof, Plantroom" at bounding box center [250, 187] width 194 height 8
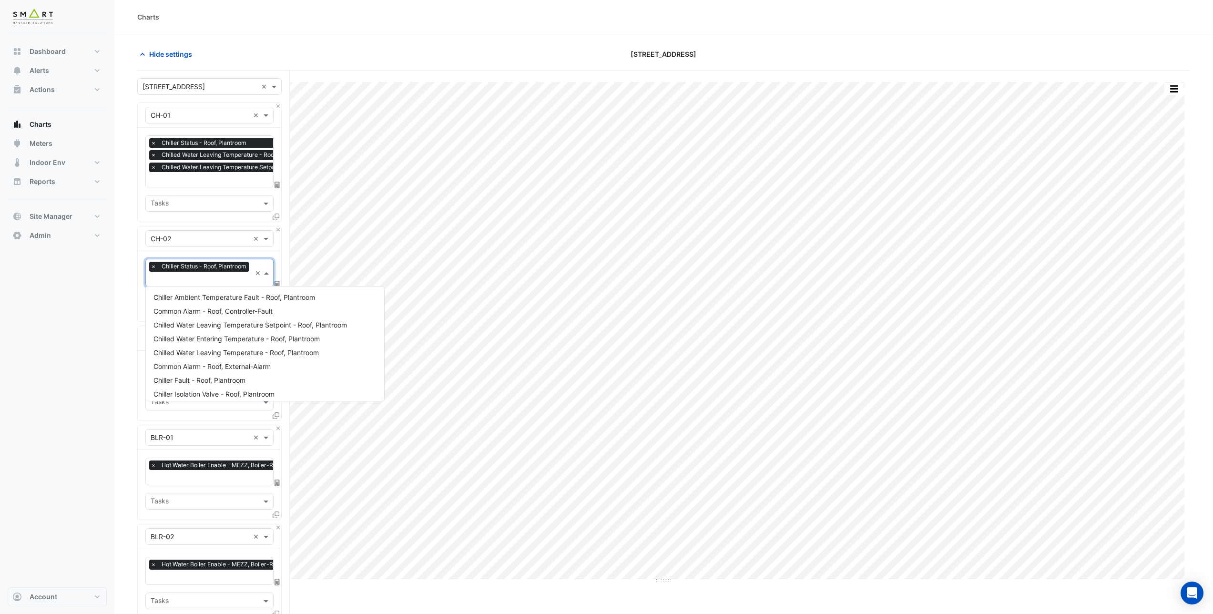
click at [185, 278] on input "text" at bounding box center [201, 280] width 101 height 10
type input "****"
click at [225, 309] on span "Chilled Water Leaving Temperature - Roof, Plantroom" at bounding box center [235, 311] width 165 height 8
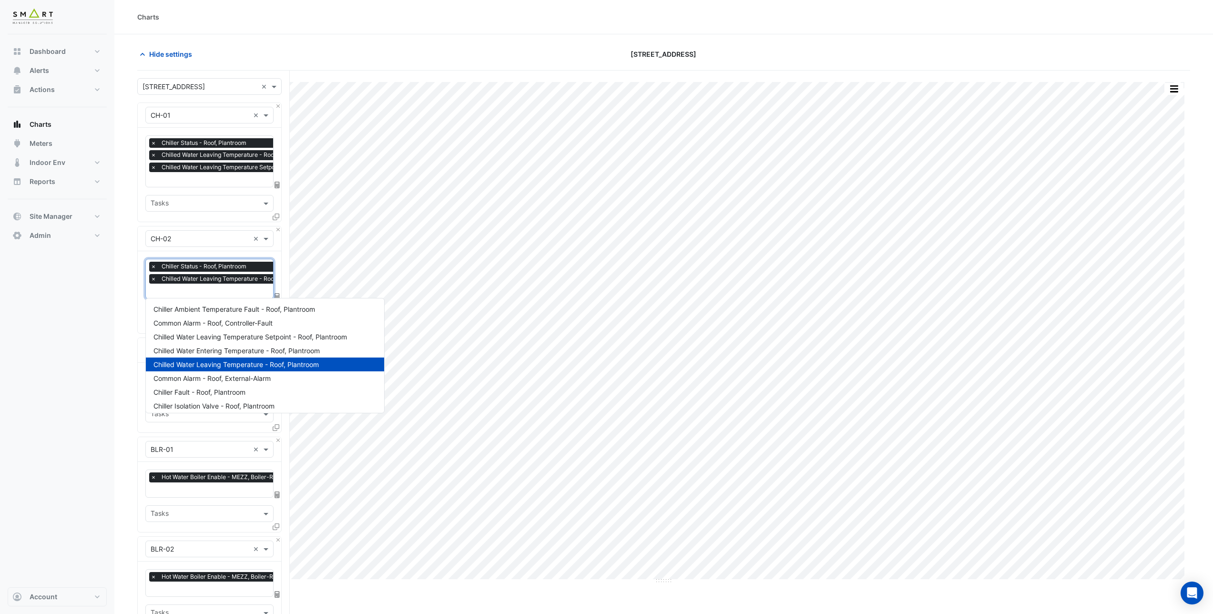
click at [218, 295] on input "text" at bounding box center [231, 292] width 161 height 10
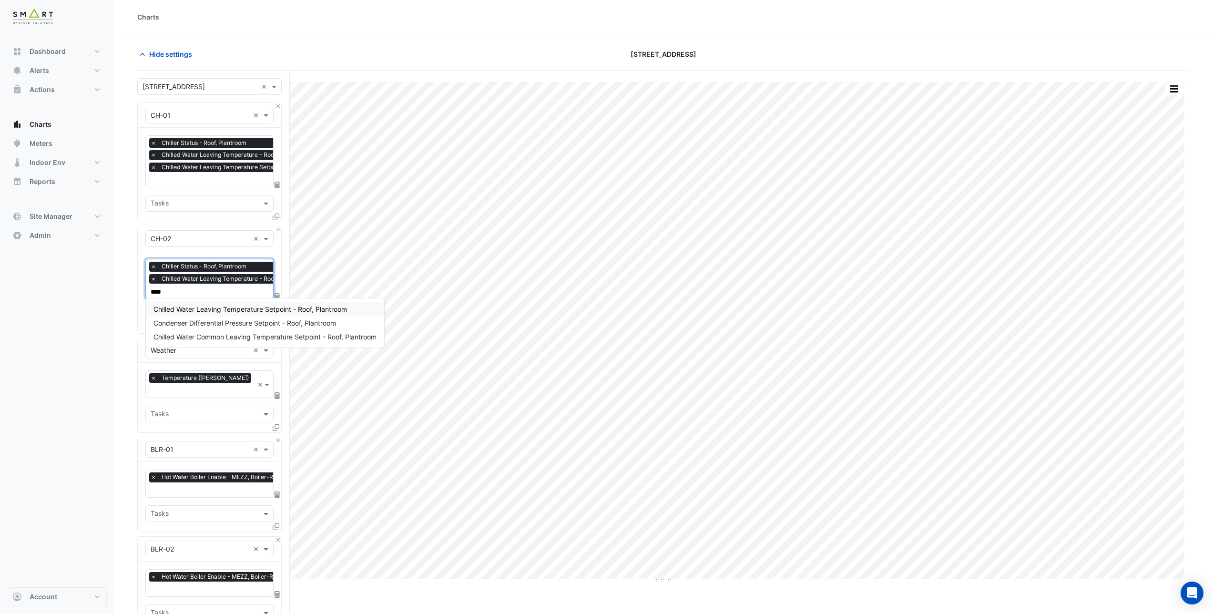
type input "*****"
click at [233, 308] on span "Chilled Water Leaving Temperature Setpoint - Roof, Plantroom" at bounding box center [250, 309] width 194 height 8
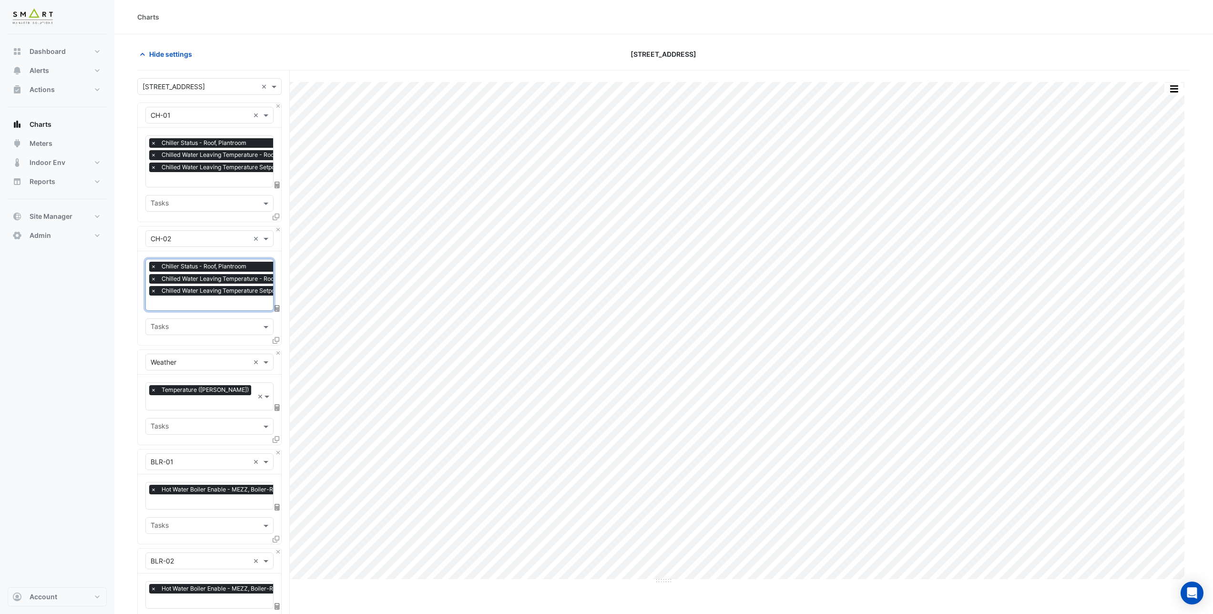
scroll to position [209, 0]
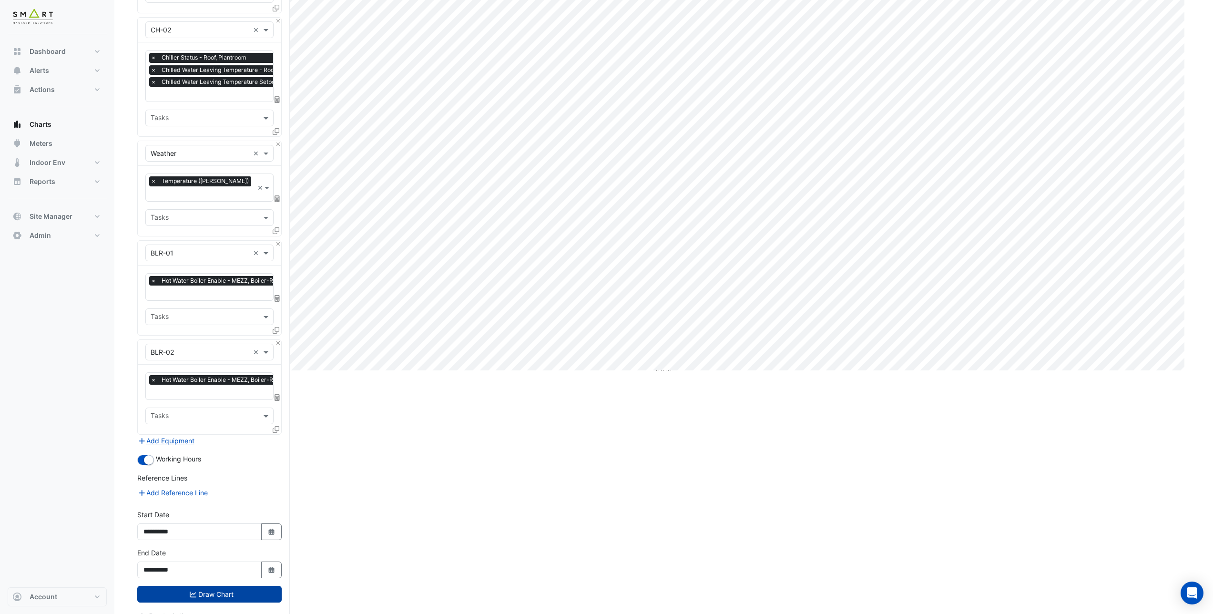
click at [184, 586] on button "Draw Chart" at bounding box center [209, 594] width 144 height 17
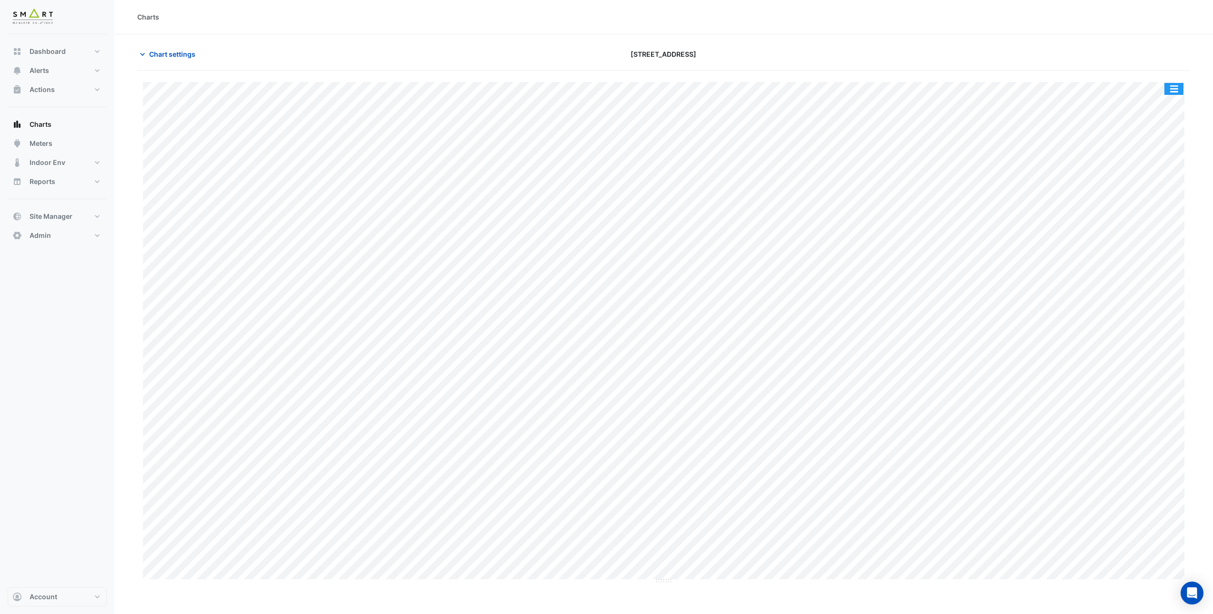
click at [1179, 86] on button "button" at bounding box center [1173, 89] width 19 height 12
click at [1168, 102] on div "Split by Equip" at bounding box center [1154, 105] width 57 height 17
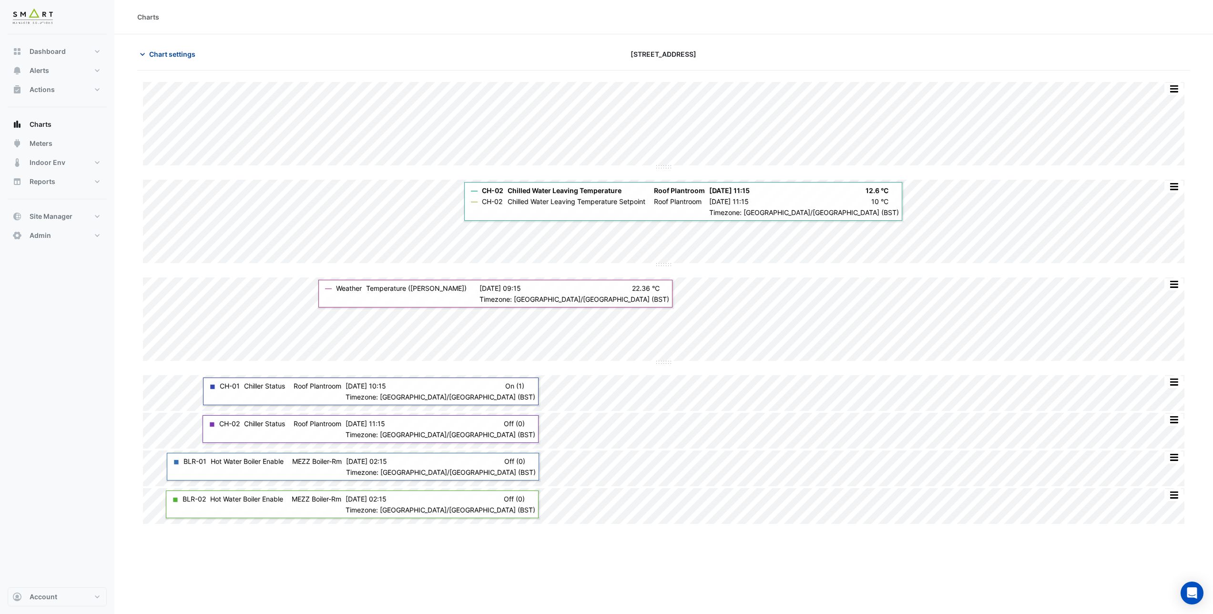
click at [159, 50] on span "Chart settings" at bounding box center [172, 54] width 46 height 10
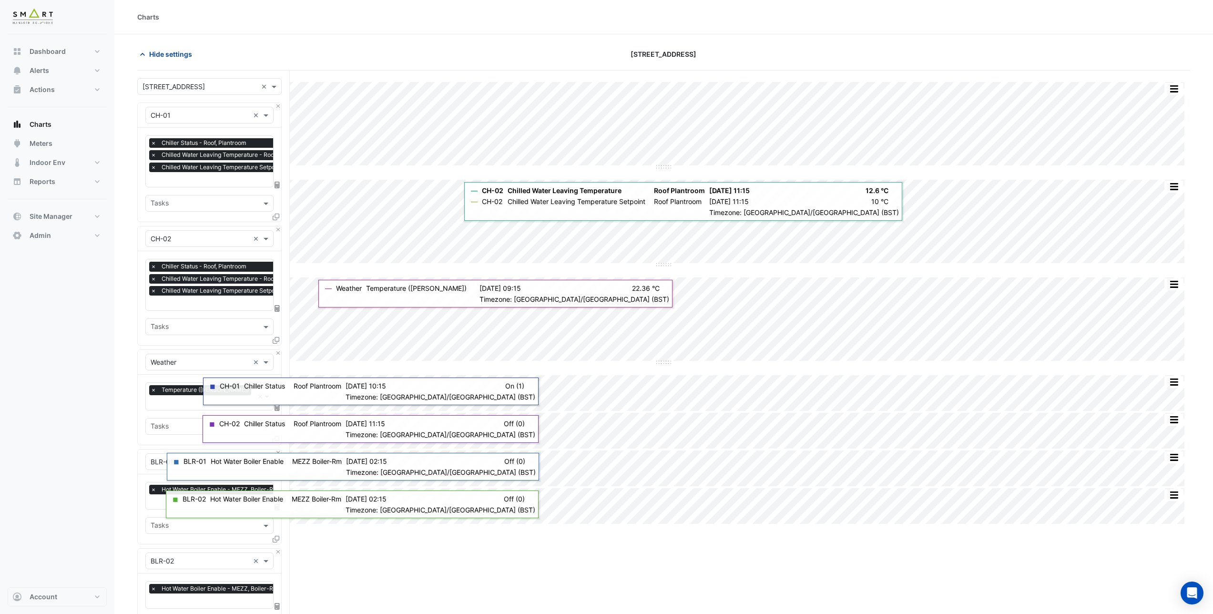
click at [159, 50] on span "Hide settings" at bounding box center [170, 54] width 43 height 10
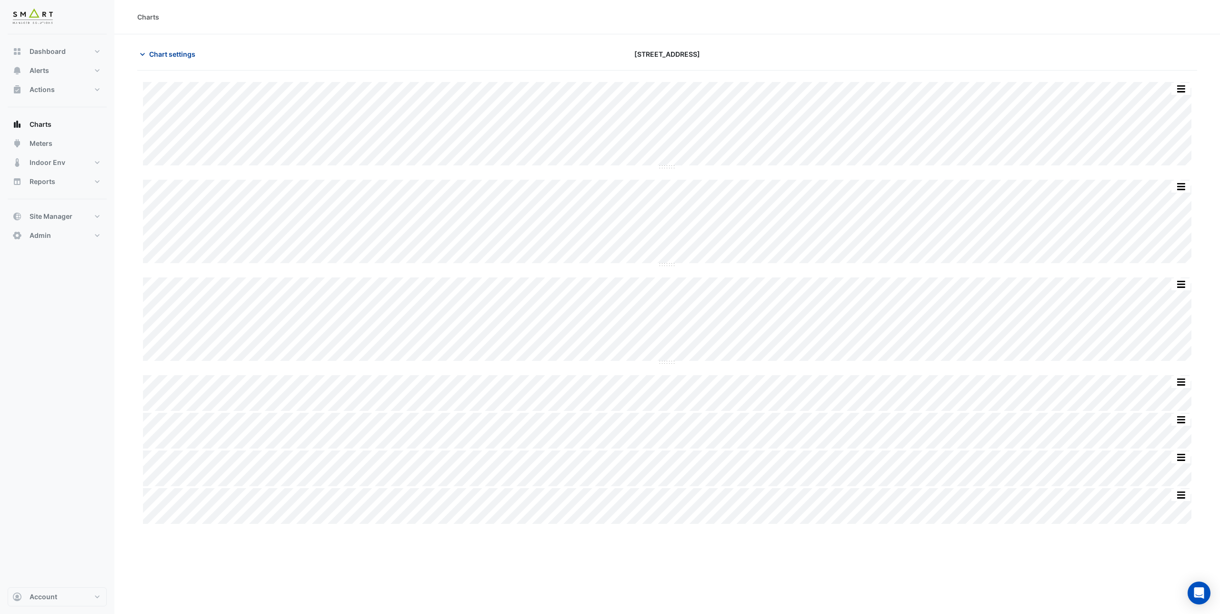
click at [160, 57] on span "Chart settings" at bounding box center [172, 54] width 46 height 10
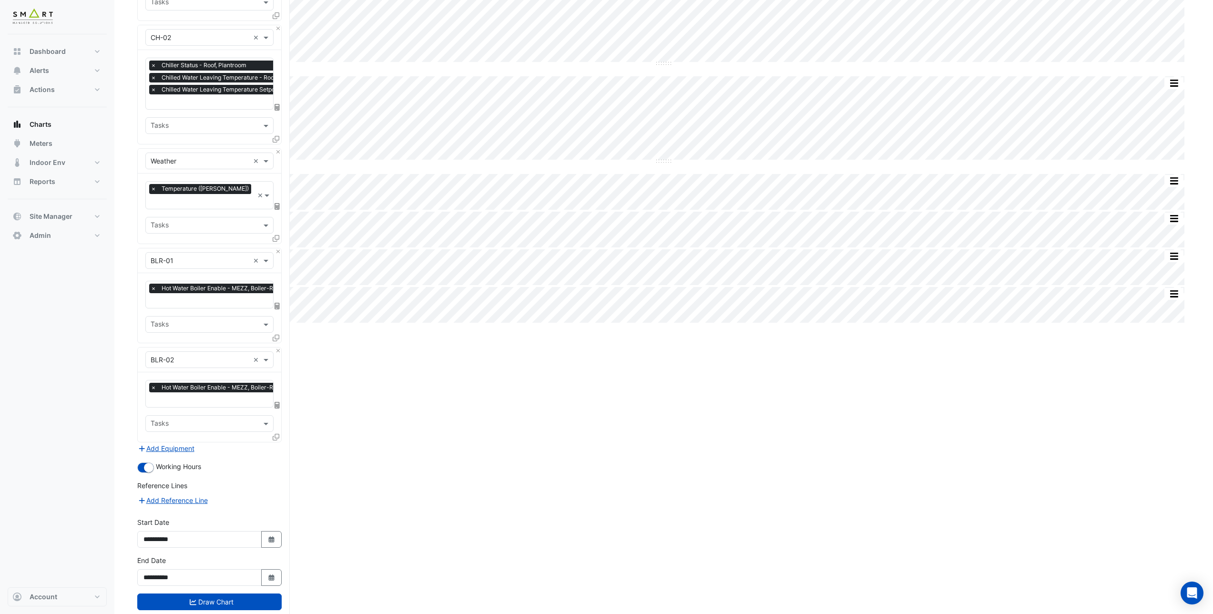
scroll to position [209, 0]
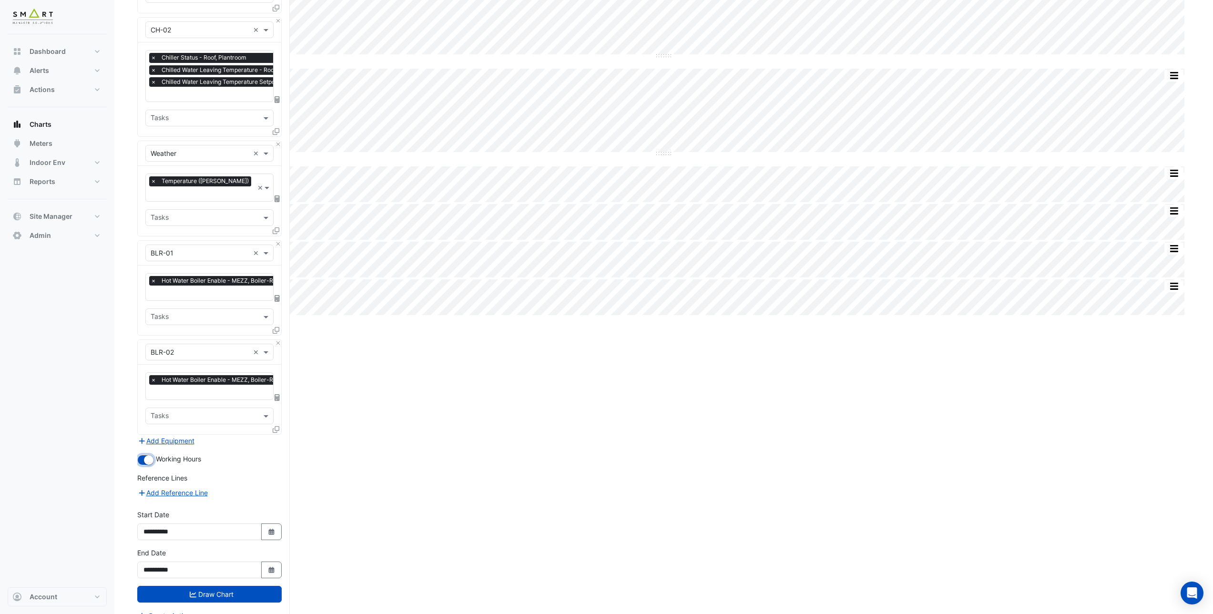
click at [147, 455] on small "button" at bounding box center [149, 460] width 10 height 10
click at [147, 455] on small "button" at bounding box center [143, 460] width 10 height 10
click at [268, 523] on button "Select Date" at bounding box center [271, 531] width 21 height 17
select select "*"
select select "****"
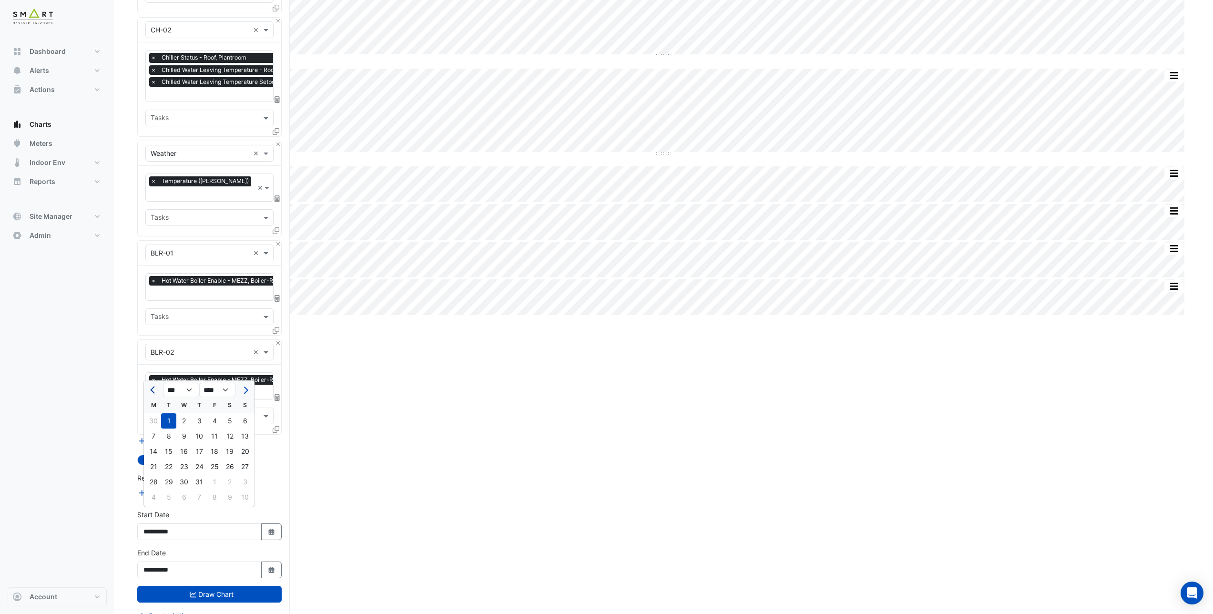
click at [148, 390] on button "Previous month" at bounding box center [153, 389] width 11 height 15
select select "*"
click at [224, 586] on button "Draw Chart" at bounding box center [209, 594] width 144 height 17
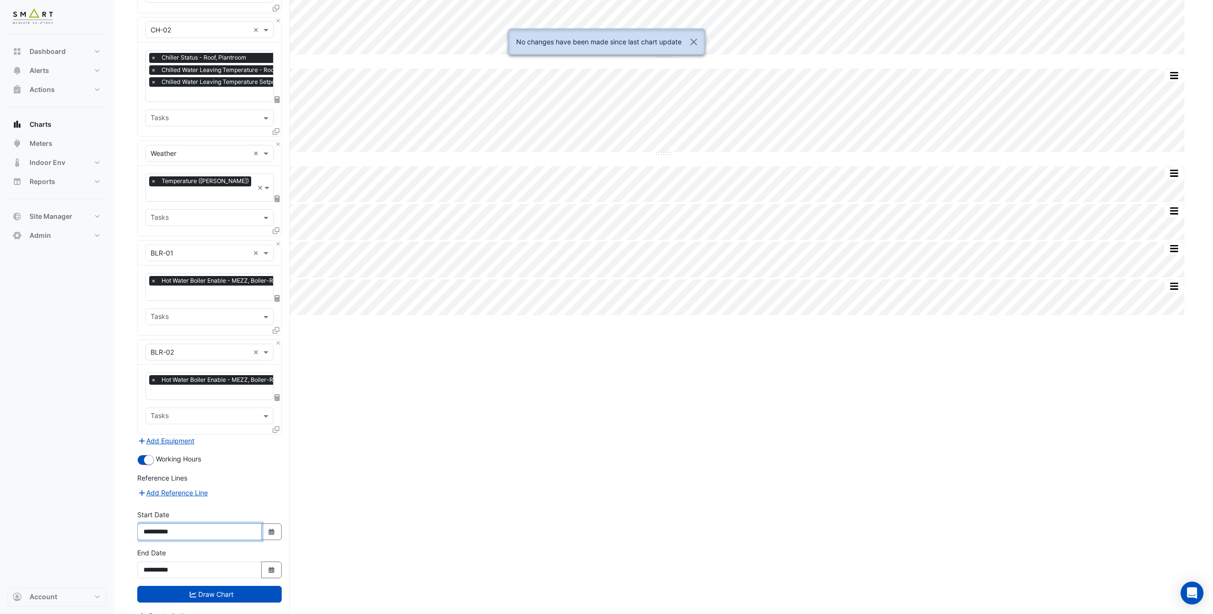
click at [164, 523] on input "**********" at bounding box center [199, 531] width 124 height 17
click at [267, 529] on icon "Select Date" at bounding box center [271, 532] width 9 height 7
select select "*"
select select "****"
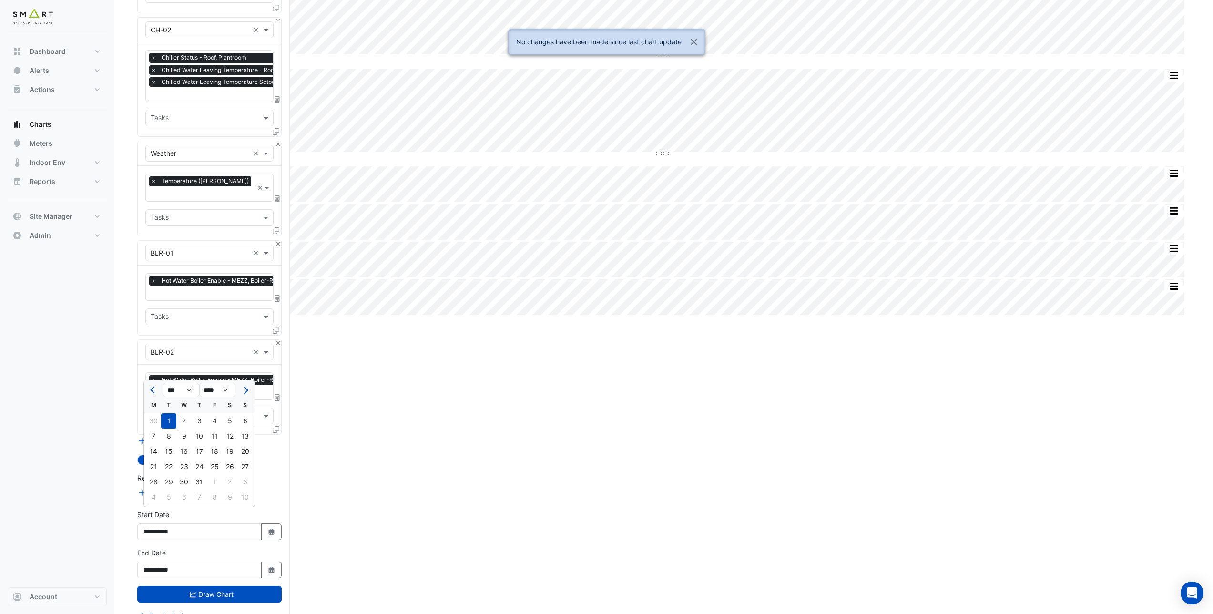
click at [155, 391] on span "Previous month" at bounding box center [153, 390] width 7 height 7
select select "*"
click at [201, 419] on div "1" at bounding box center [199, 420] width 15 height 15
type input "**********"
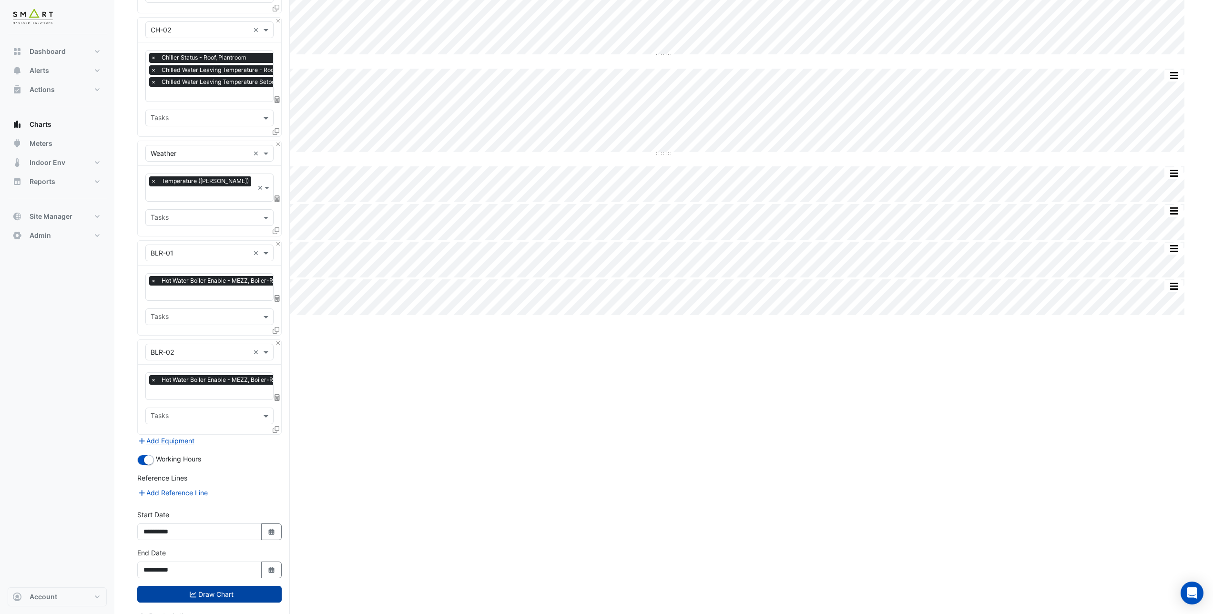
click at [206, 586] on button "Draw Chart" at bounding box center [209, 594] width 144 height 17
